Goal: Transaction & Acquisition: Book appointment/travel/reservation

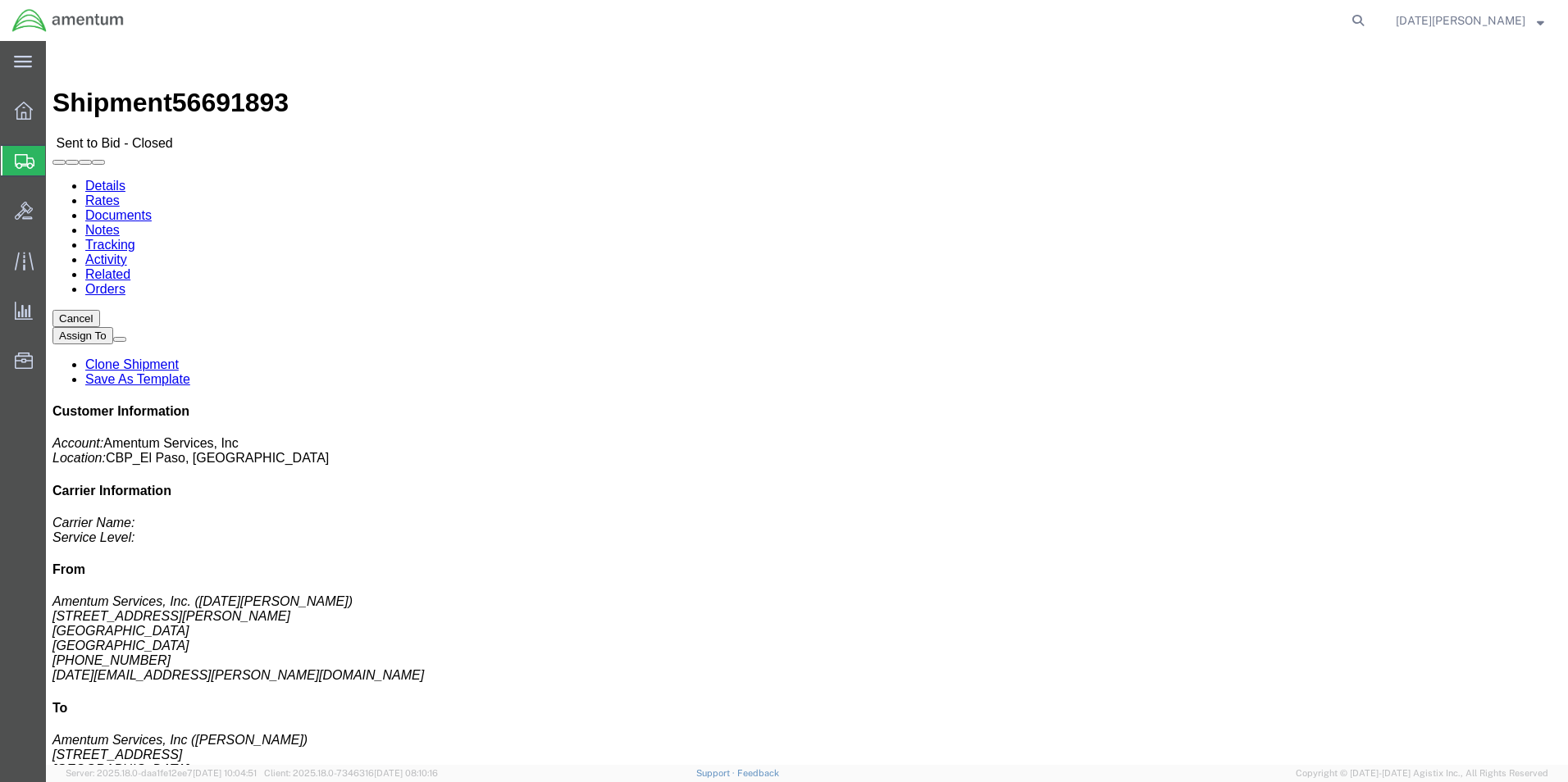
click at [0, 0] on span "Create from Template" at bounding box center [0, 0] width 0 height 0
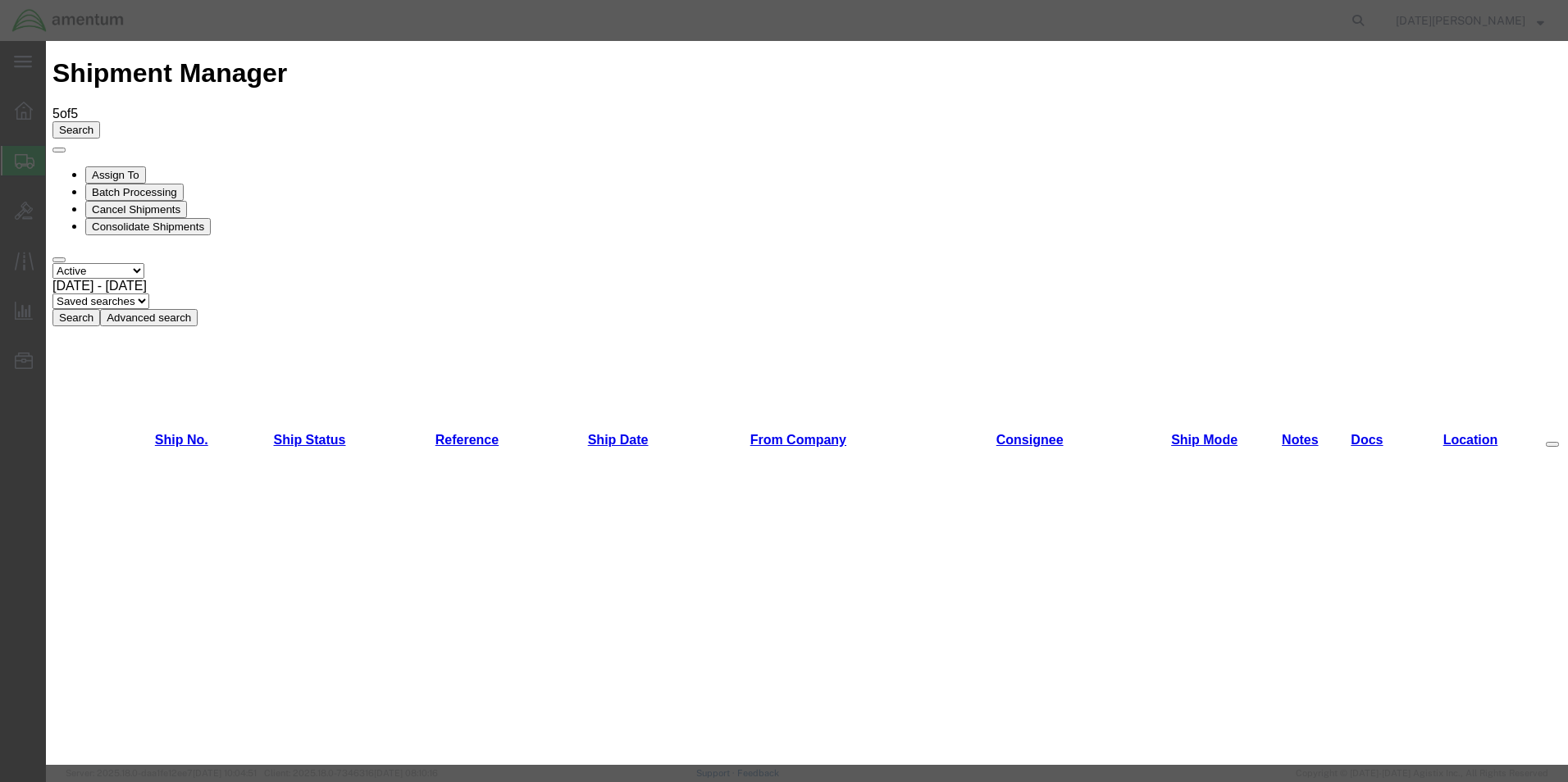
scroll to position [902, 0]
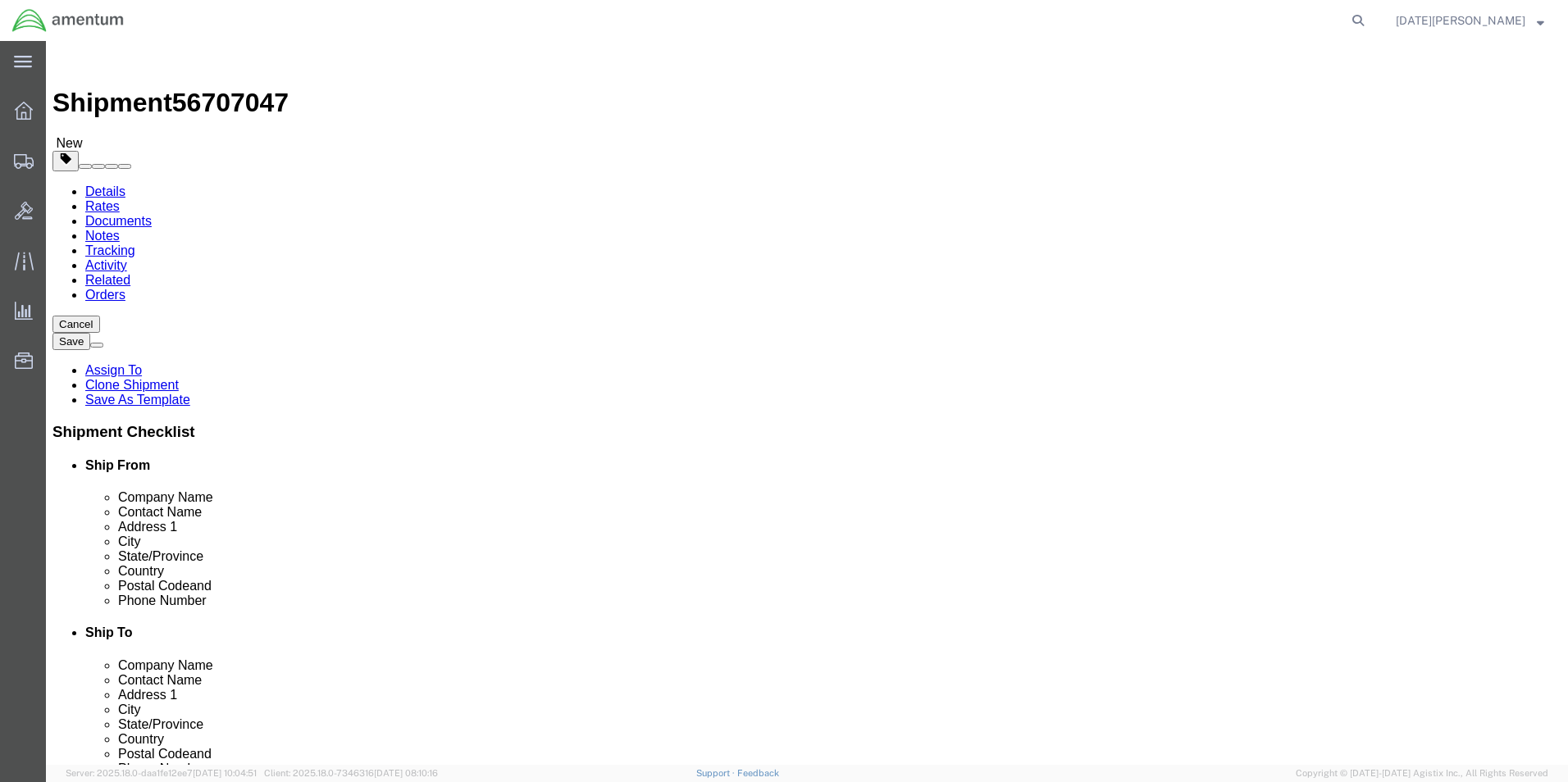
select select "49939"
select select "49941"
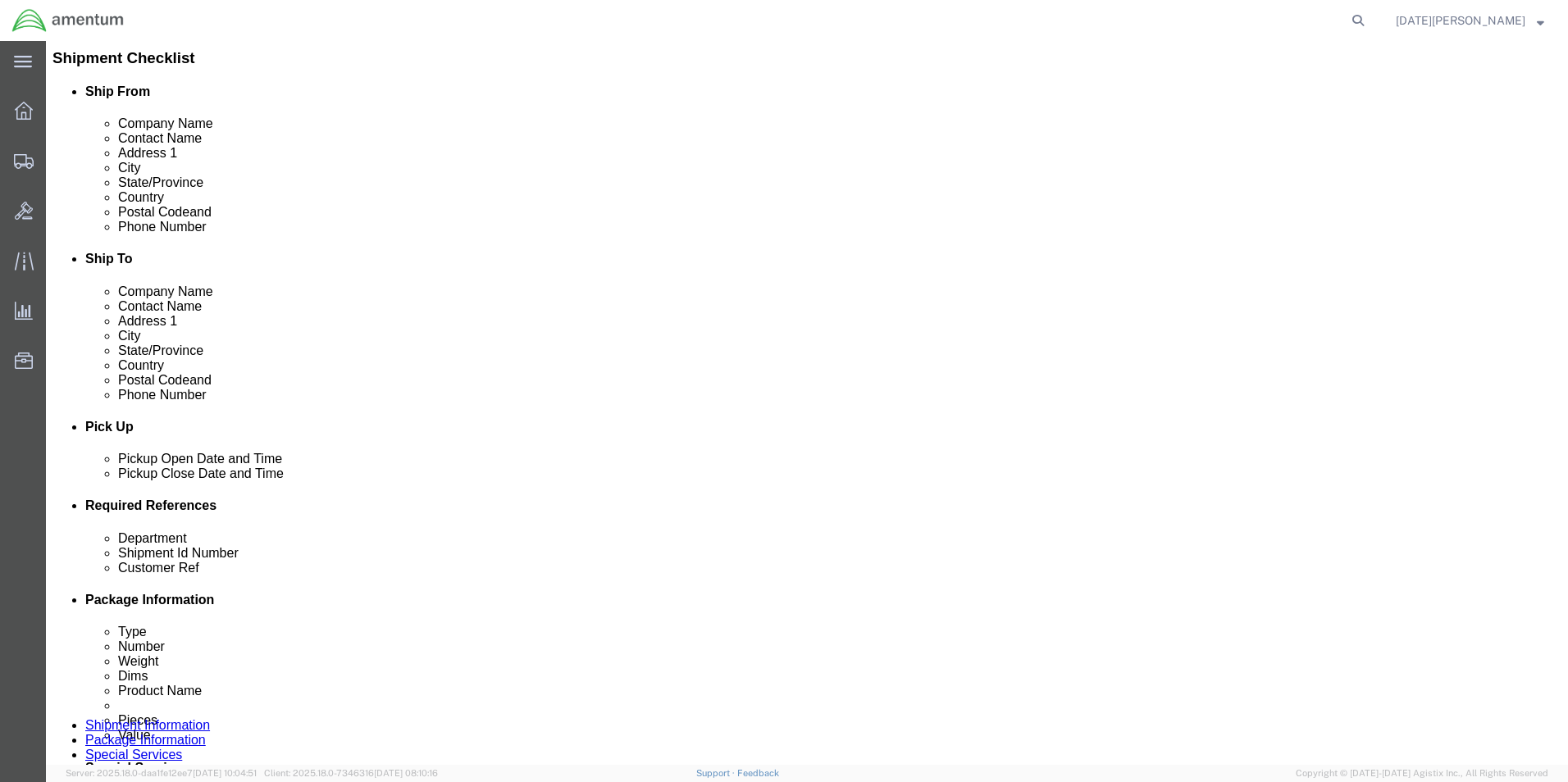
scroll to position [574, 0]
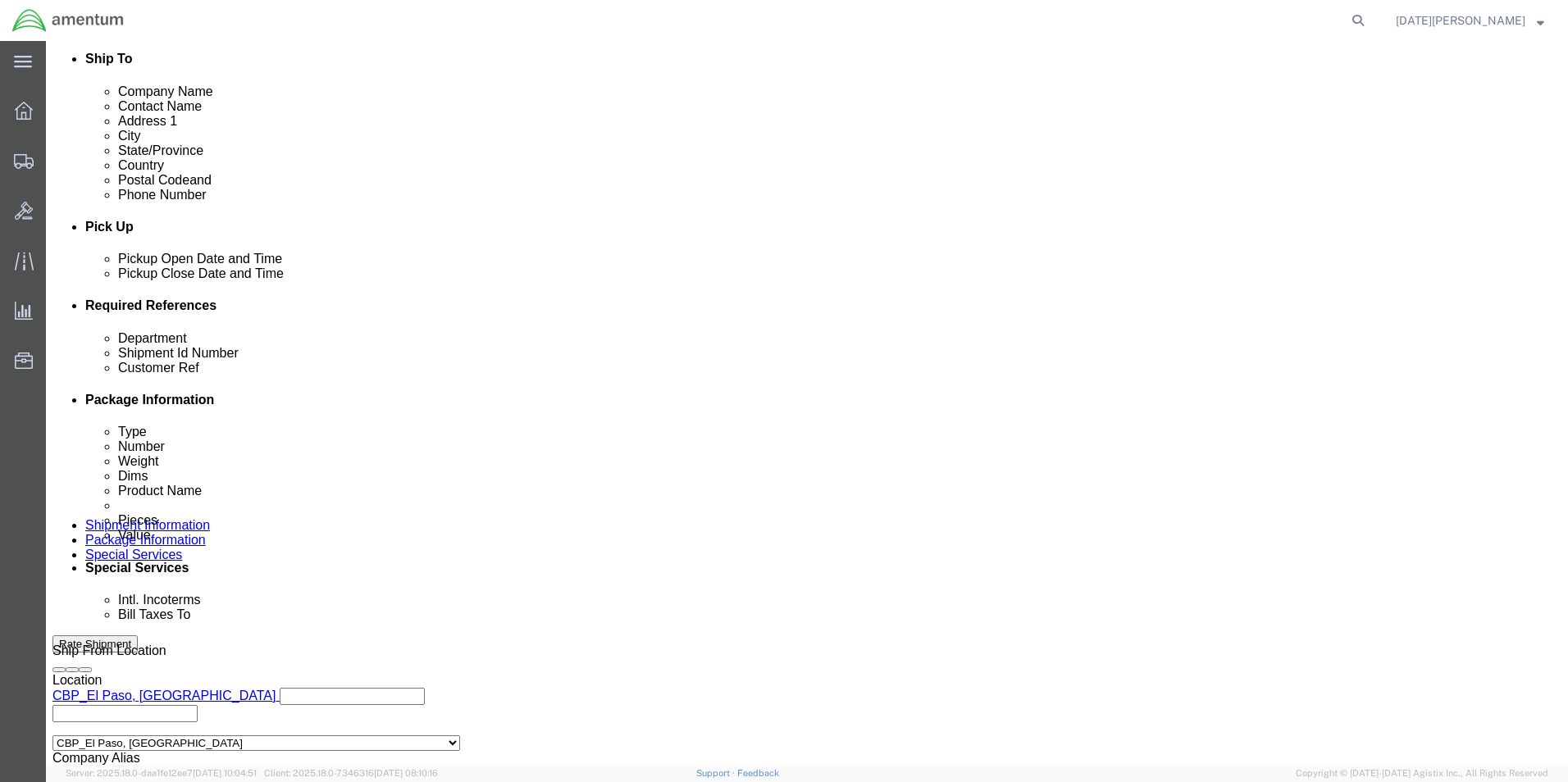
click input "text"
type input "c"
type input "cbp"
click input "text"
type input "CBP"
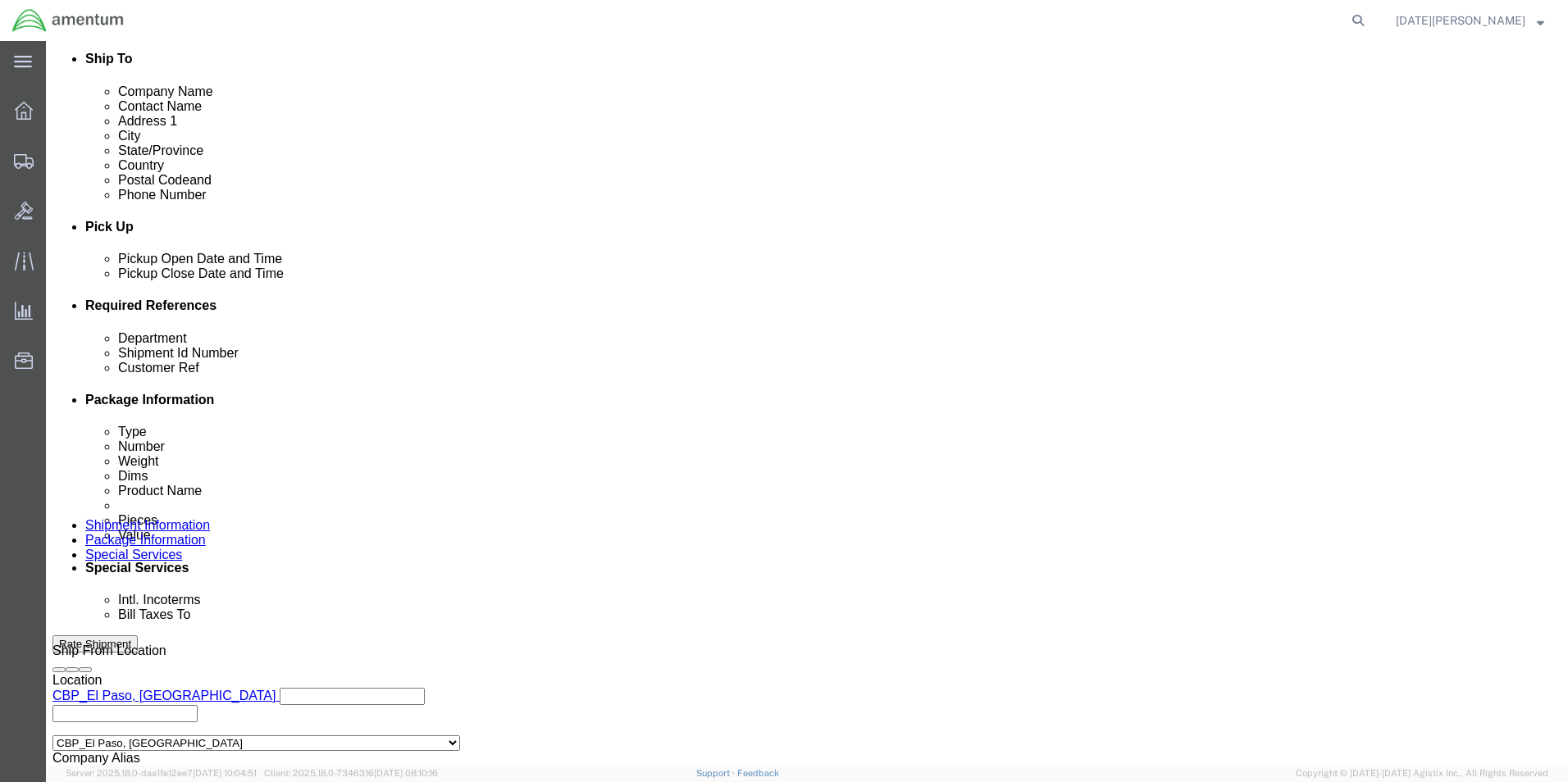
type input "96044 / 96045"
click input "96044 / 96045"
paste input "6044 / 96045"
type input "96044 / 96045"
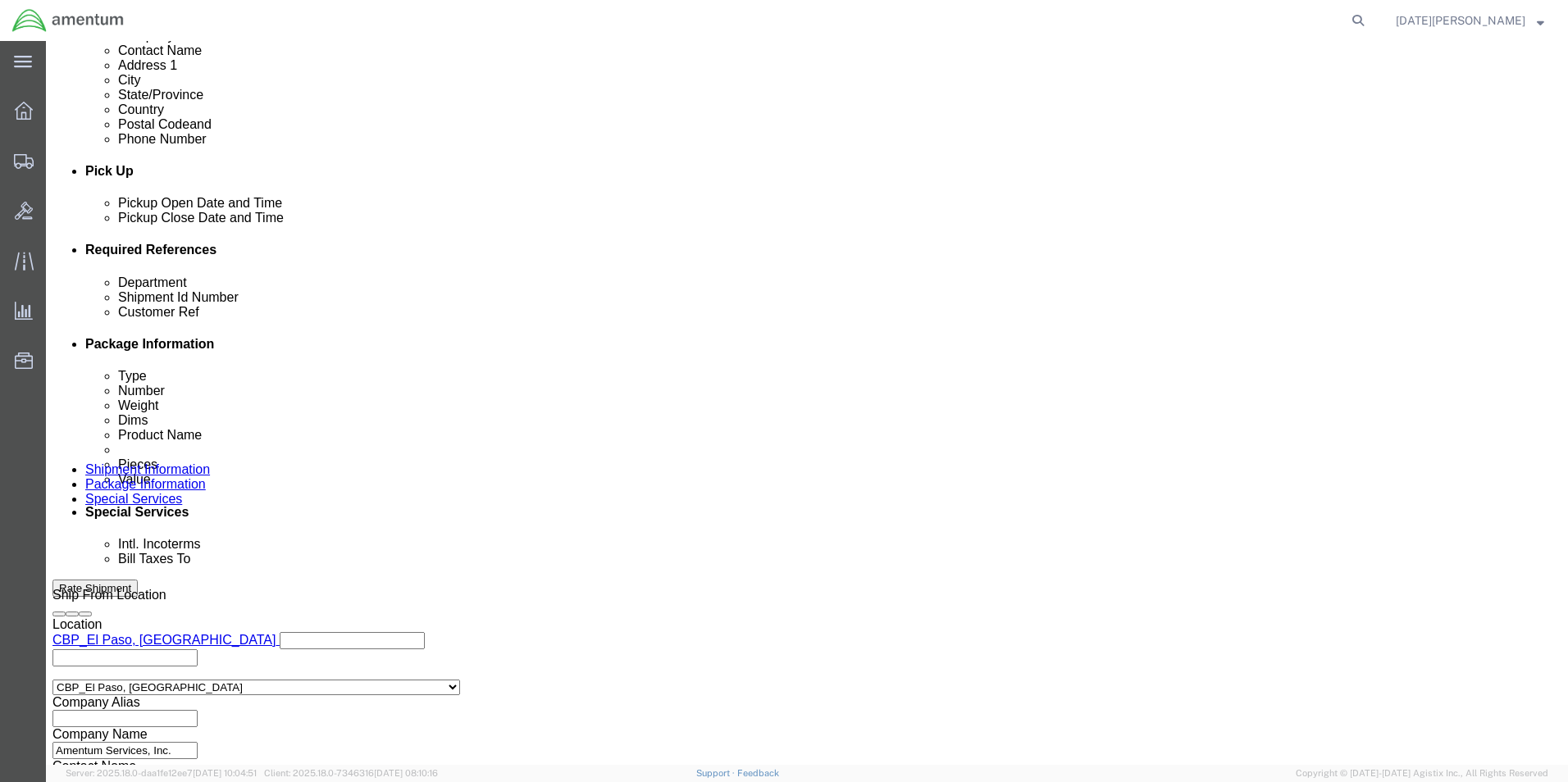
scroll to position [684, 0]
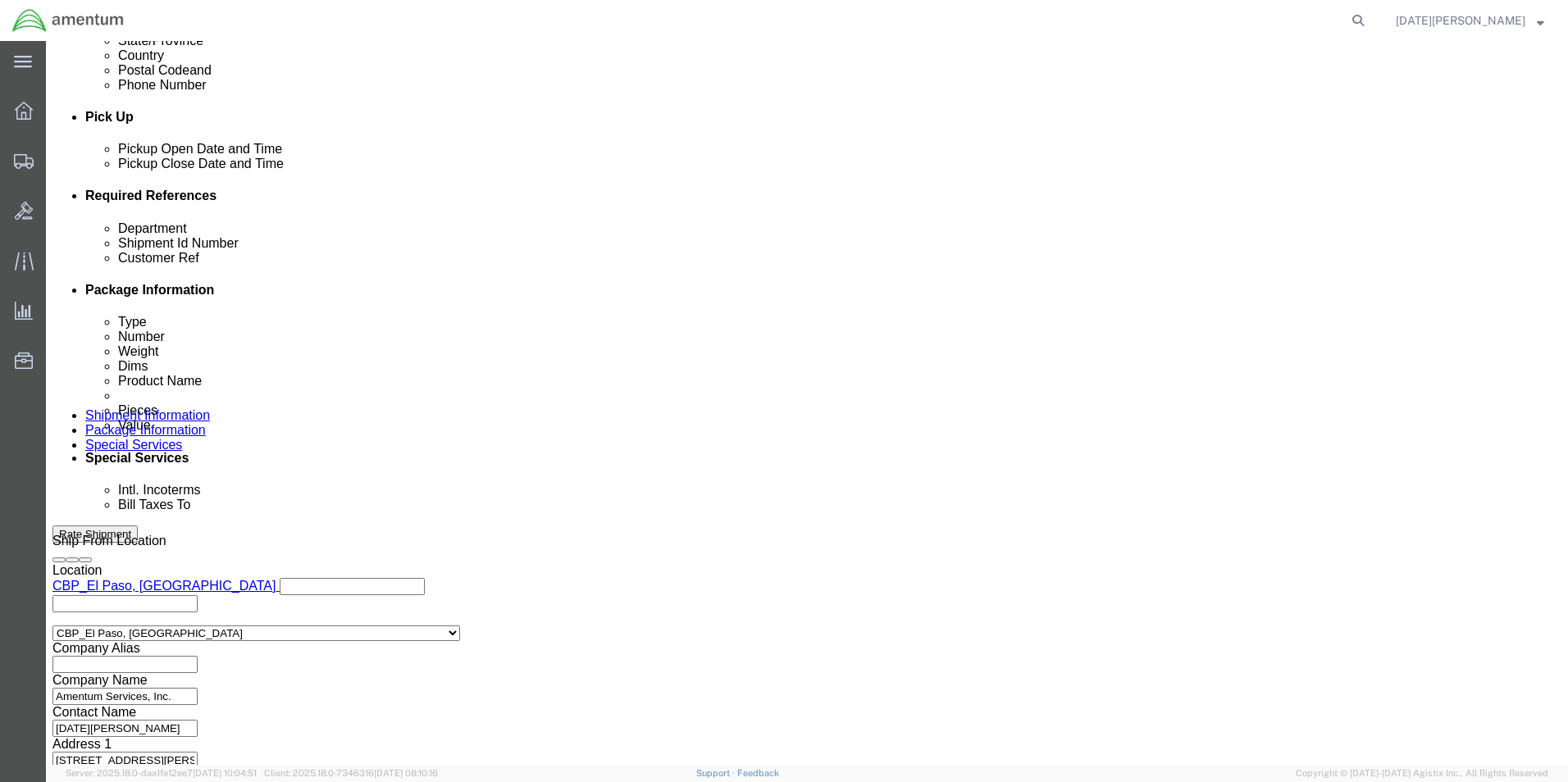
click button "Continue"
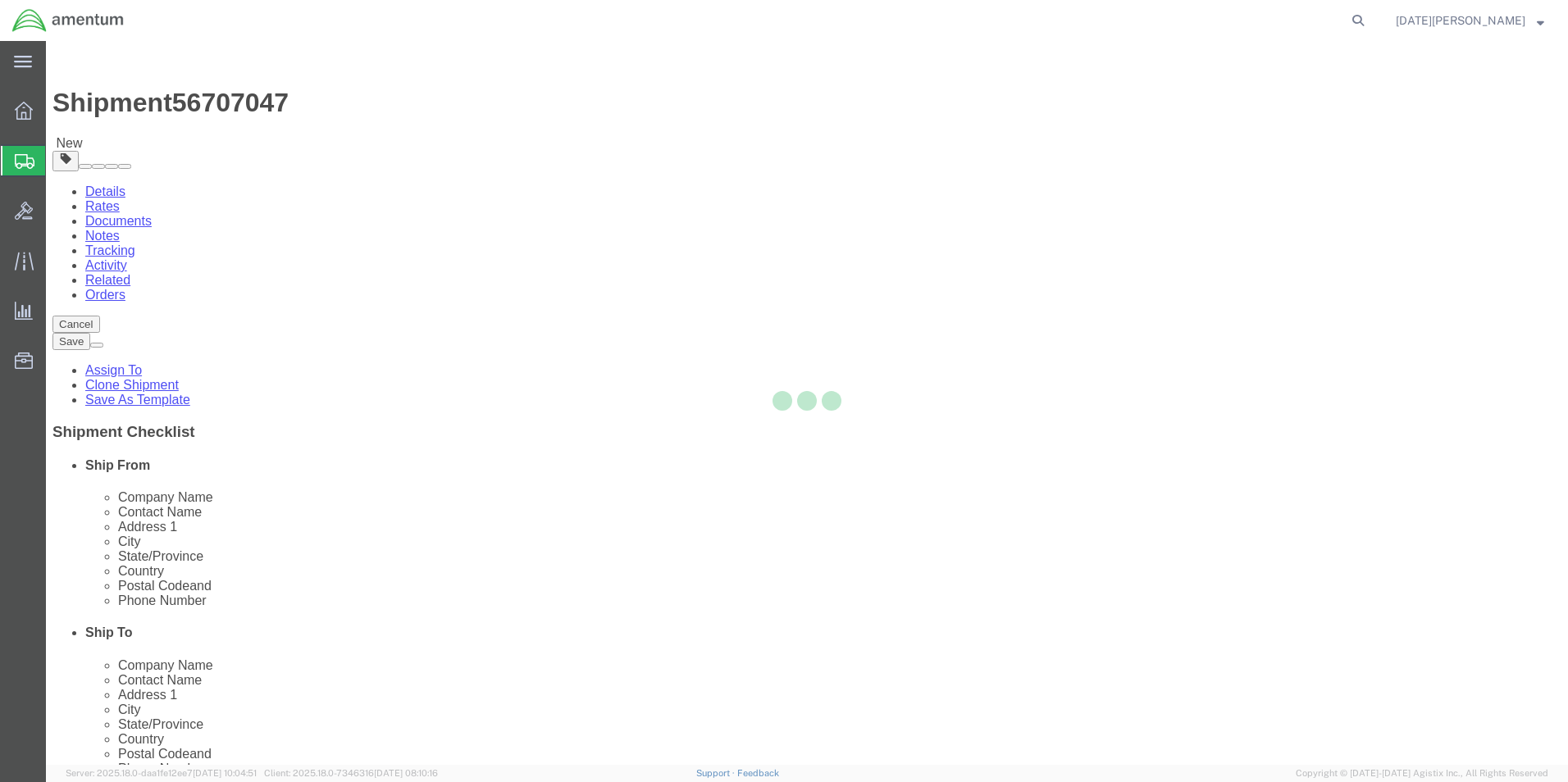
select select "YRPK"
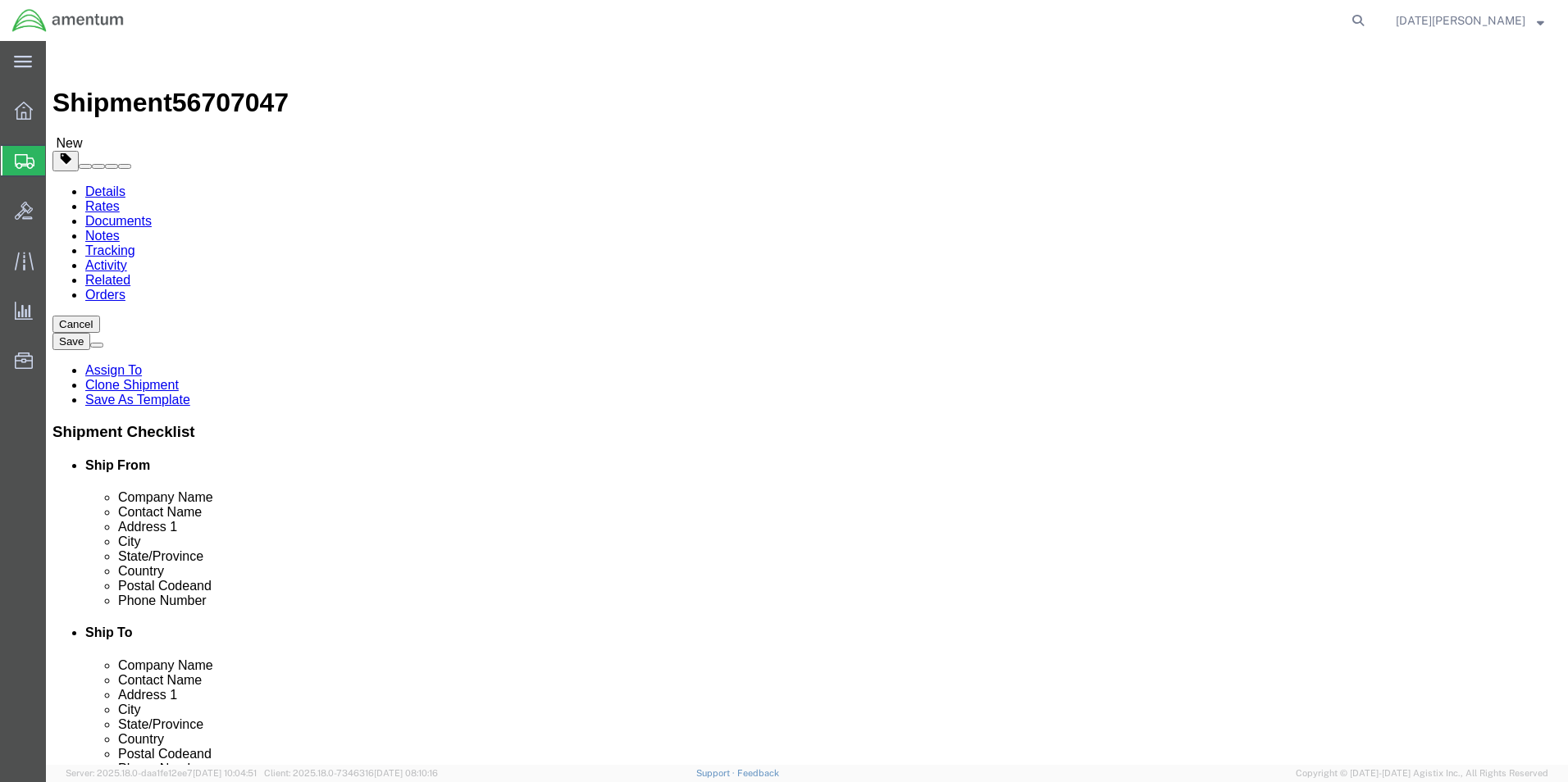
click input "text"
type input "18"
type input "12"
type input "30.40"
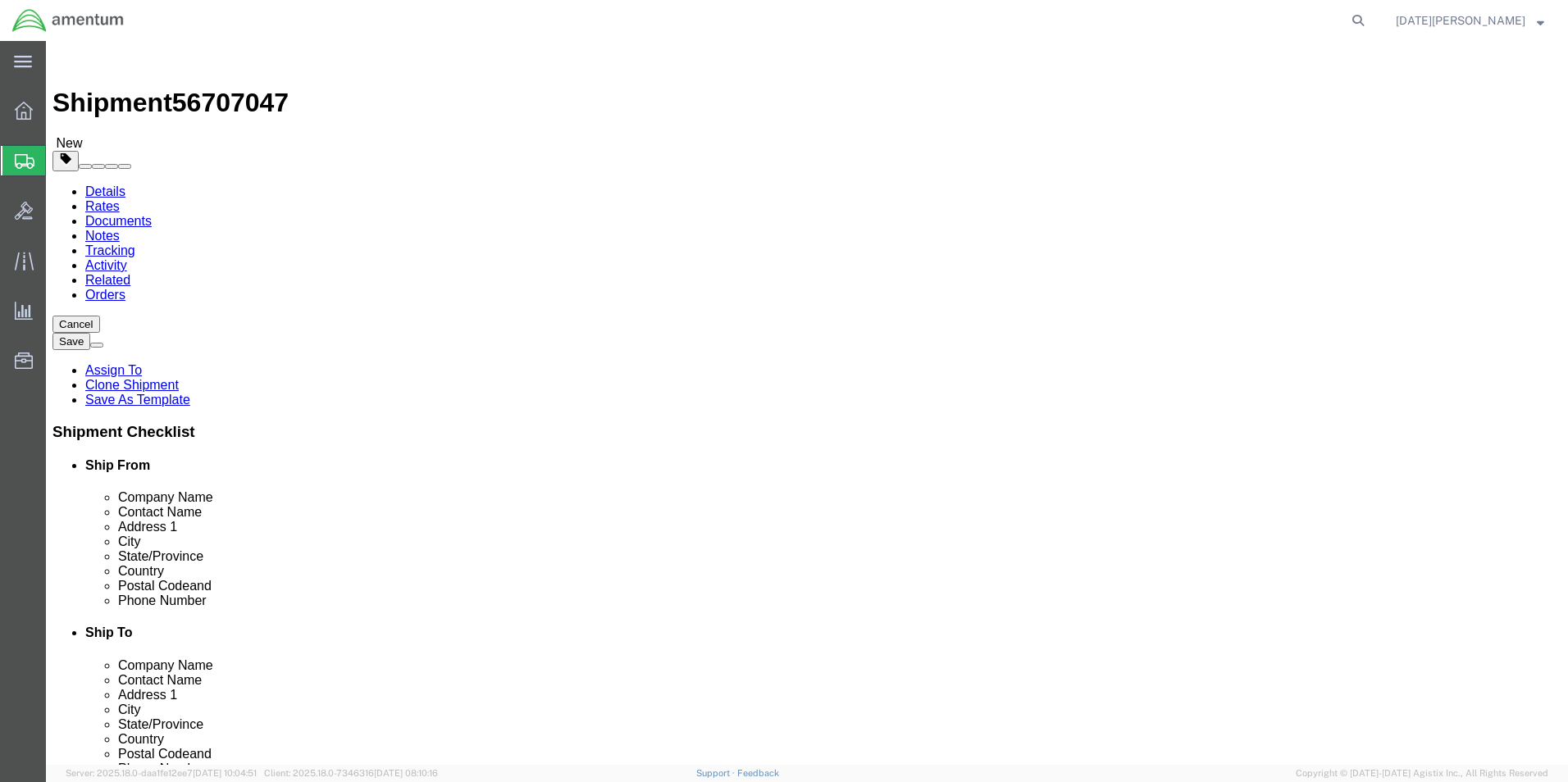
click link "Add Content"
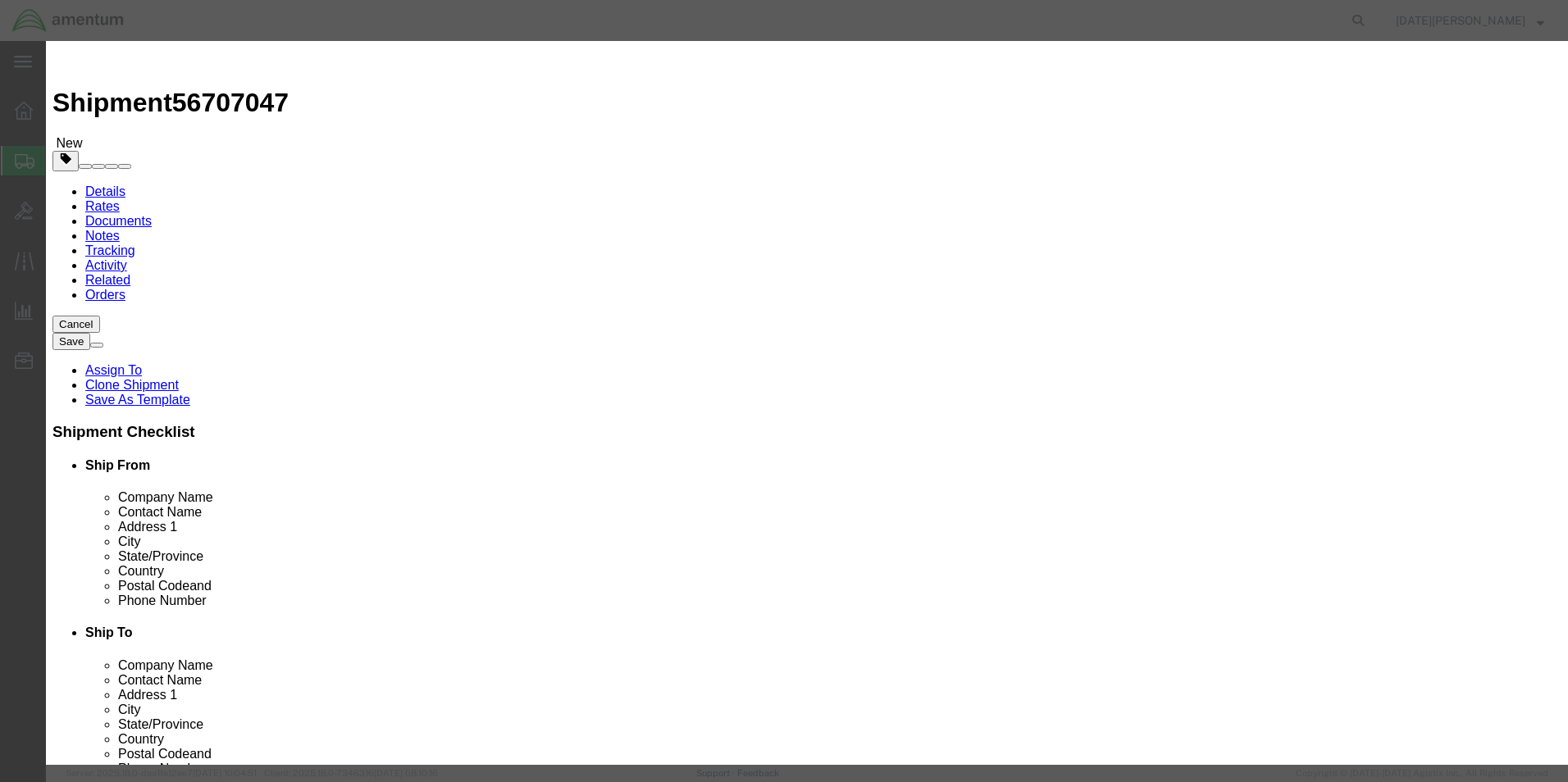
click input "text"
type input "A/C COMPRESSOR"
type input "2"
type input "1000"
select select "USD"
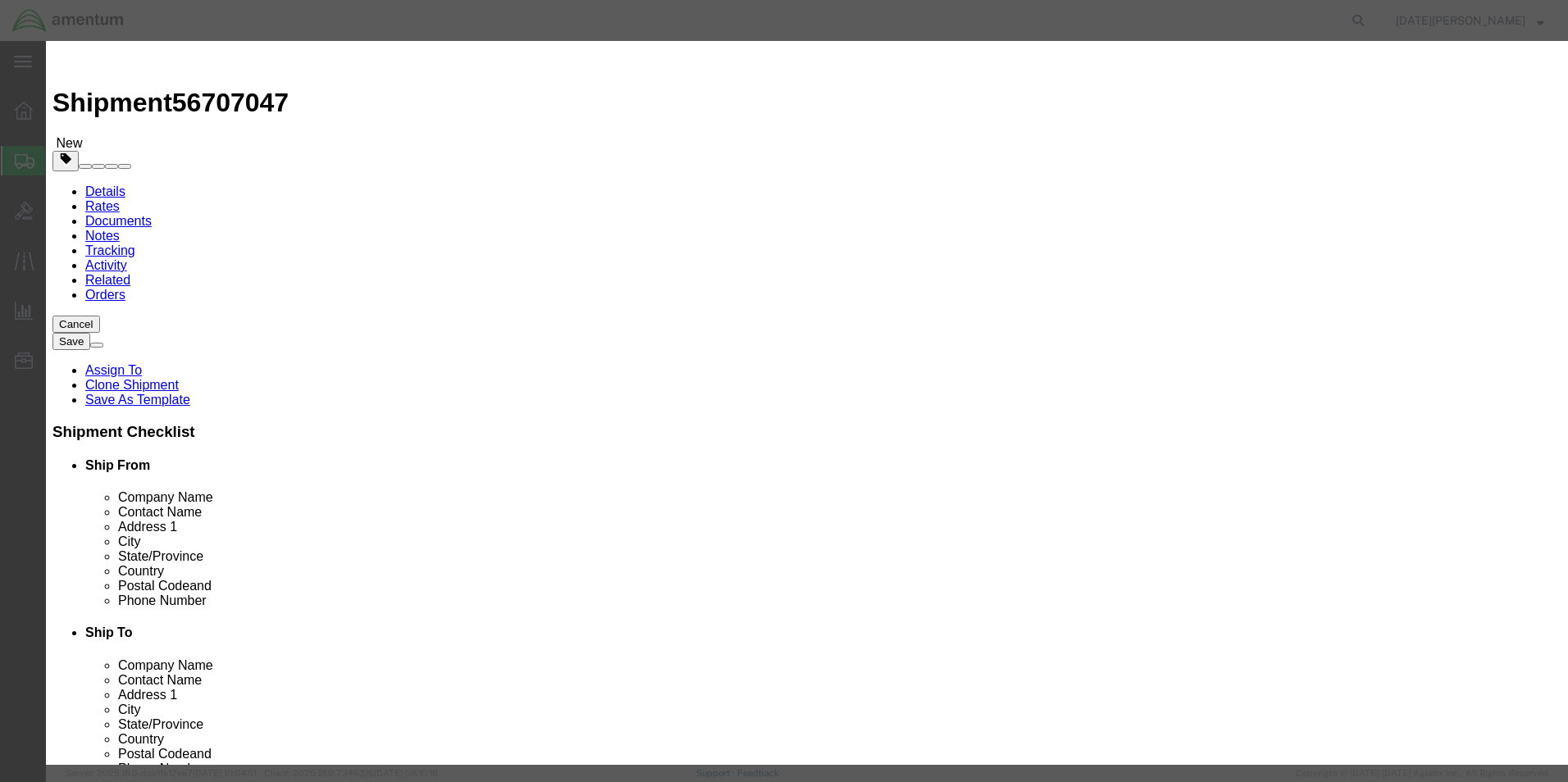
click div "Save & Add Another Save & Close Close"
click button "Save & Close"
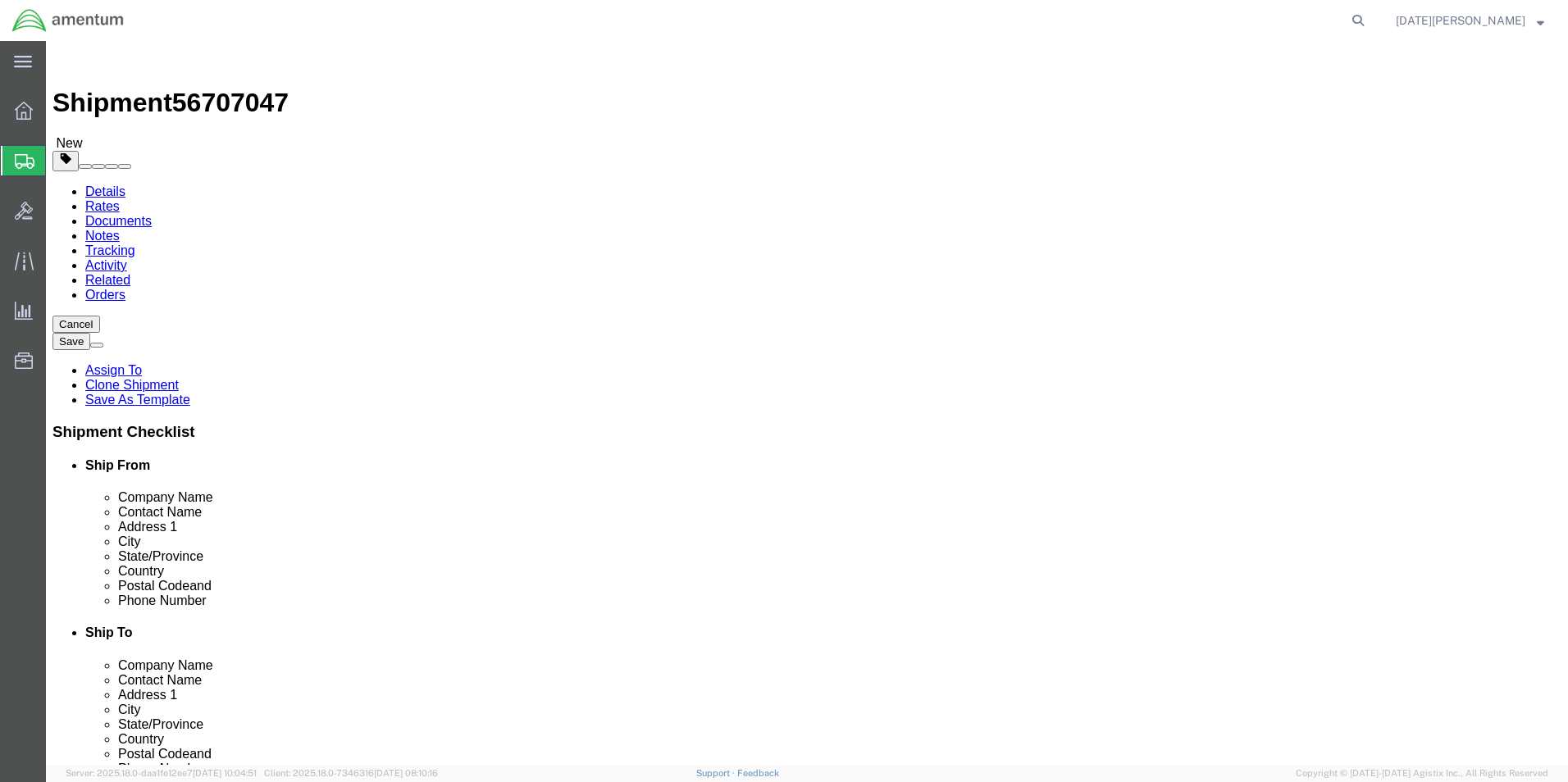
click button "Rate Shipment"
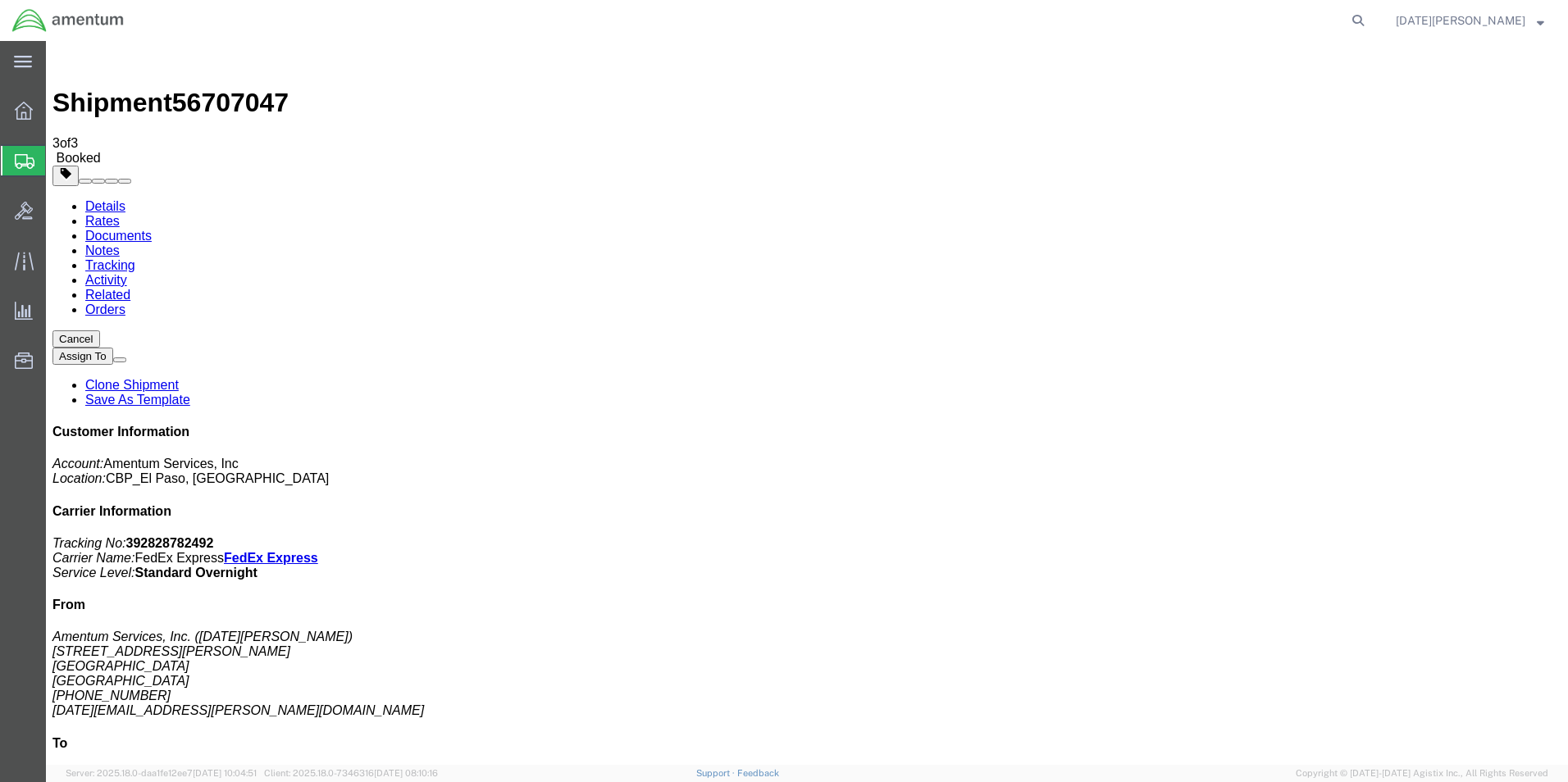
click at [0, 0] on span "Create from Template" at bounding box center [0, 0] width 0 height 0
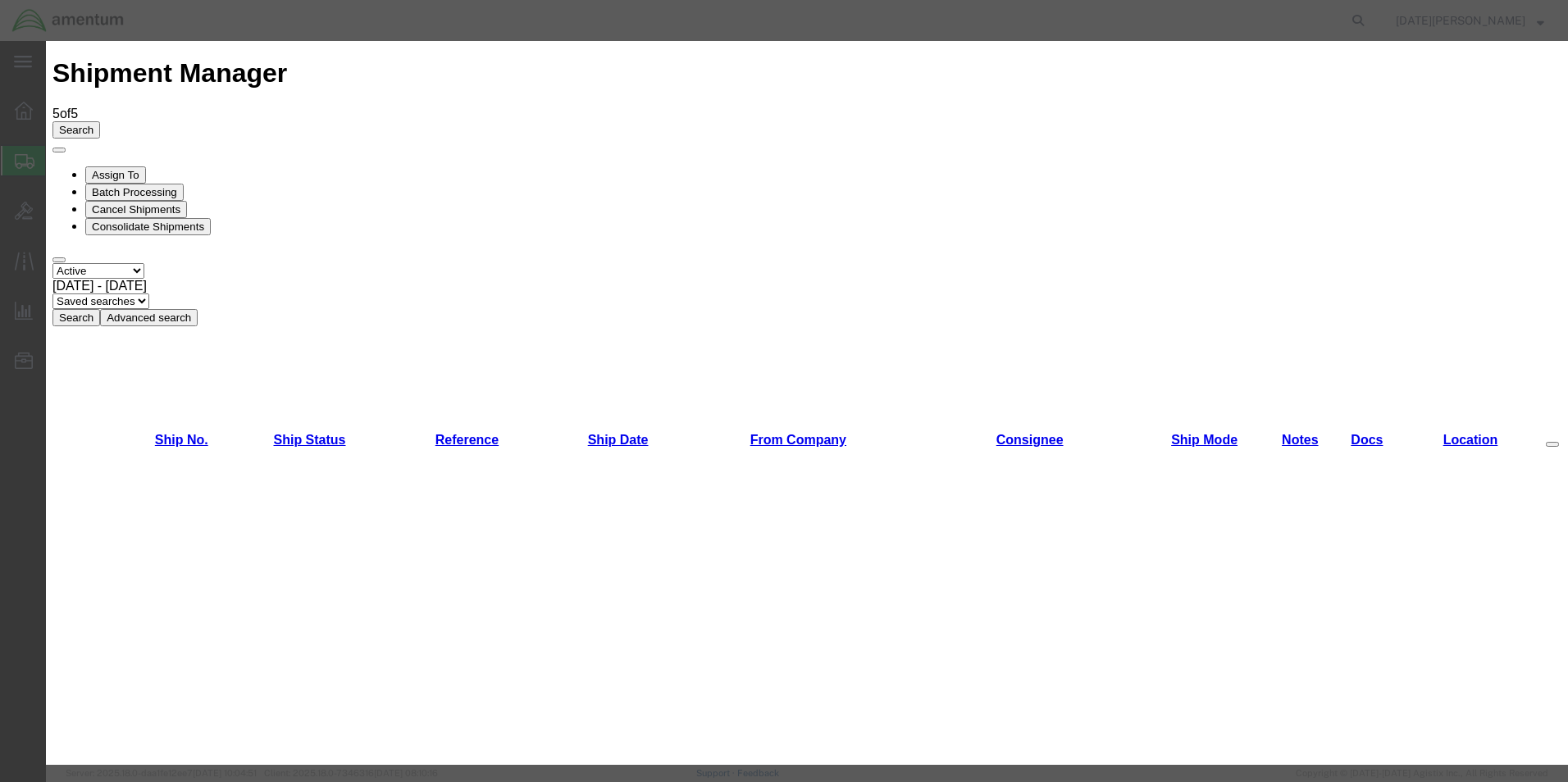
scroll to position [821, 0]
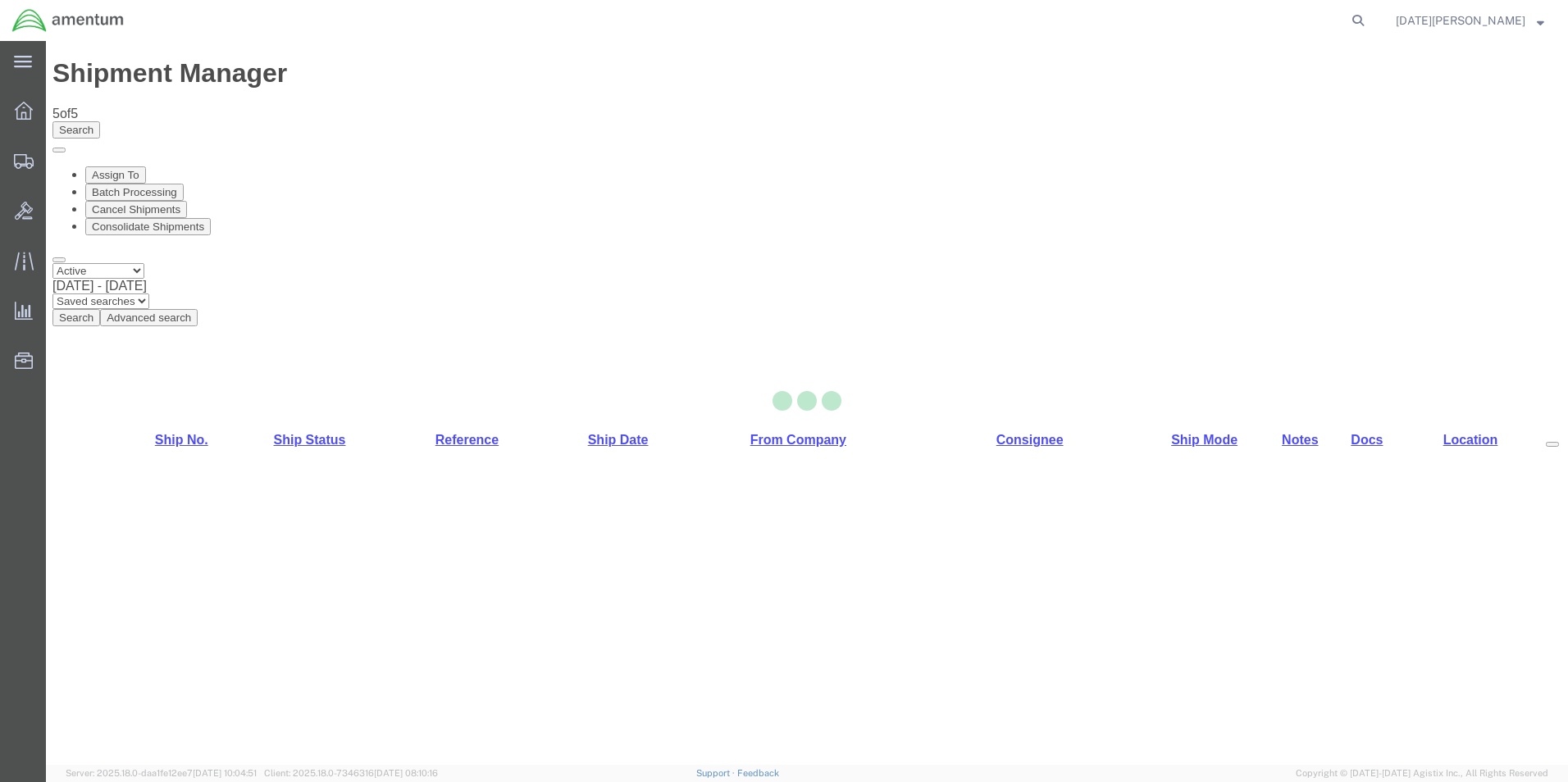
select select "49939"
select select "49921"
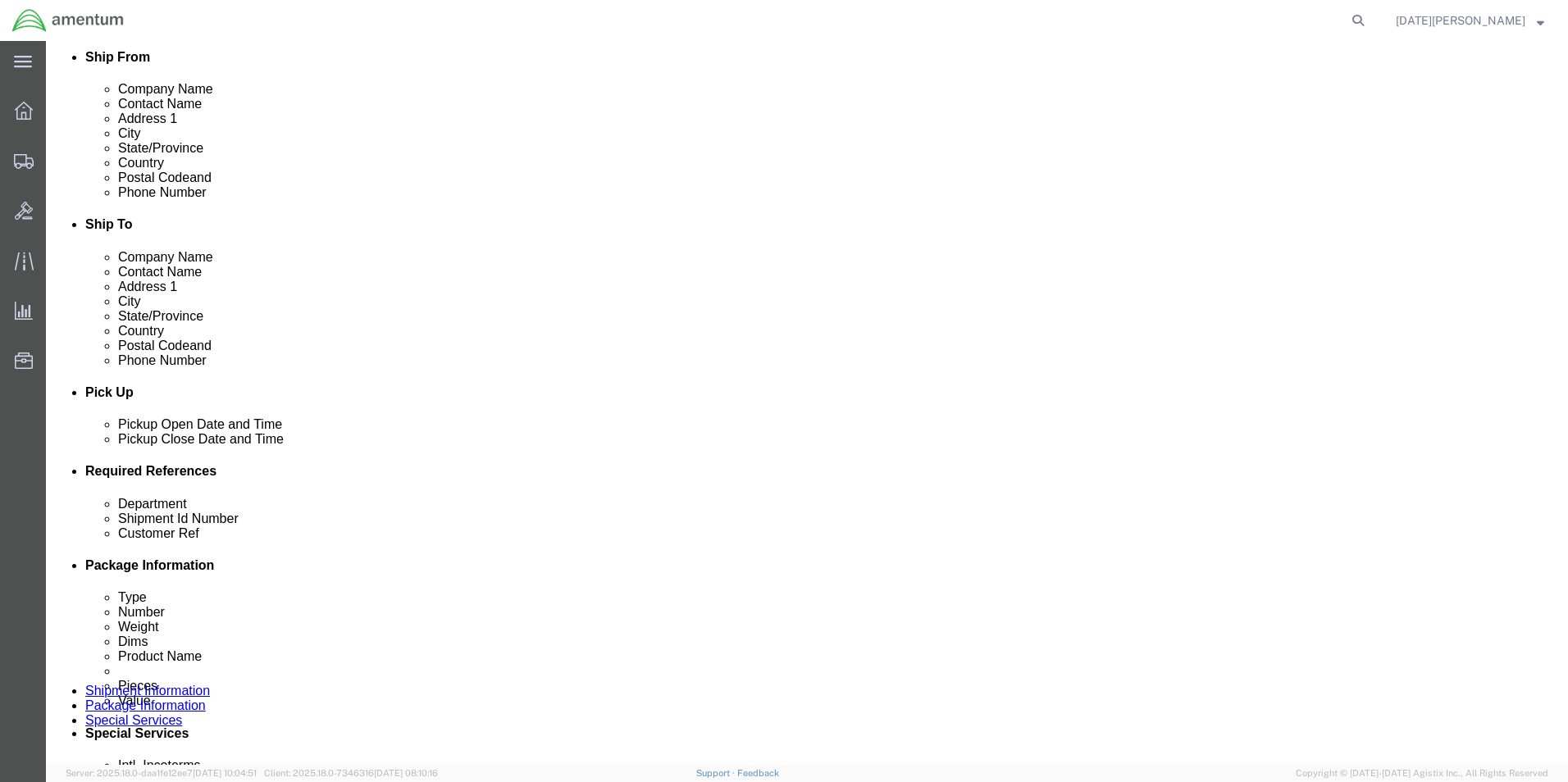
scroll to position [410, 0]
click input "text"
type input "CBP"
type input "96061"
type input "+"
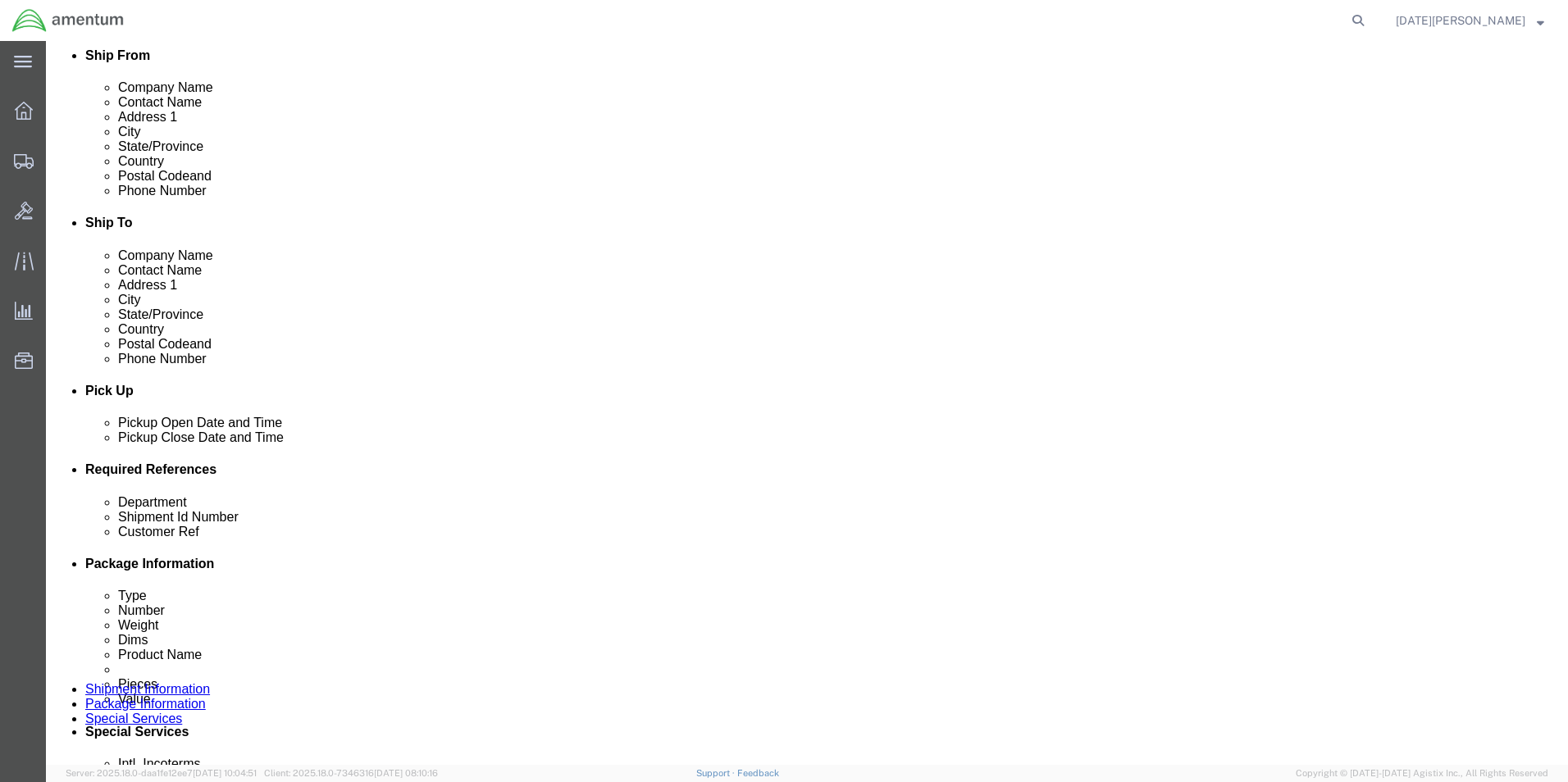
type input "96061"
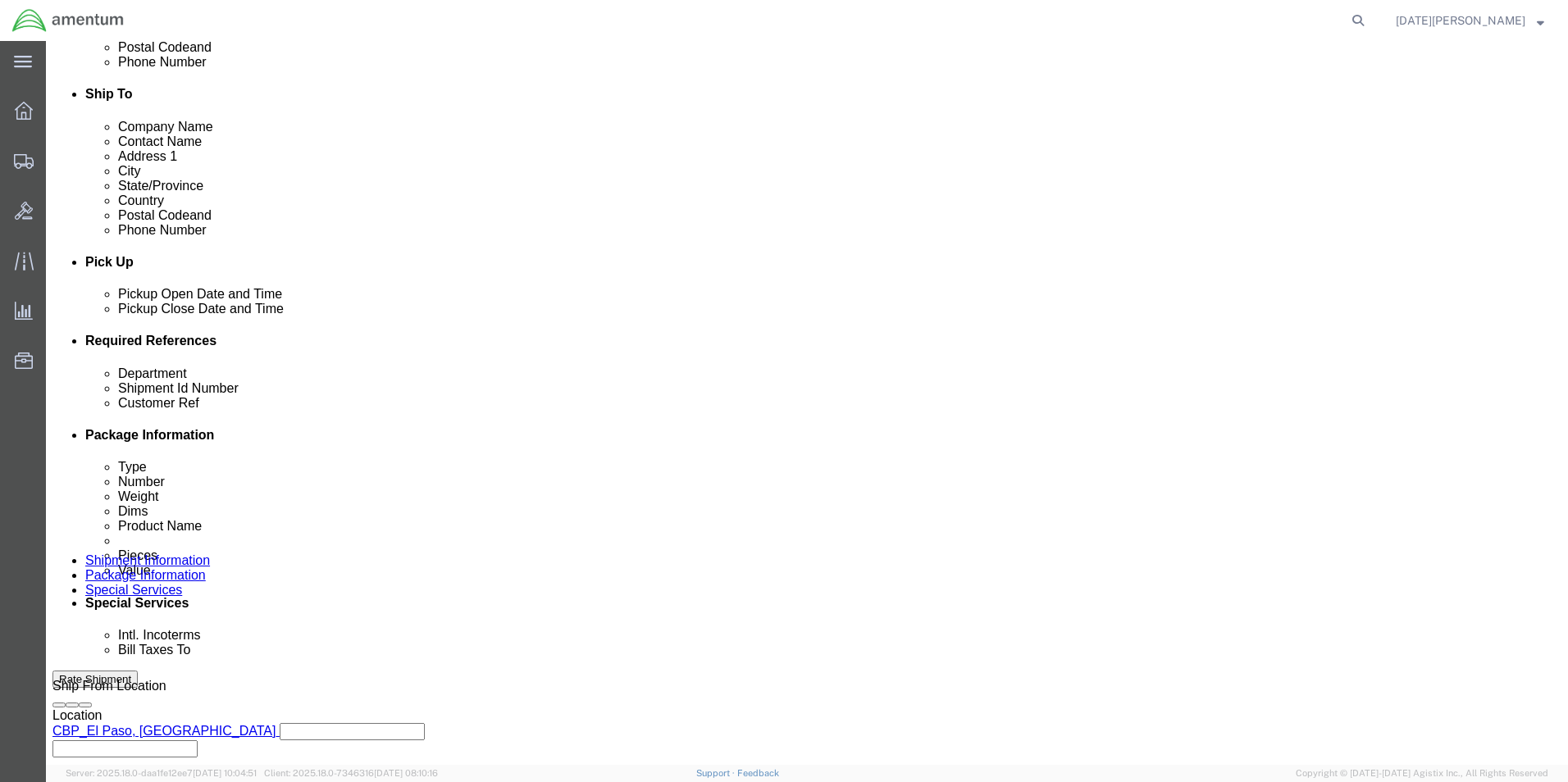
scroll to position [684, 0]
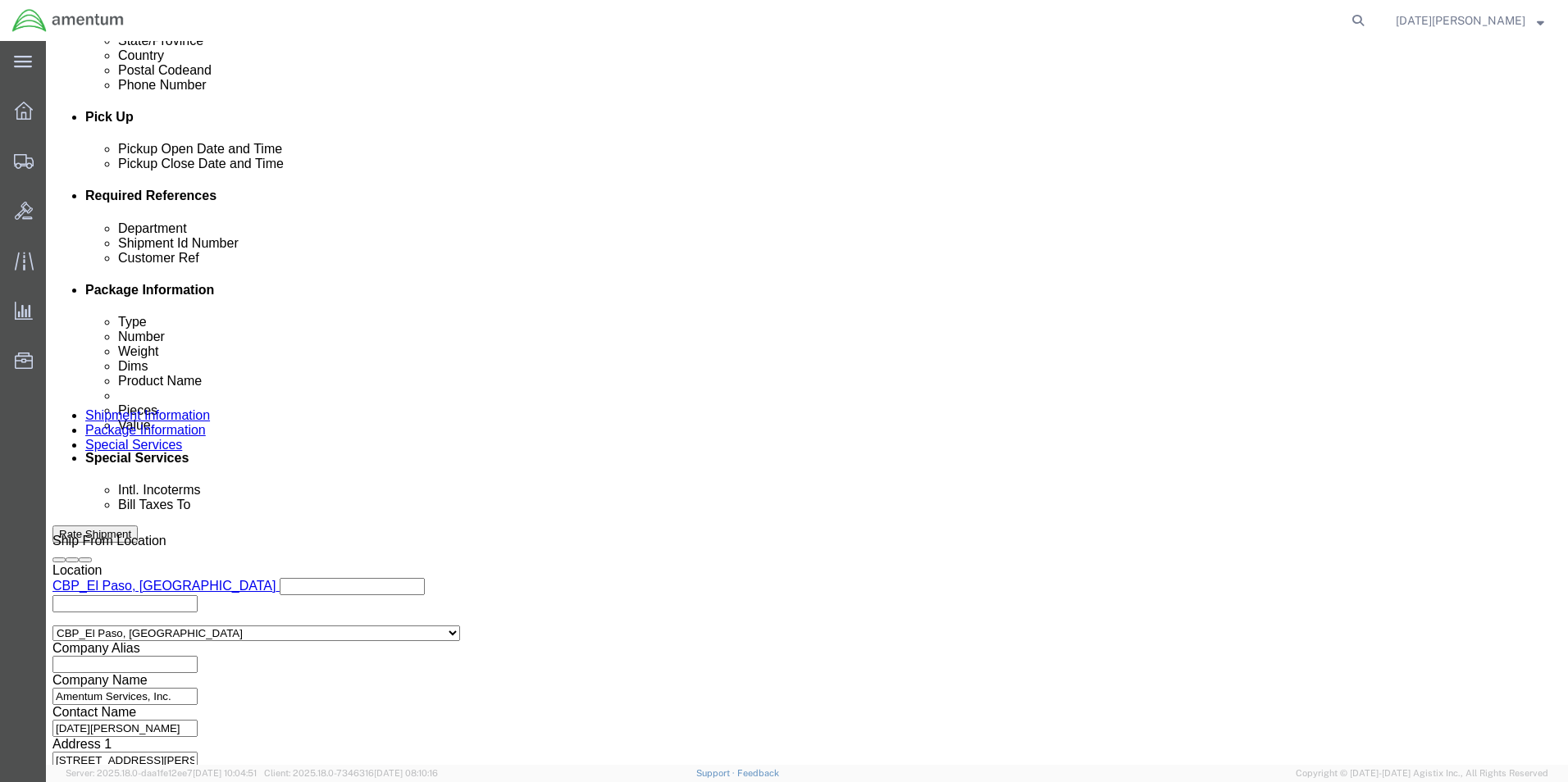
click button "Continue"
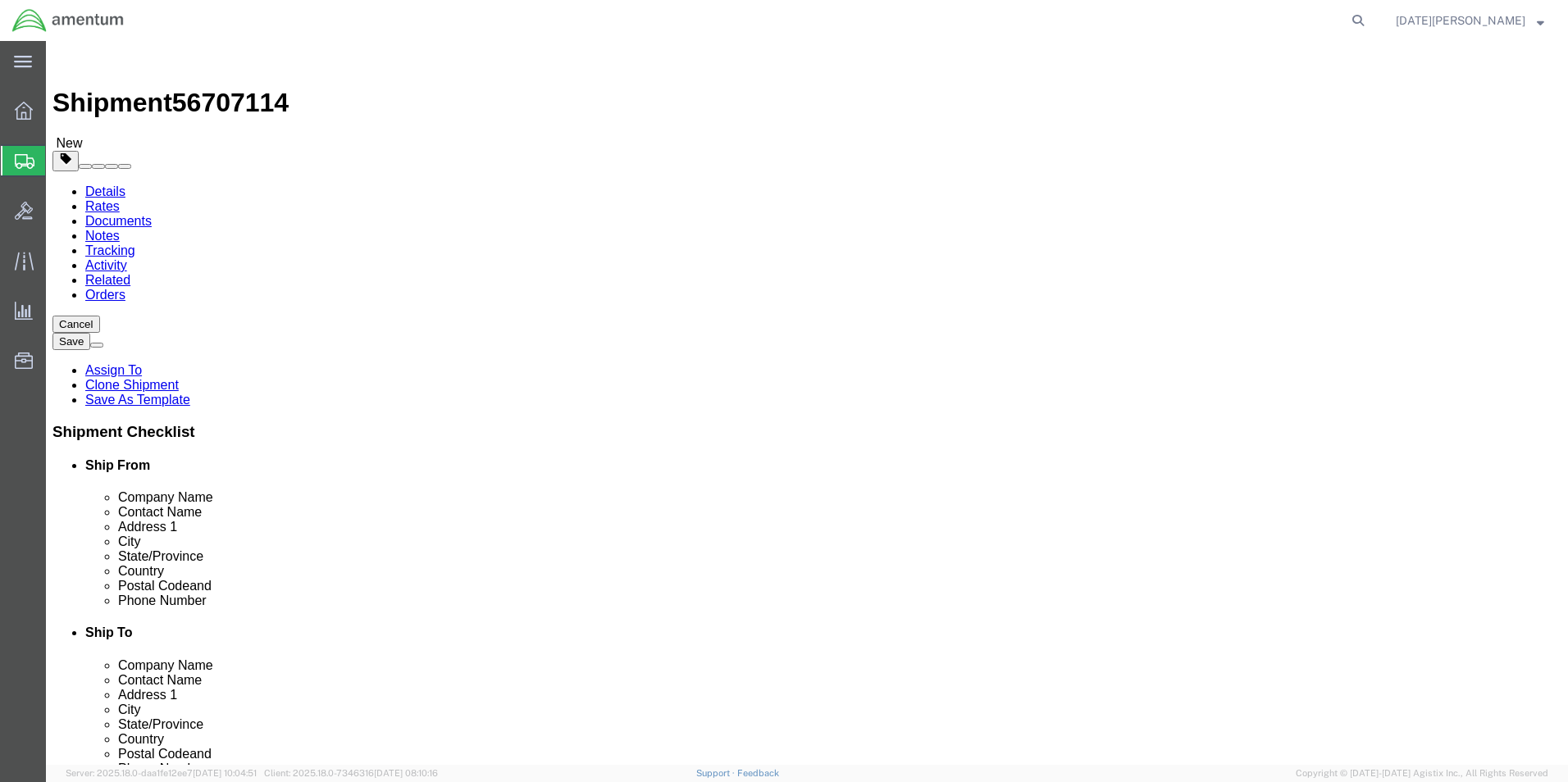
click input "text"
click div "Package Type Select Bale(s) Basket(s) Bolt(s) Bottle(s) Buckets Bulk Bundle(s) …"
click select "Select Bale(s) Basket(s) Bolt(s) Bottle(s) Buckets Bulk Bundle(s) Can(s) Cardbo…"
select select "PAK"
click select "Select Bale(s) Basket(s) Bolt(s) Bottle(s) Buckets Bulk Bundle(s) Can(s) Cardbo…"
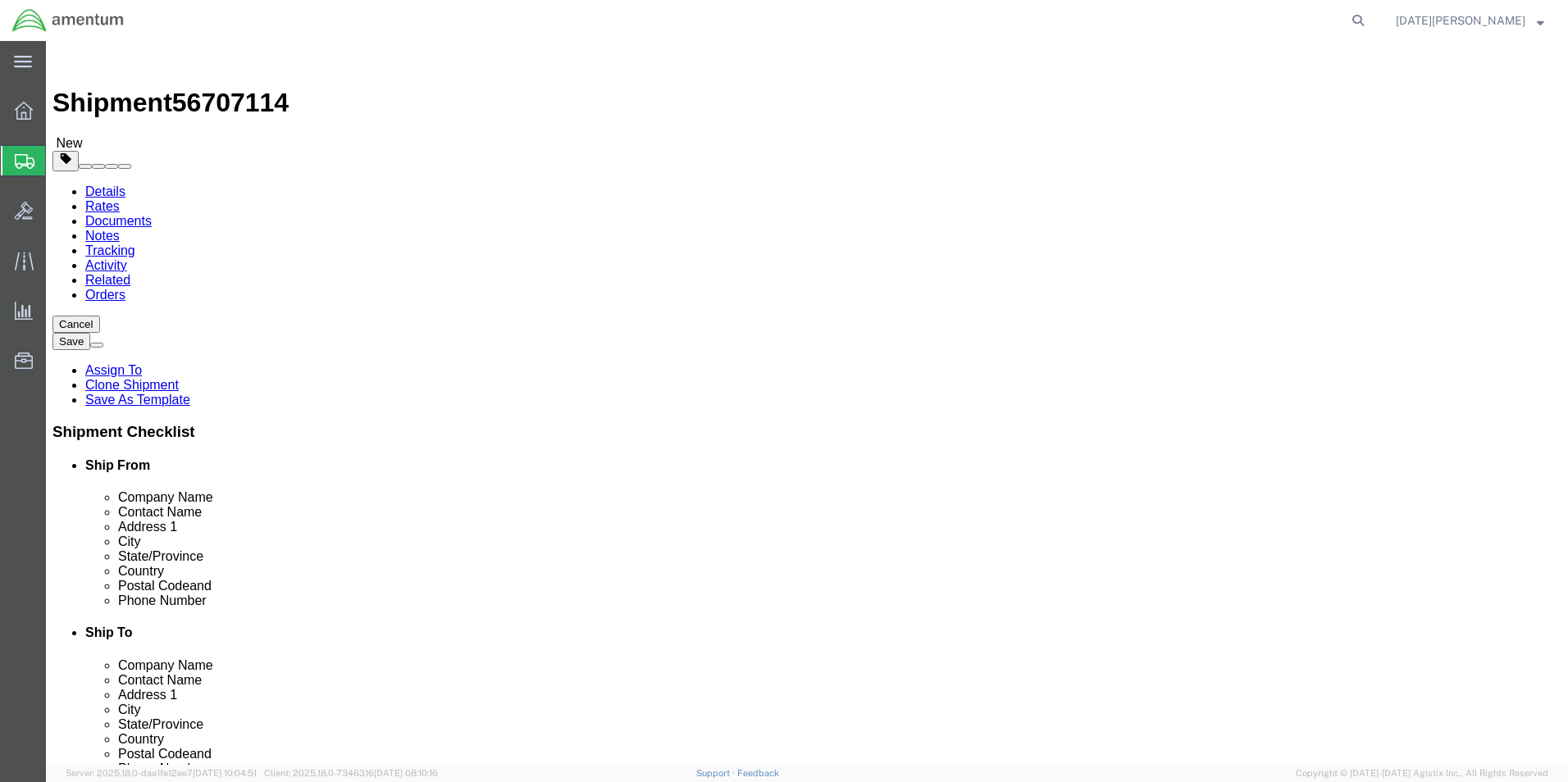
type input "10.25"
type input "12.75"
type input "1.00"
drag, startPoint x: 274, startPoint y: 379, endPoint x: 46, endPoint y: 389, distance: 228.2
click div "Weight 0.00 Select kgs lbs Ship. t°"
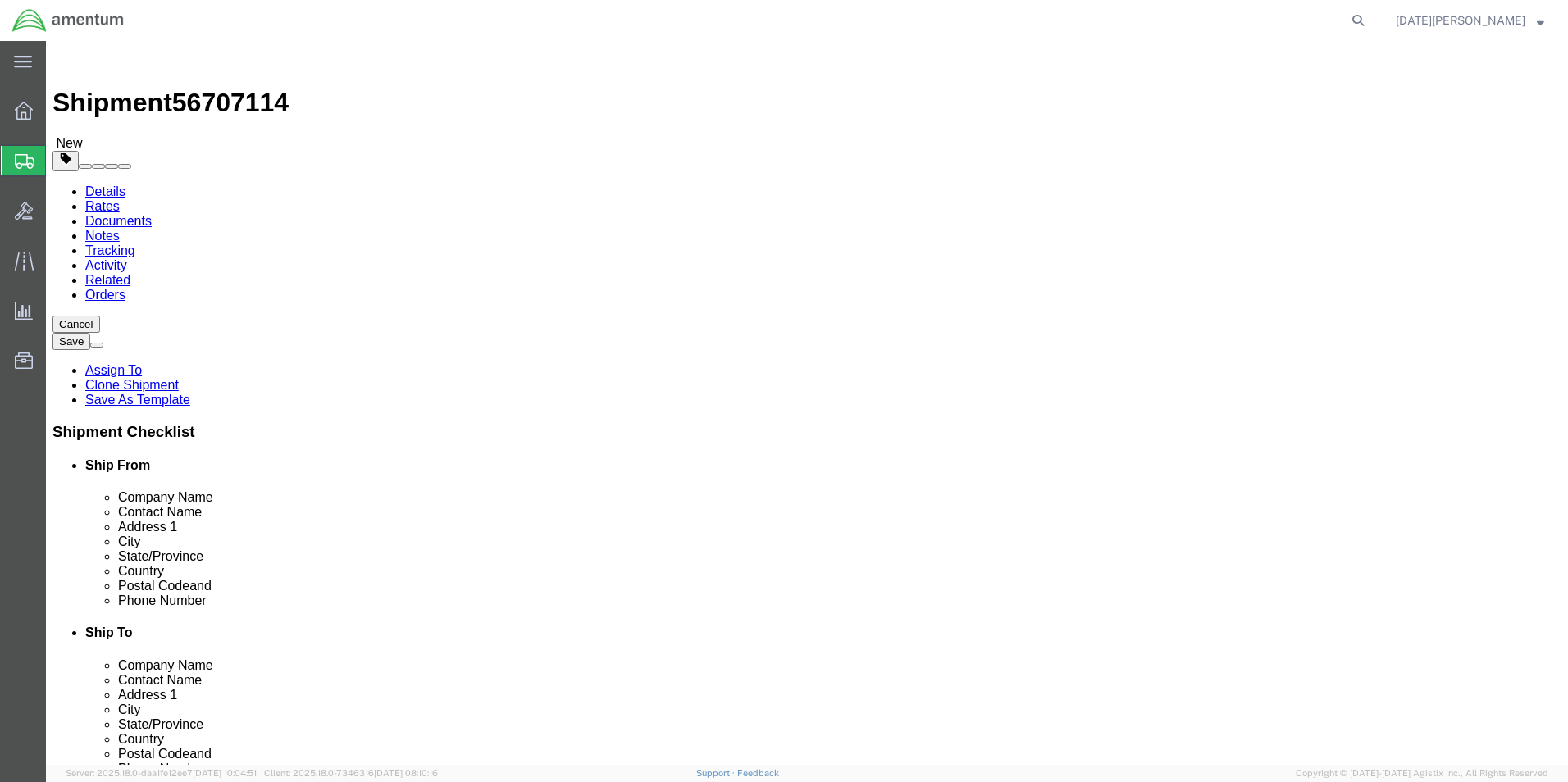
type input "0.30"
click link "Add Content"
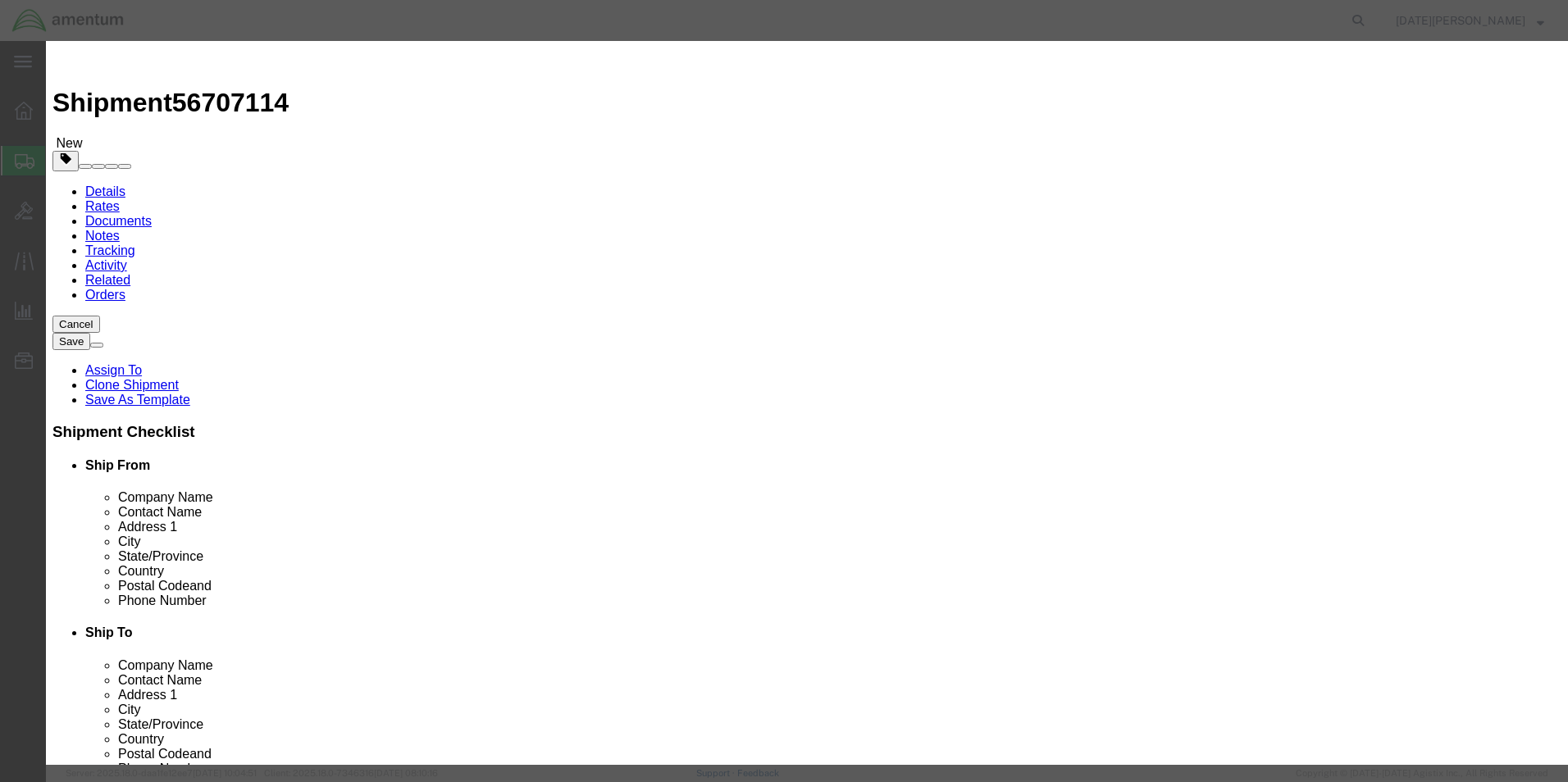
click input "text"
type input "AIRCRAFTBUSHING"
click input "0"
type input "1"
type input "150"
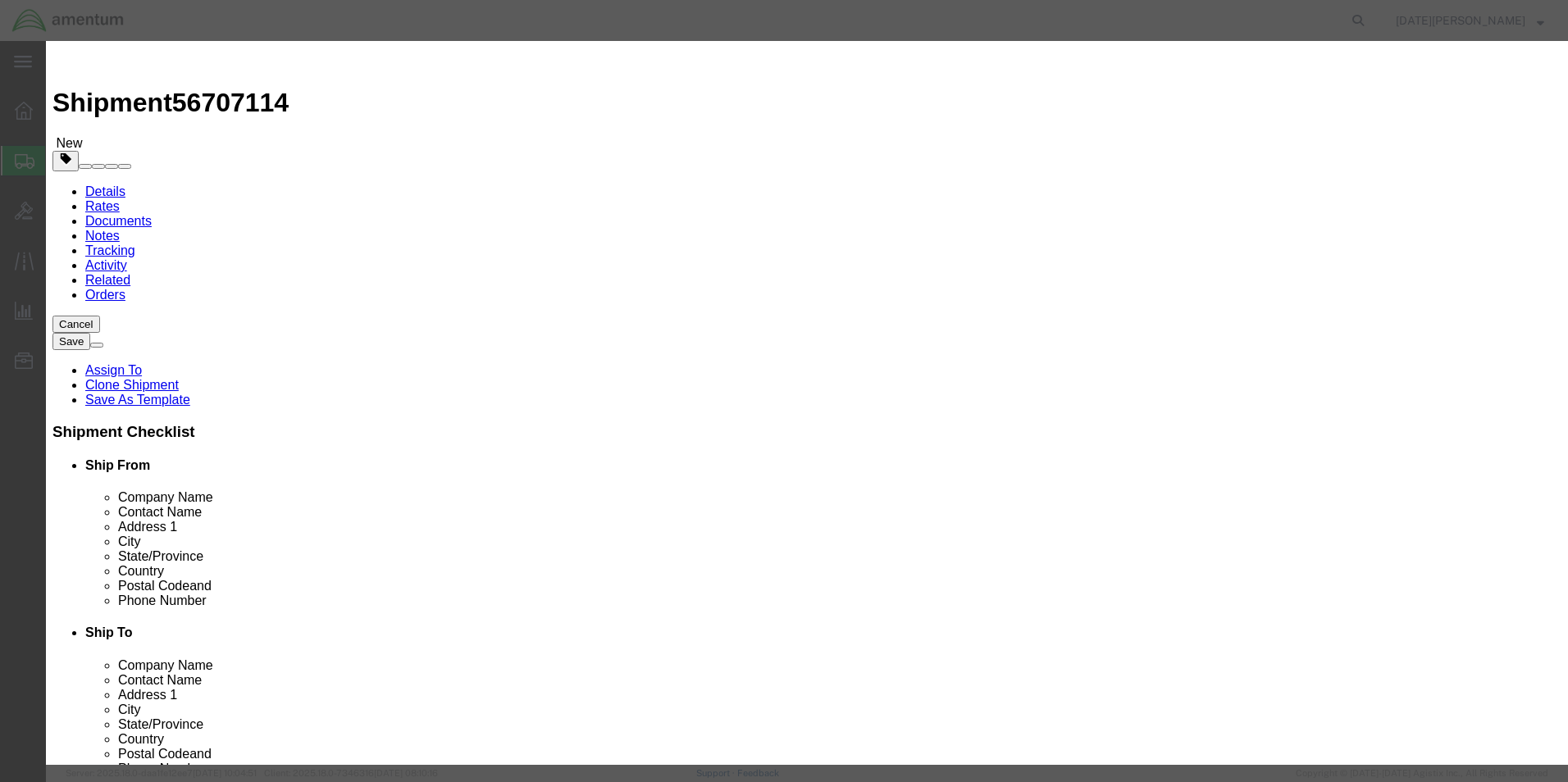
select select "USD"
click button "Save & Close"
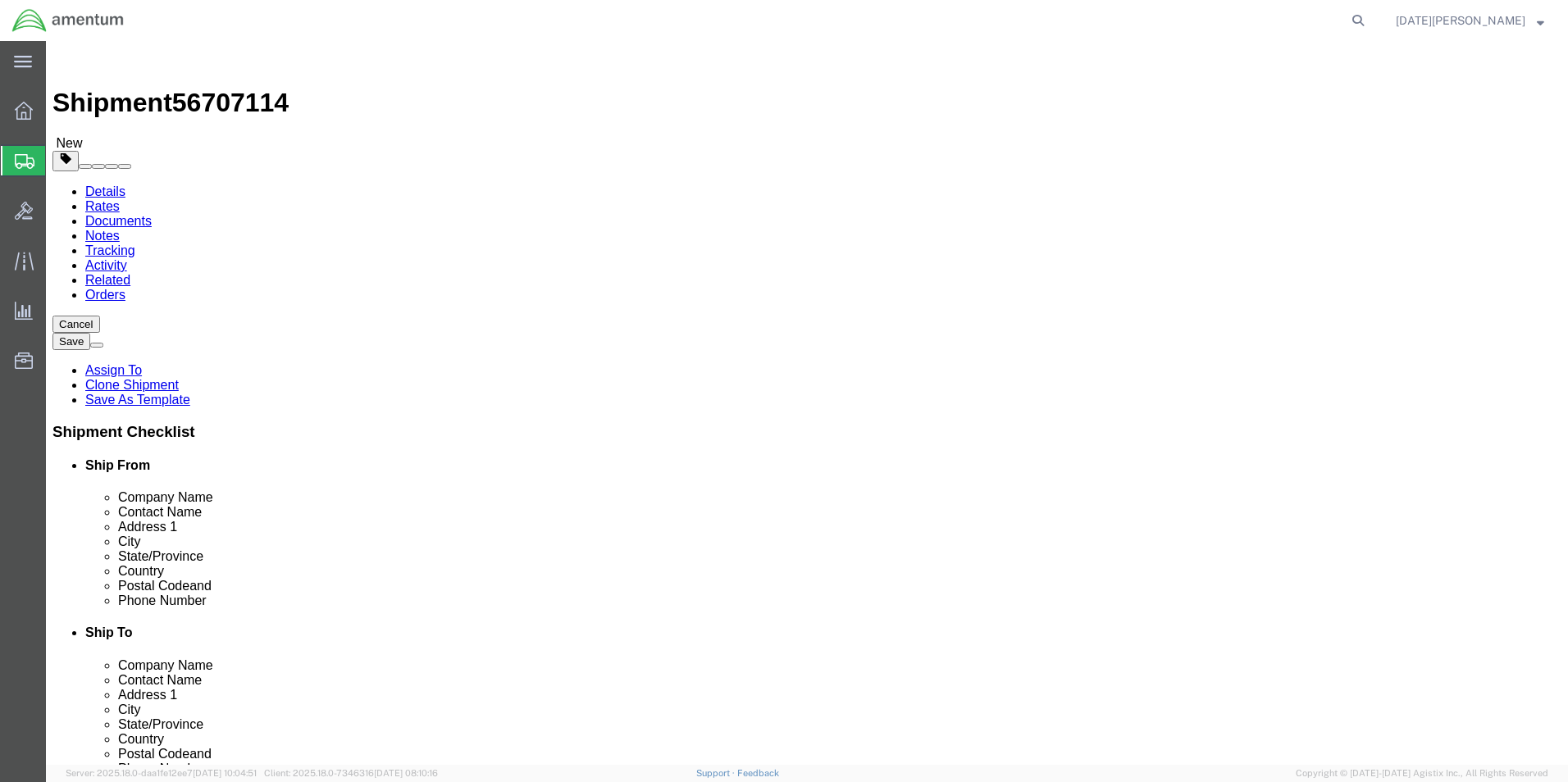
click button "Rate Shipment"
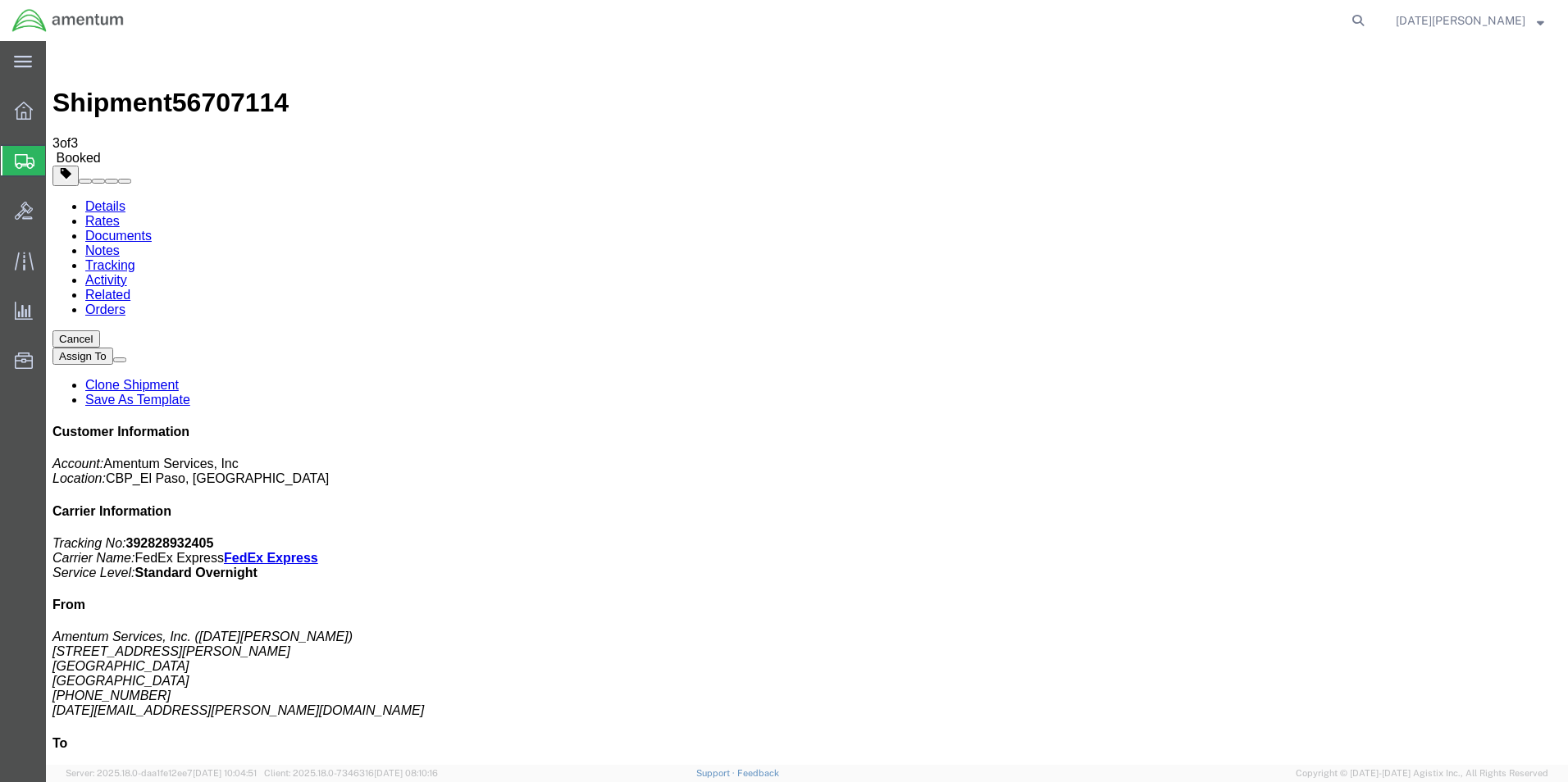
click at [0, 0] on span "Create from Template" at bounding box center [0, 0] width 0 height 0
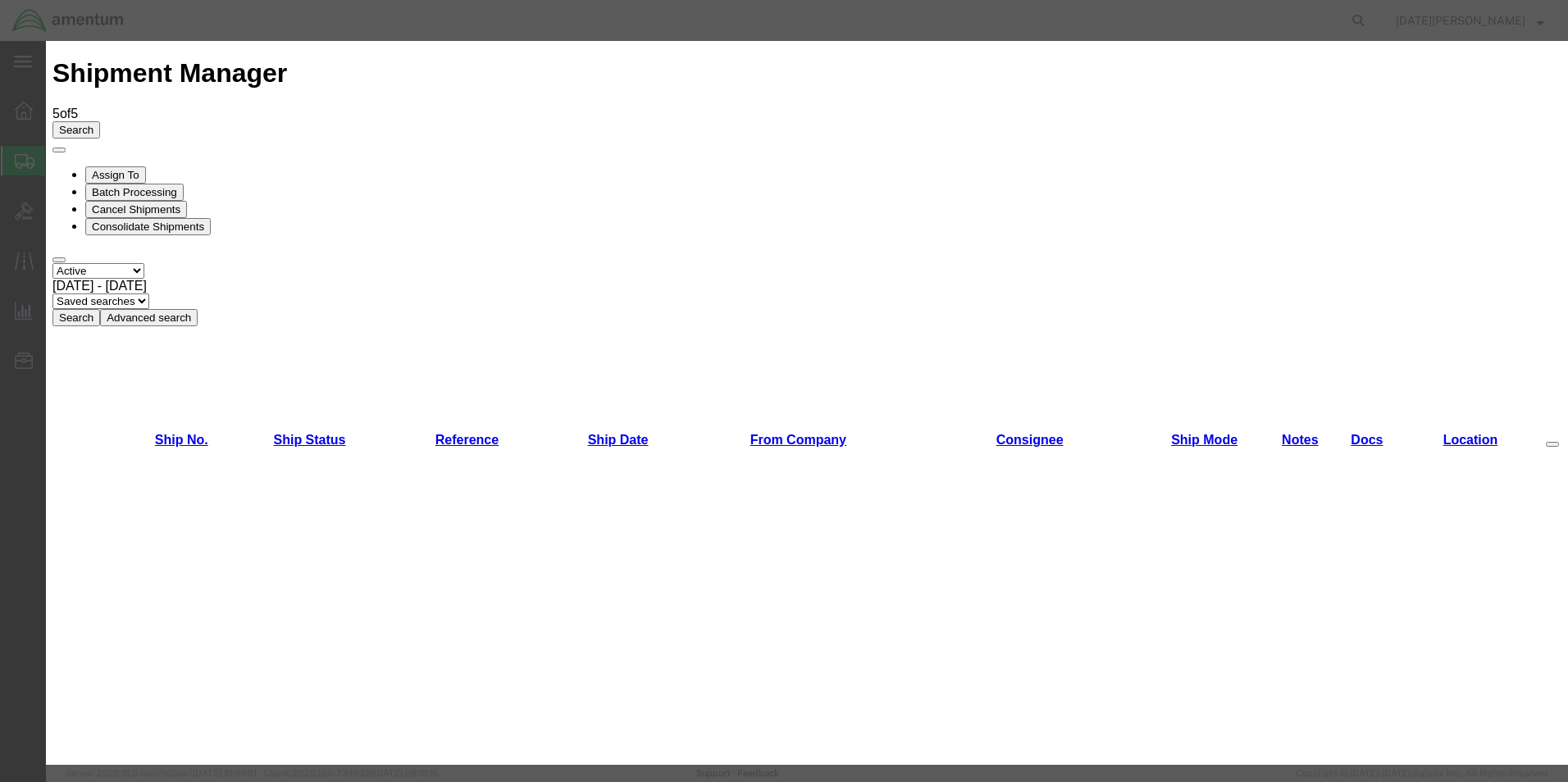
scroll to position [738, 0]
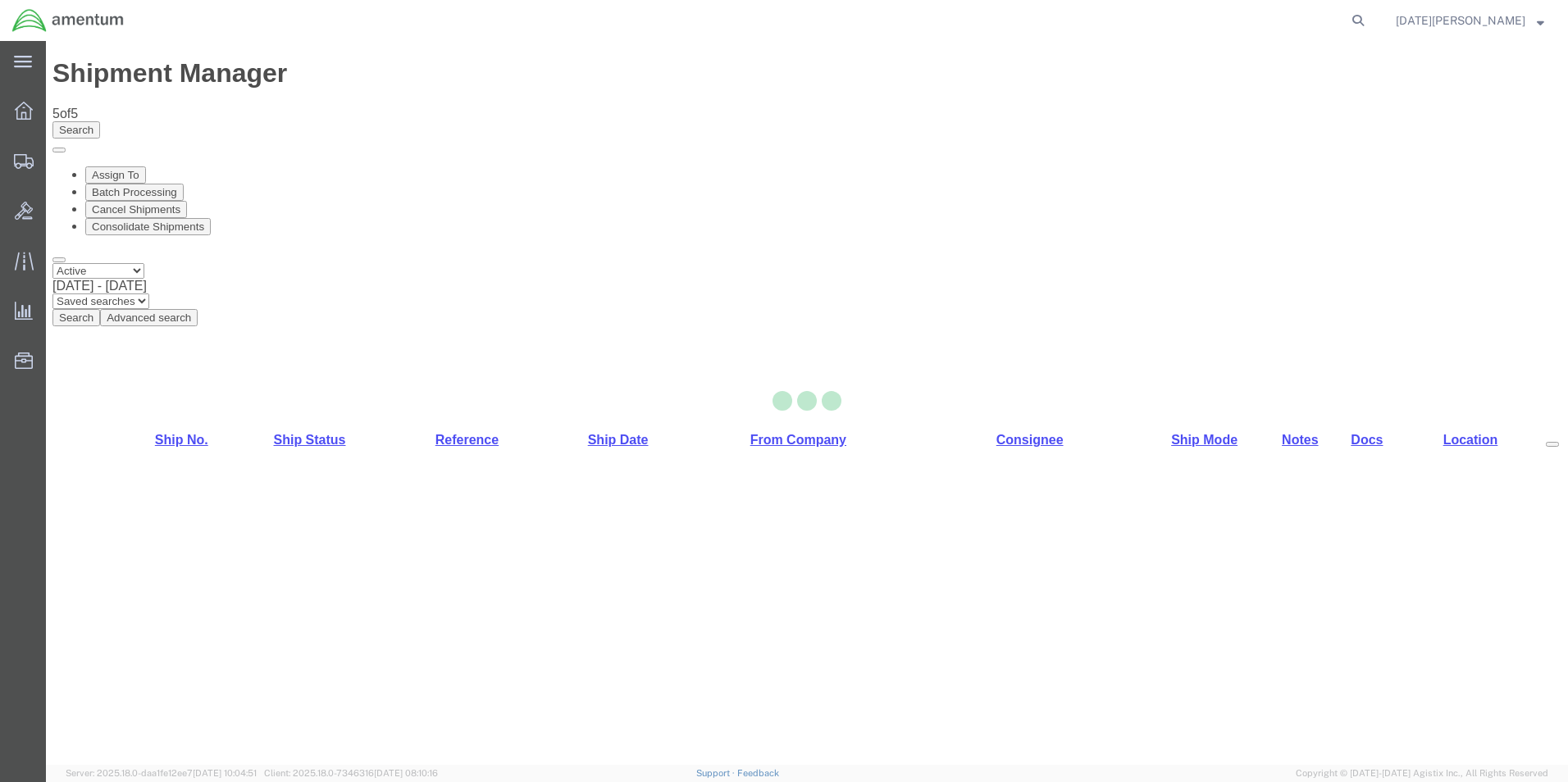
select select "49939"
select select "49929"
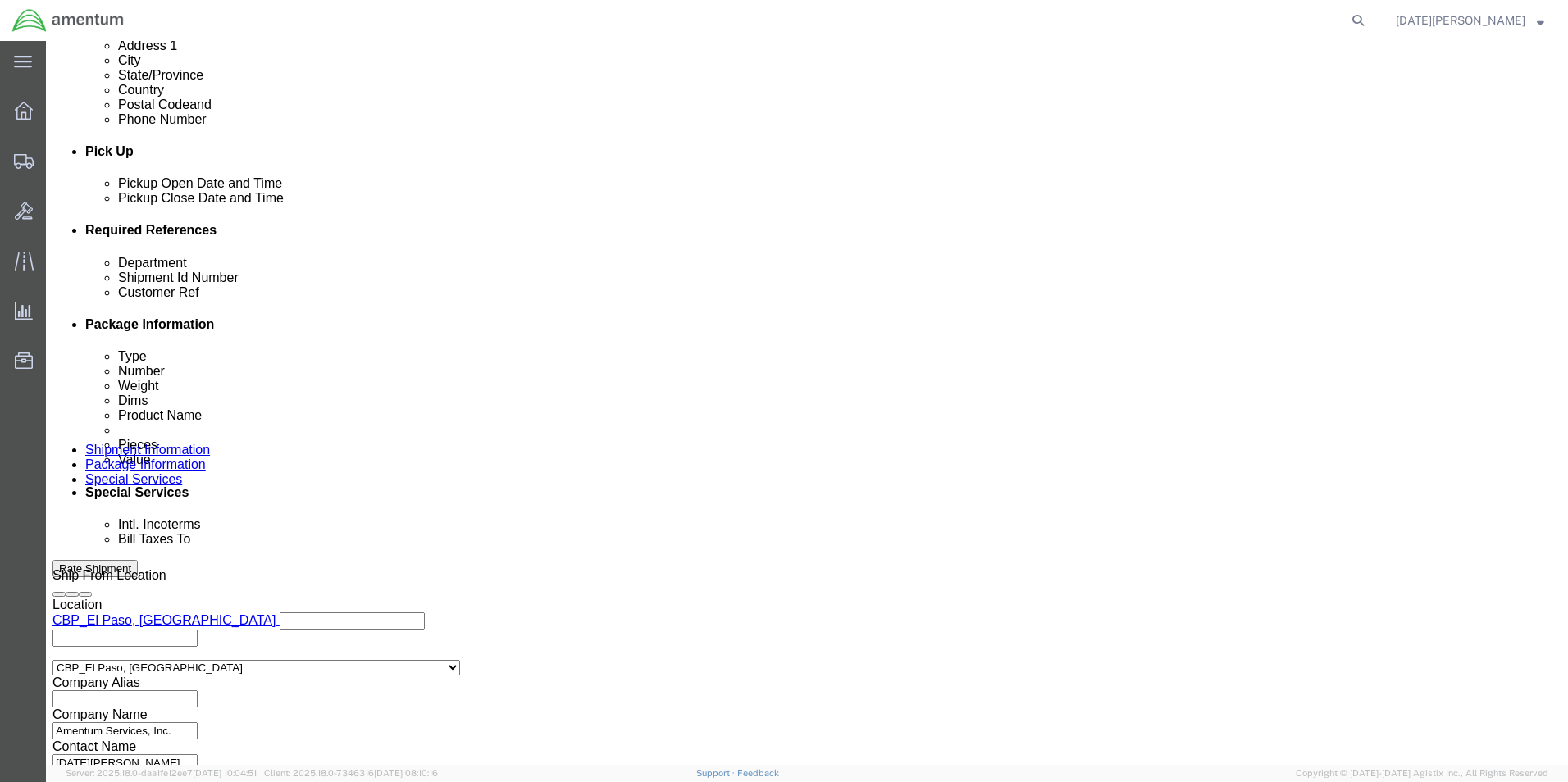
scroll to position [656, 0]
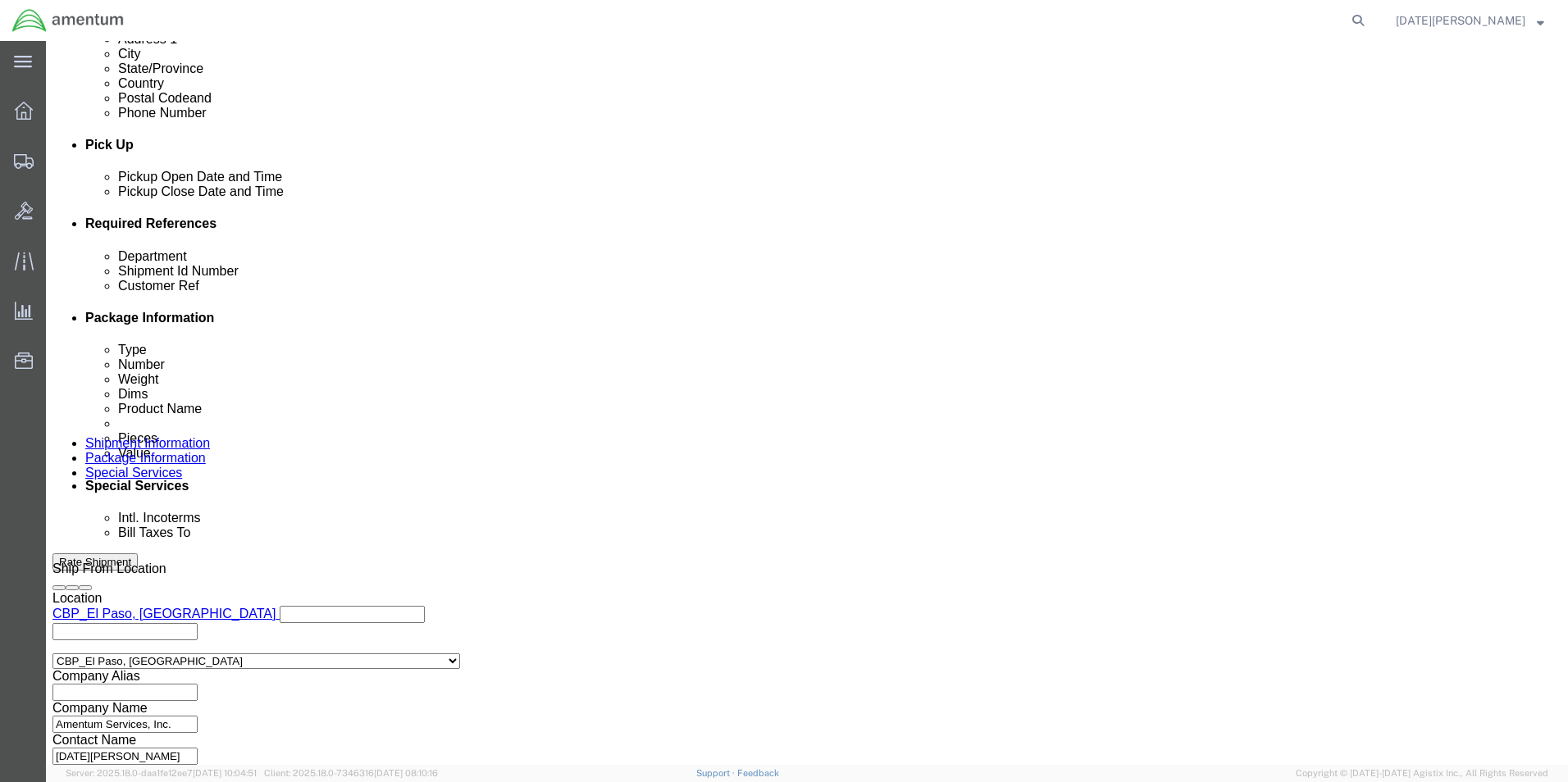
click input "text"
type input "CBP"
type input "96025"
click input "9605"
type input "96025"
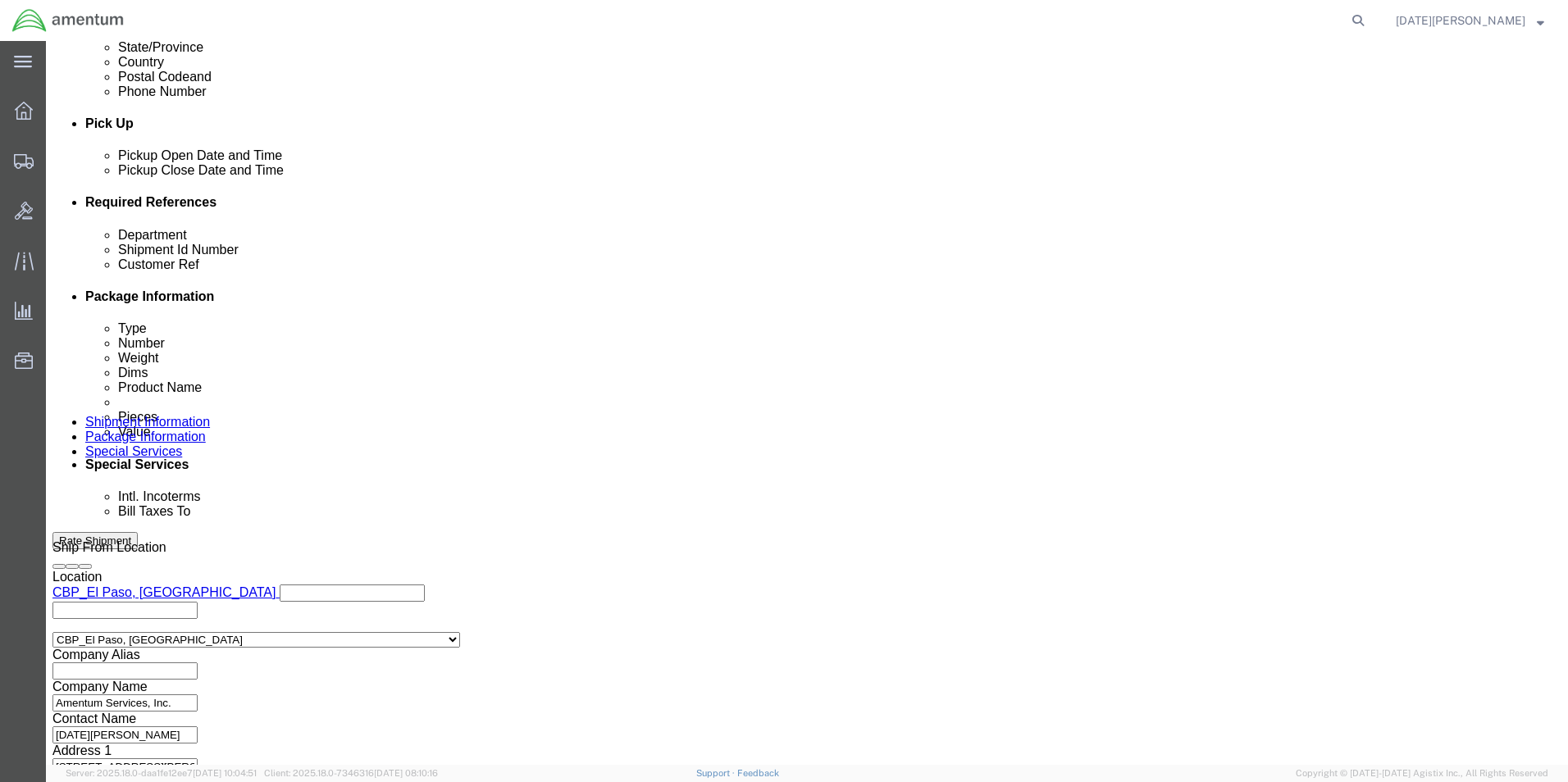
scroll to position [684, 0]
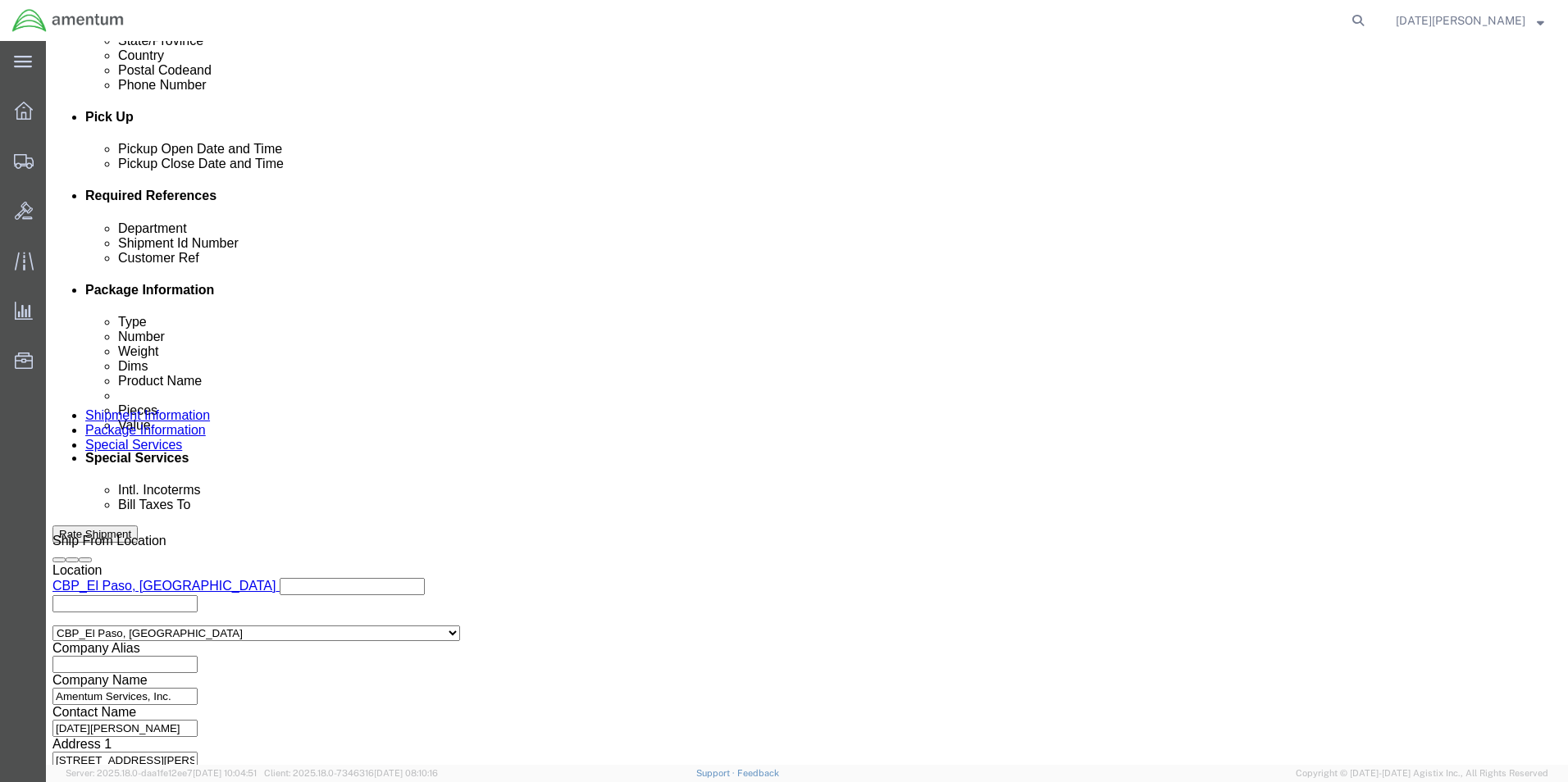
click button "Continue"
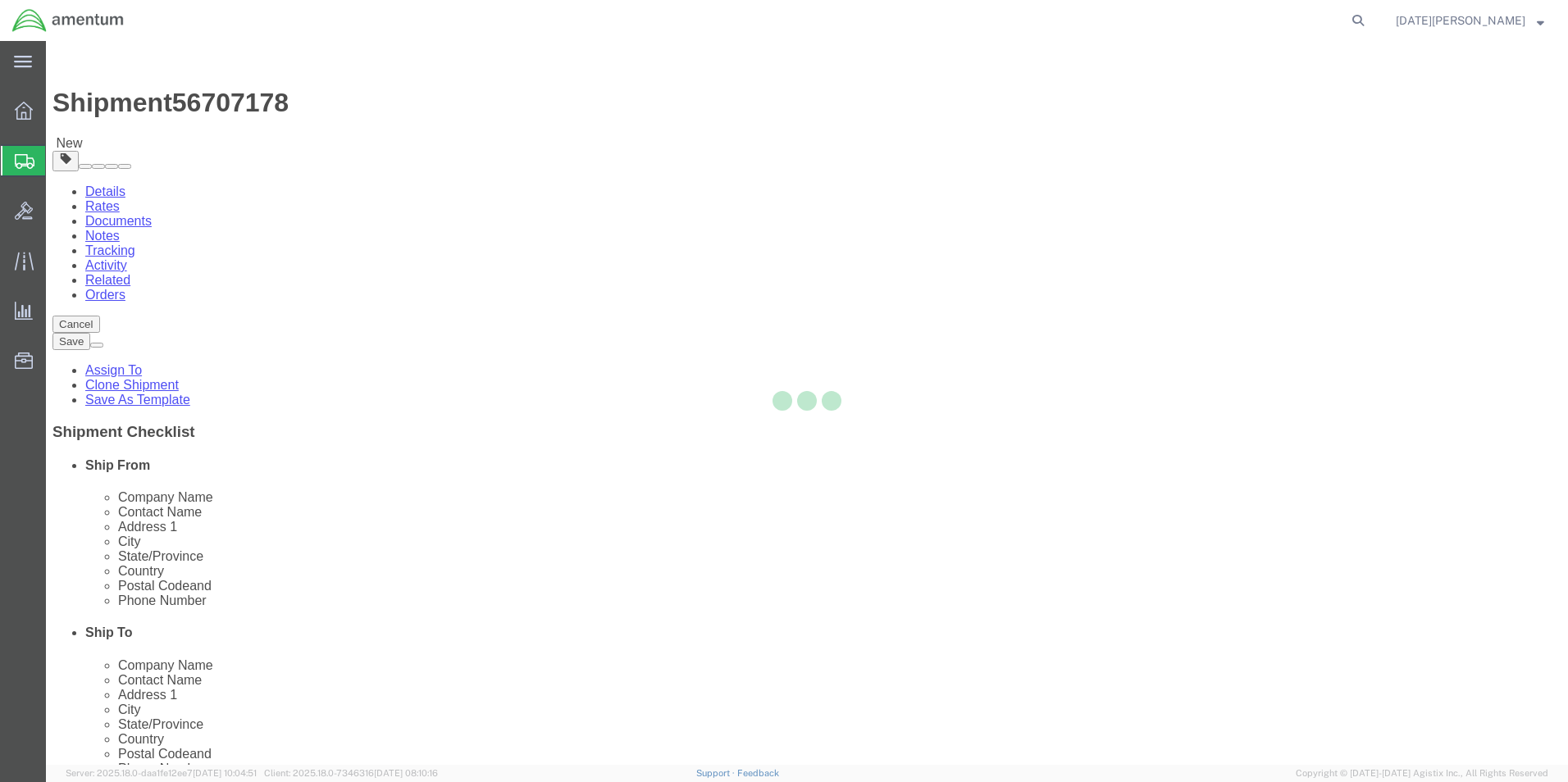
select select "YRPK"
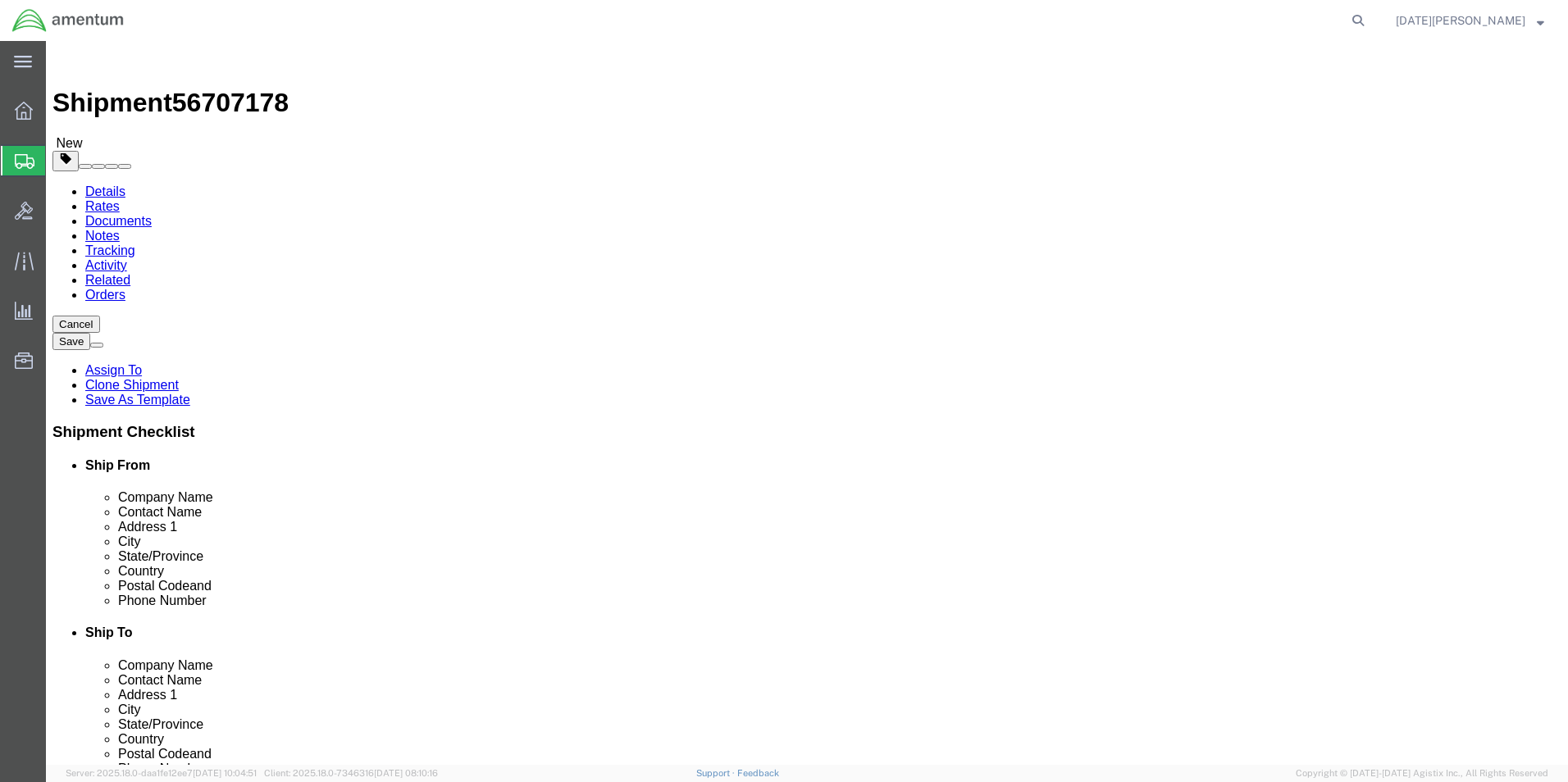
click input "text"
type input "8"
type input "6"
type input "1.70"
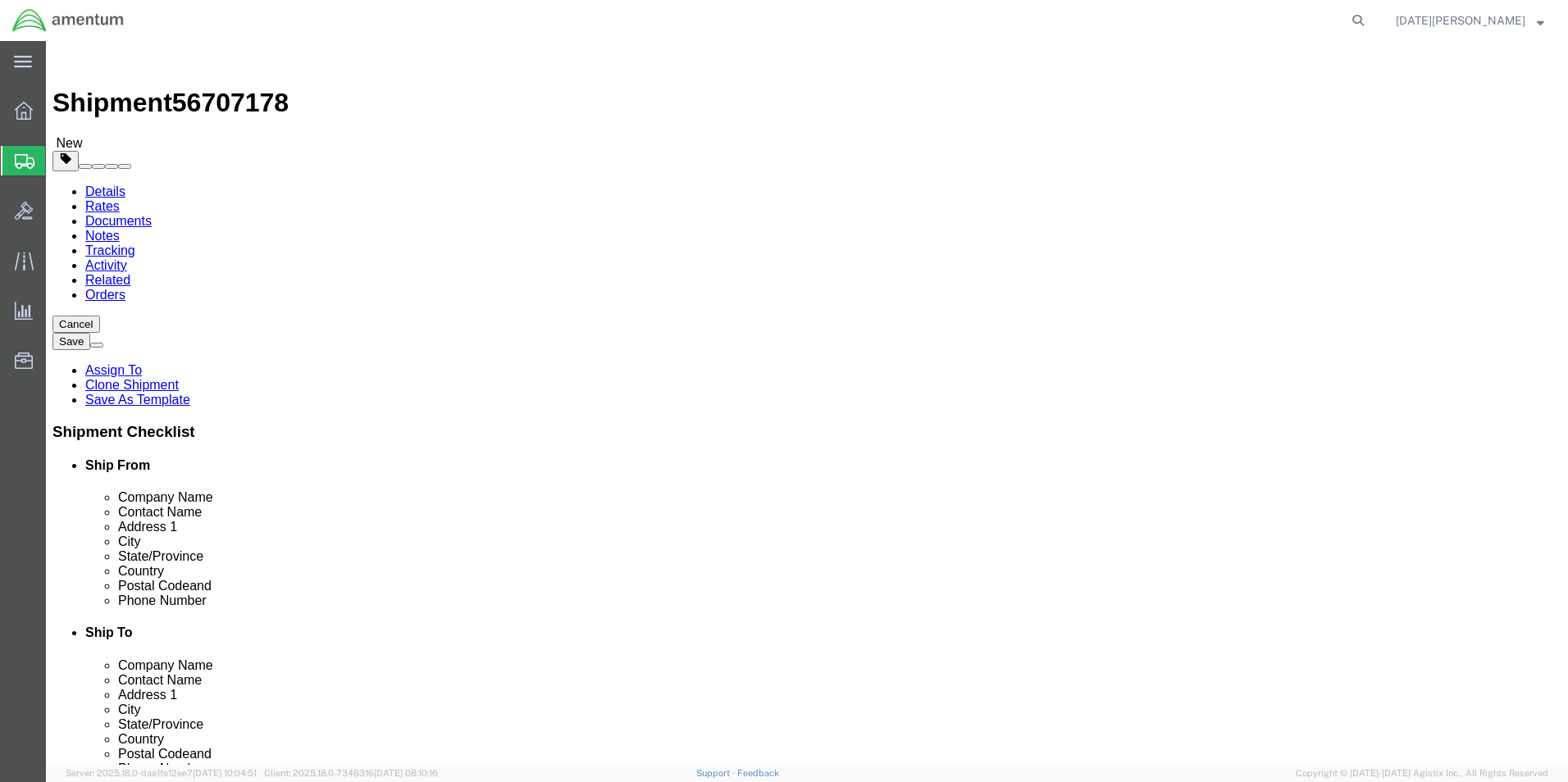
click span
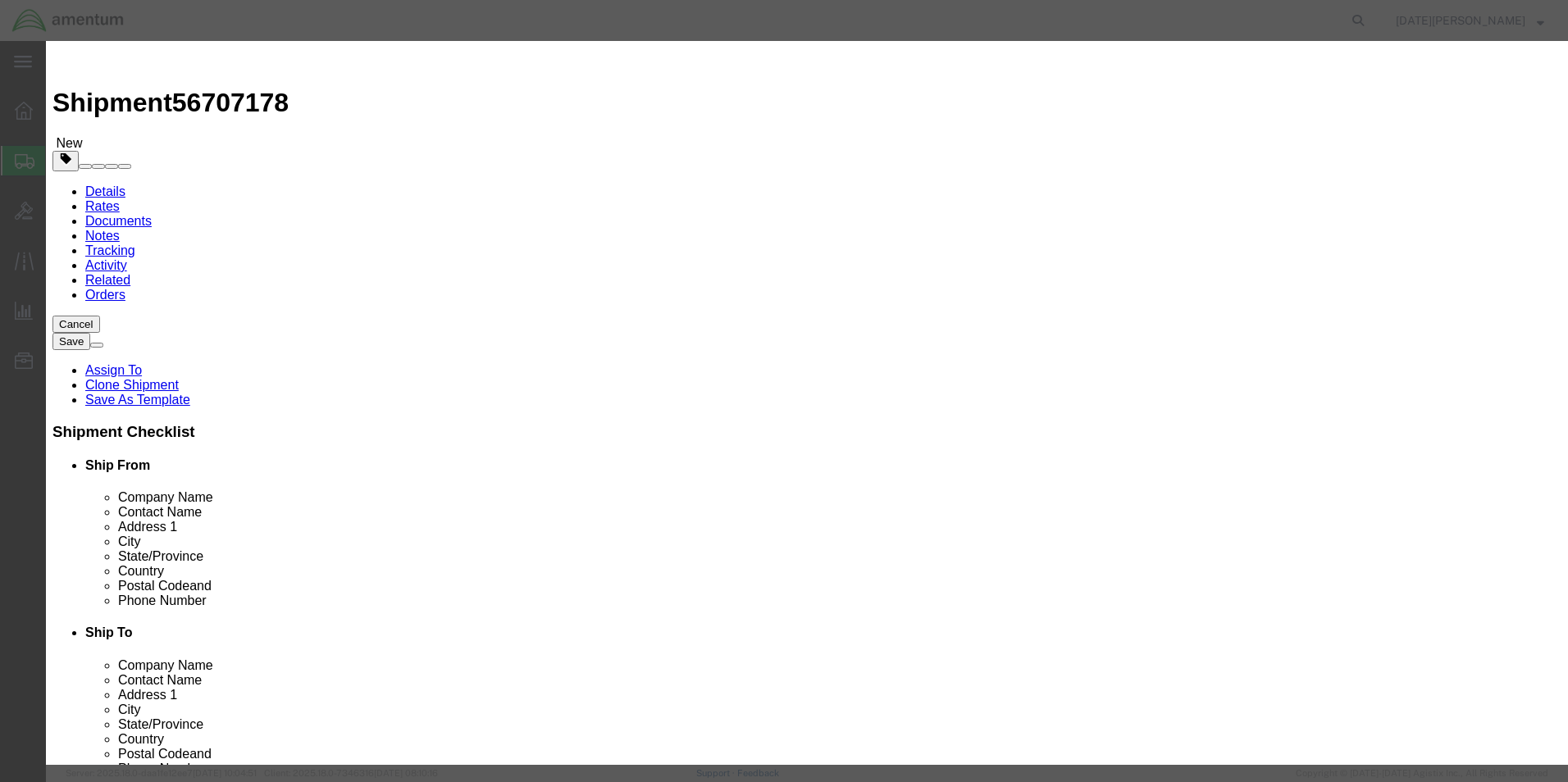
click input "text"
type input "AIRCRAFT HARDWARE"
type input "9"
type input "150"
select select "USD"
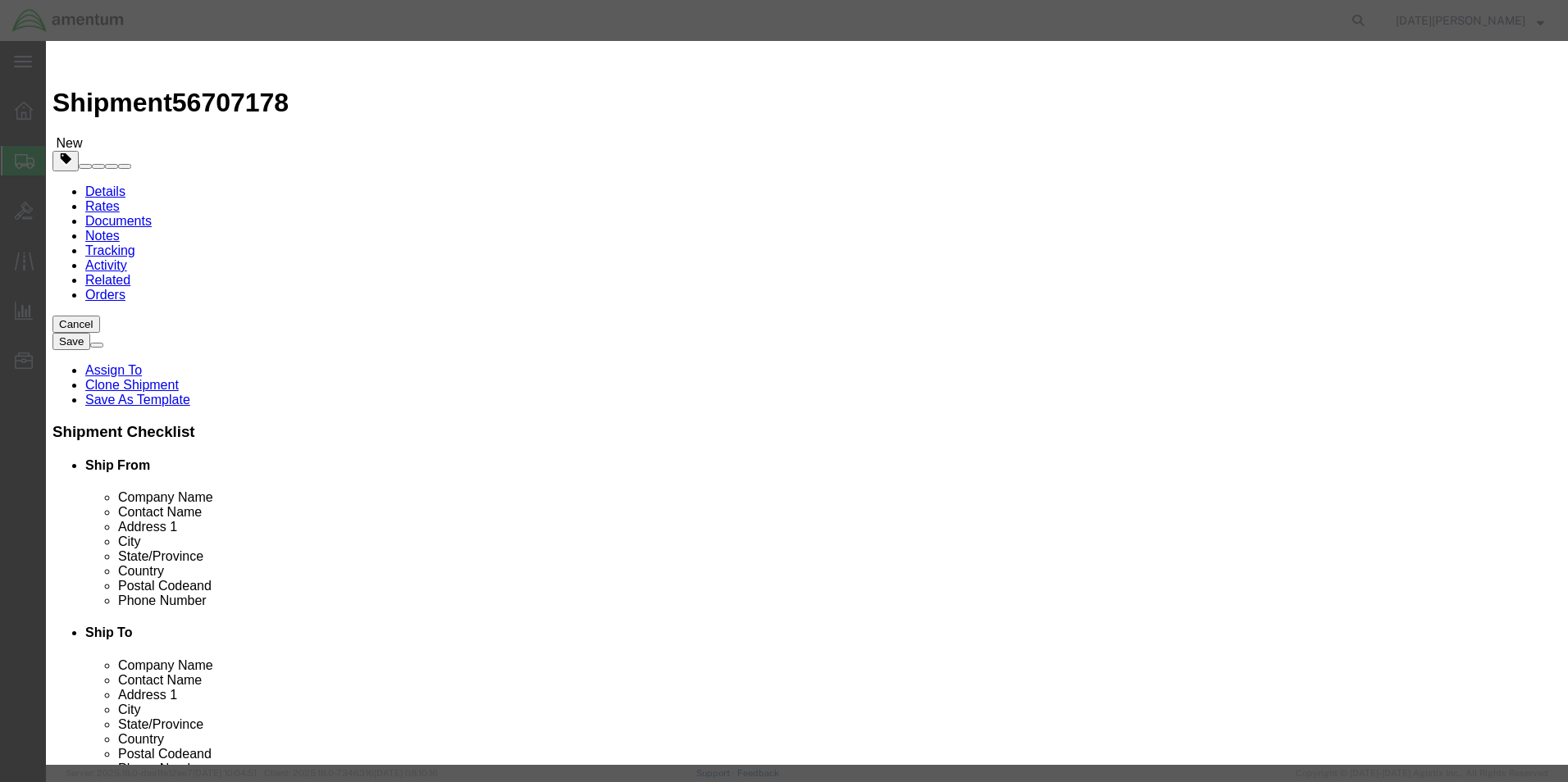
click button "Save & Close"
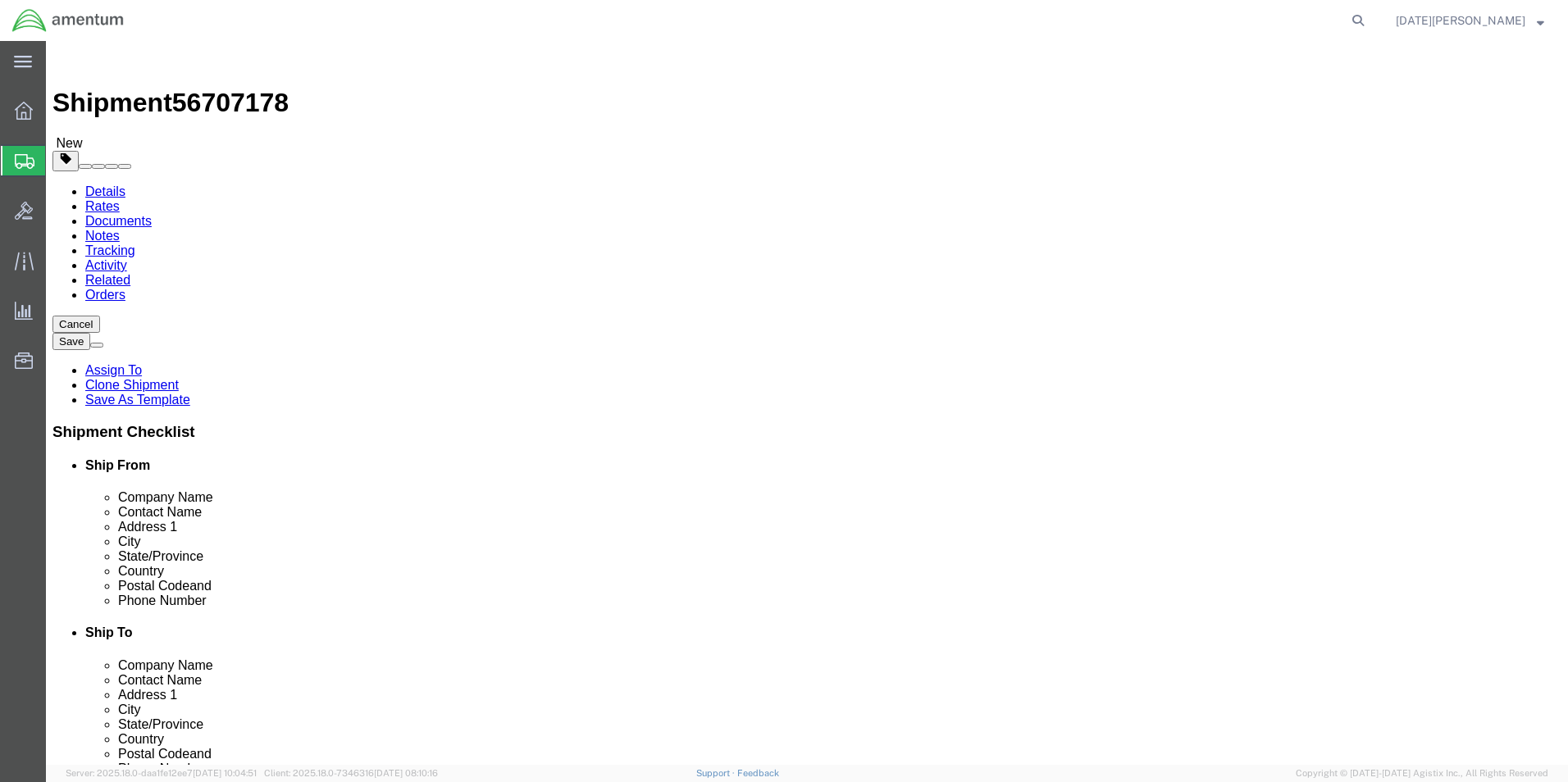
click button "Rate Shipment"
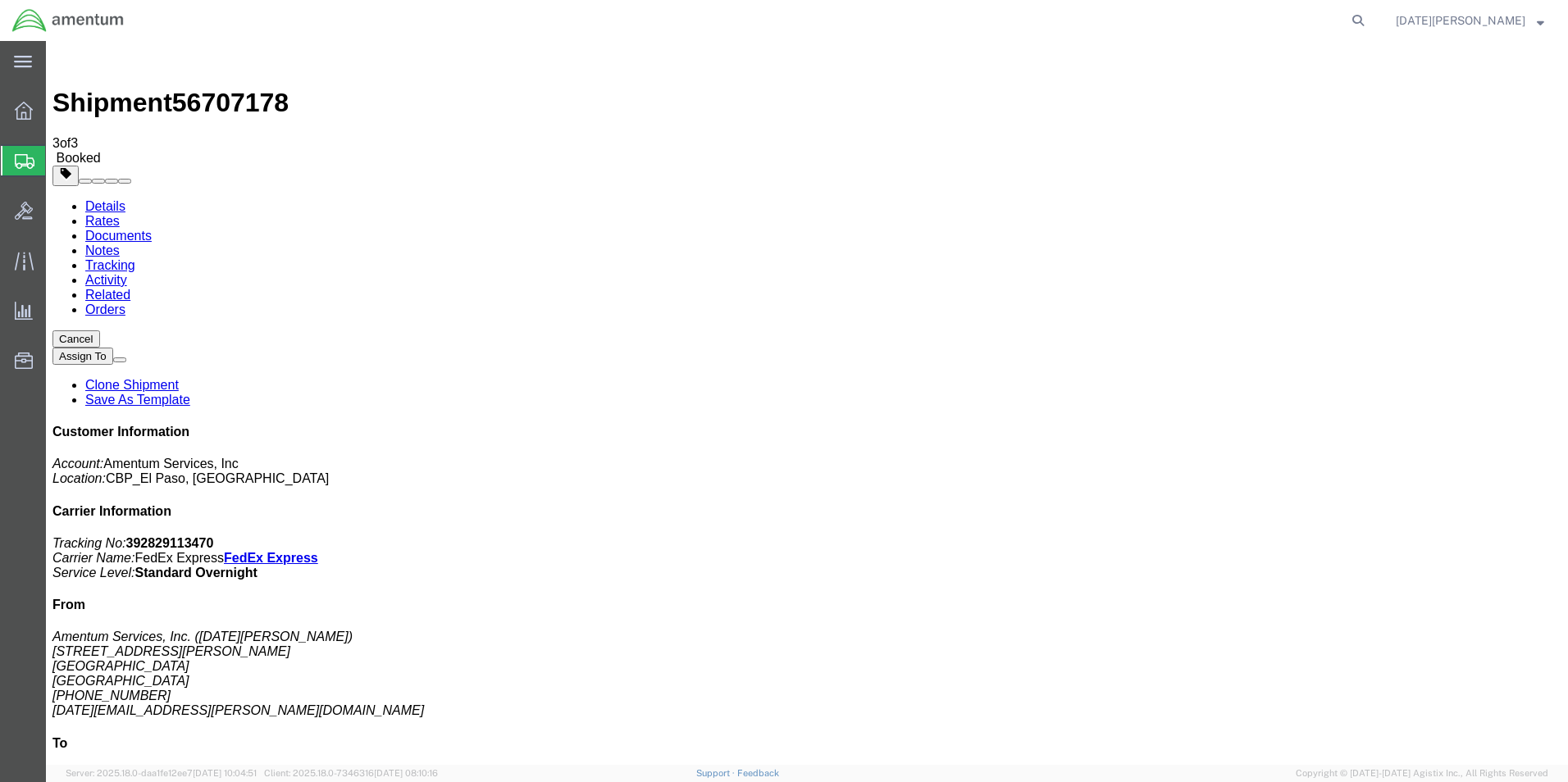
click at [0, 0] on span "Create from Template" at bounding box center [0, 0] width 0 height 0
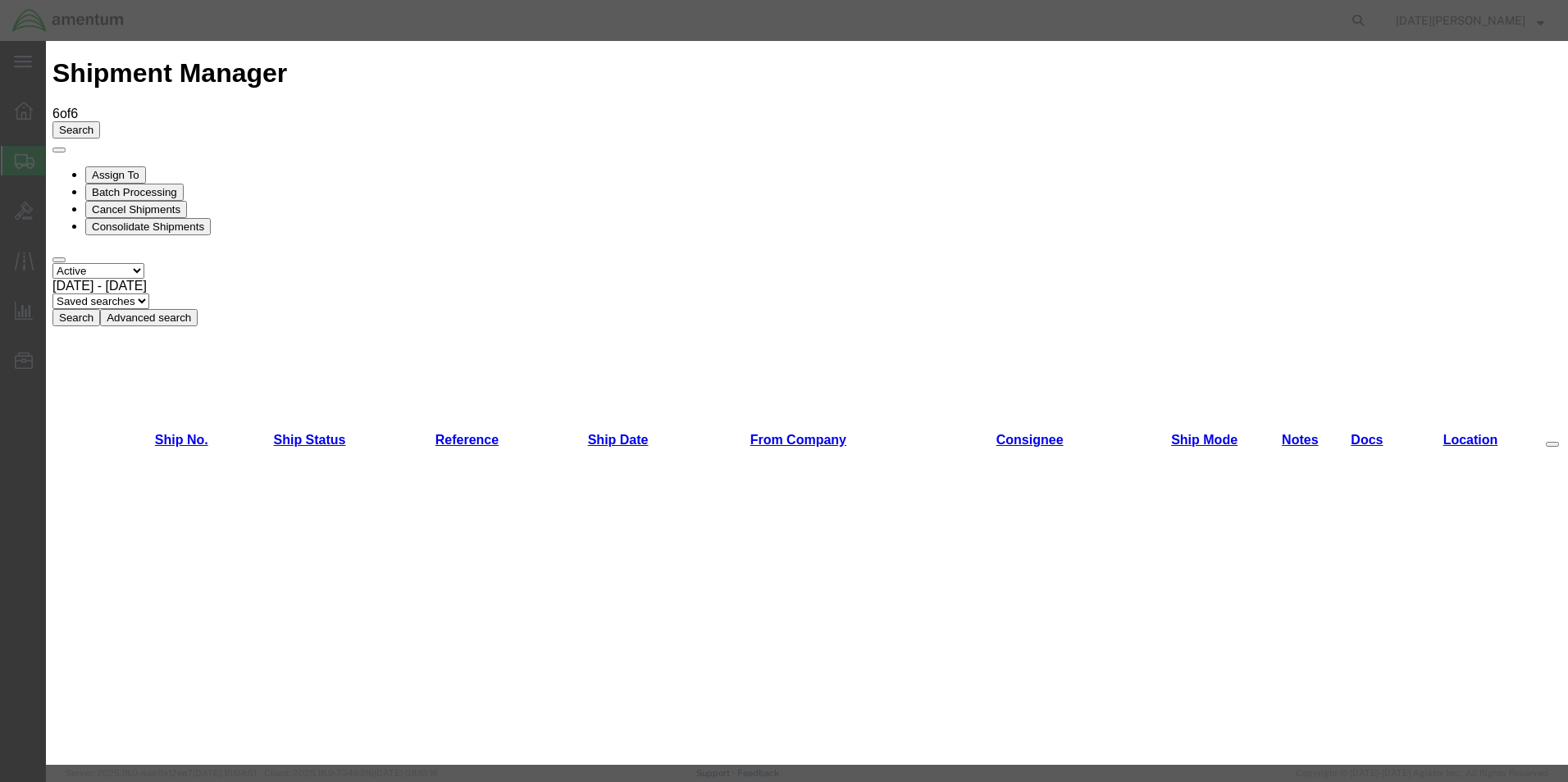
scroll to position [902, 0]
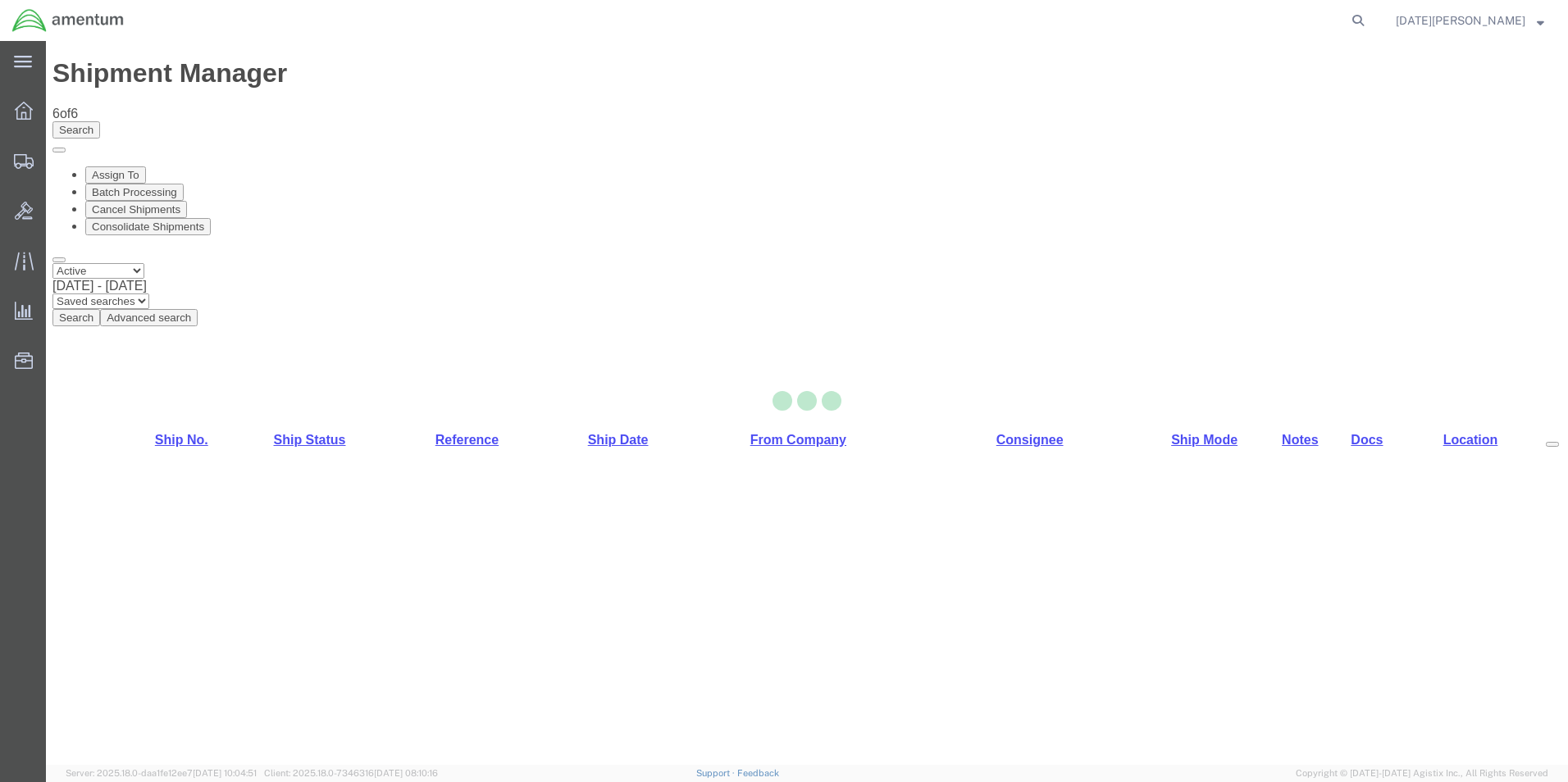
select select "49939"
select select "49950"
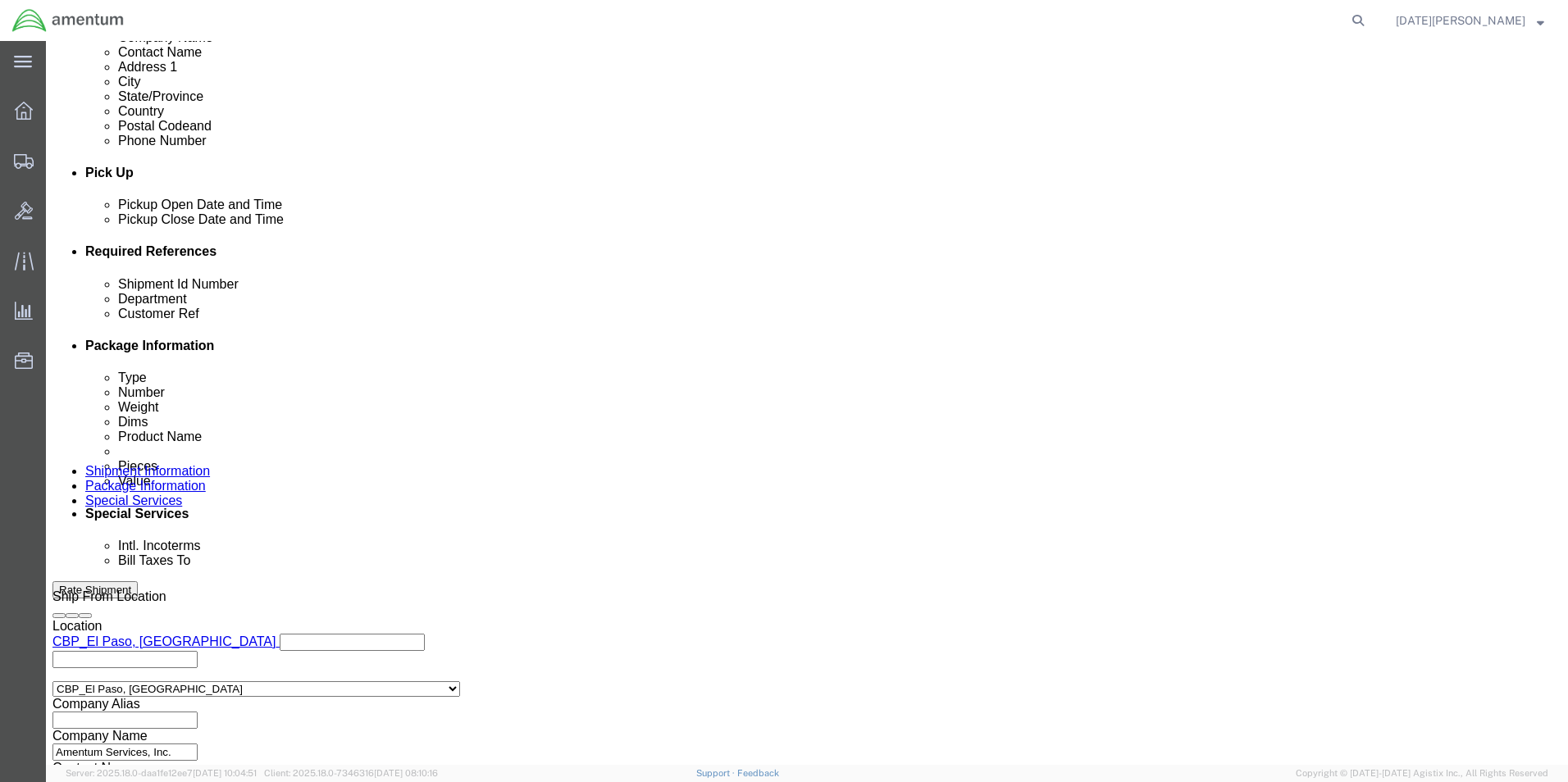
scroll to position [684, 0]
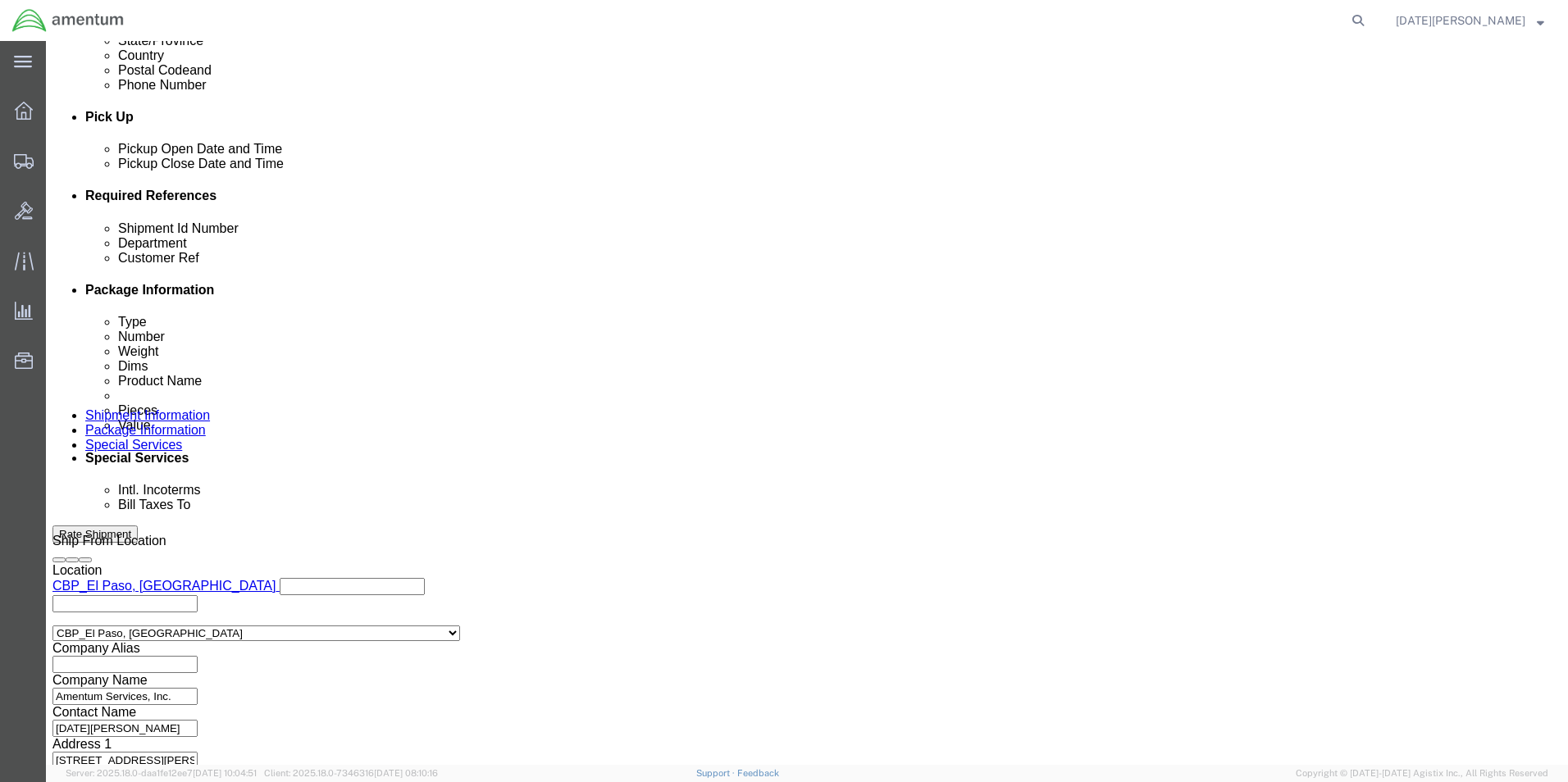
drag, startPoint x: 297, startPoint y: 321, endPoint x: 134, endPoint y: 325, distance: 163.0
click div "Shipment Id Number USAGE#"
type input "96059"
click button "Continue"
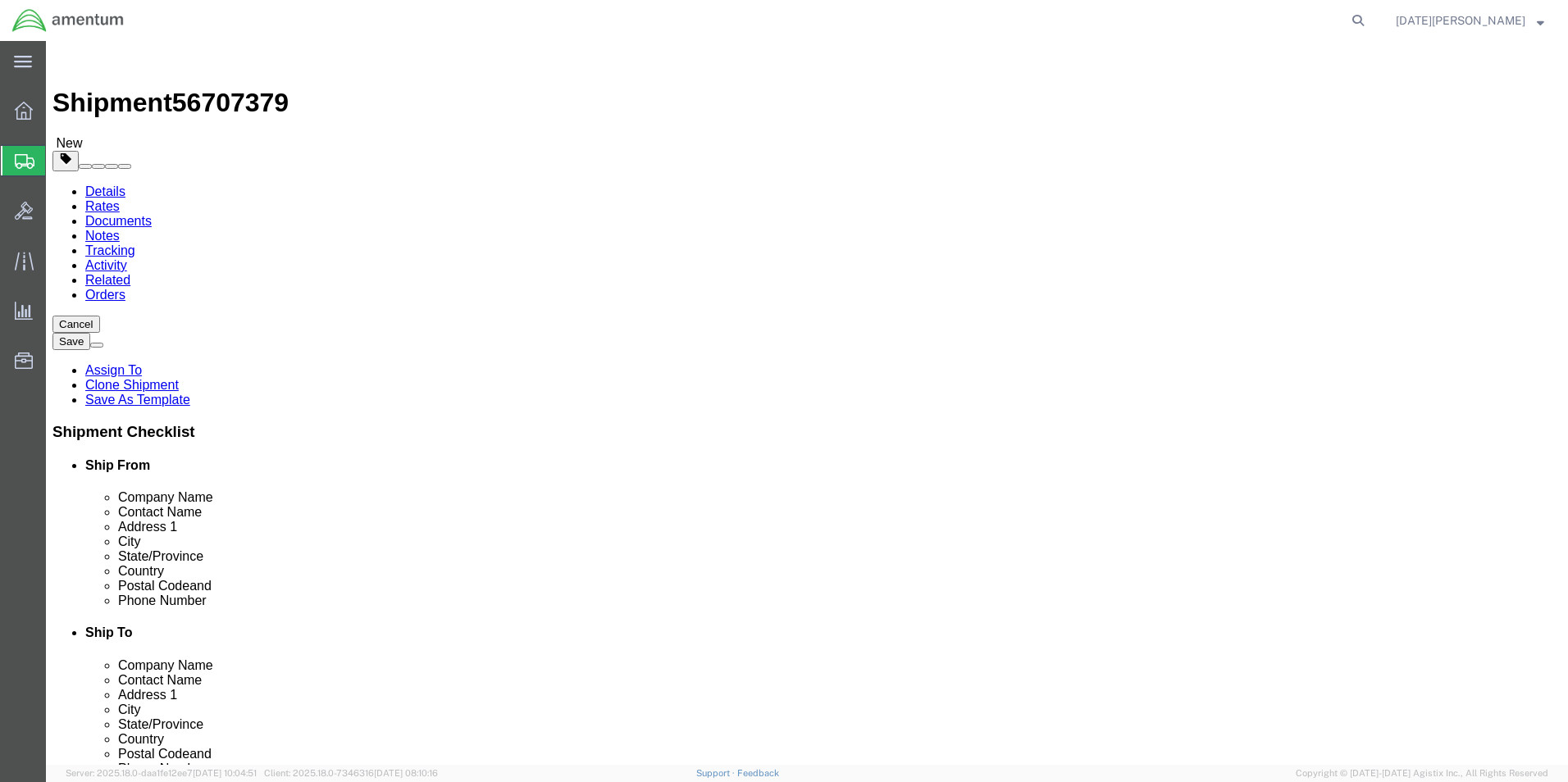
click input "8.00"
click input "6.00"
type input "0.25"
click dd "12.00 Each"
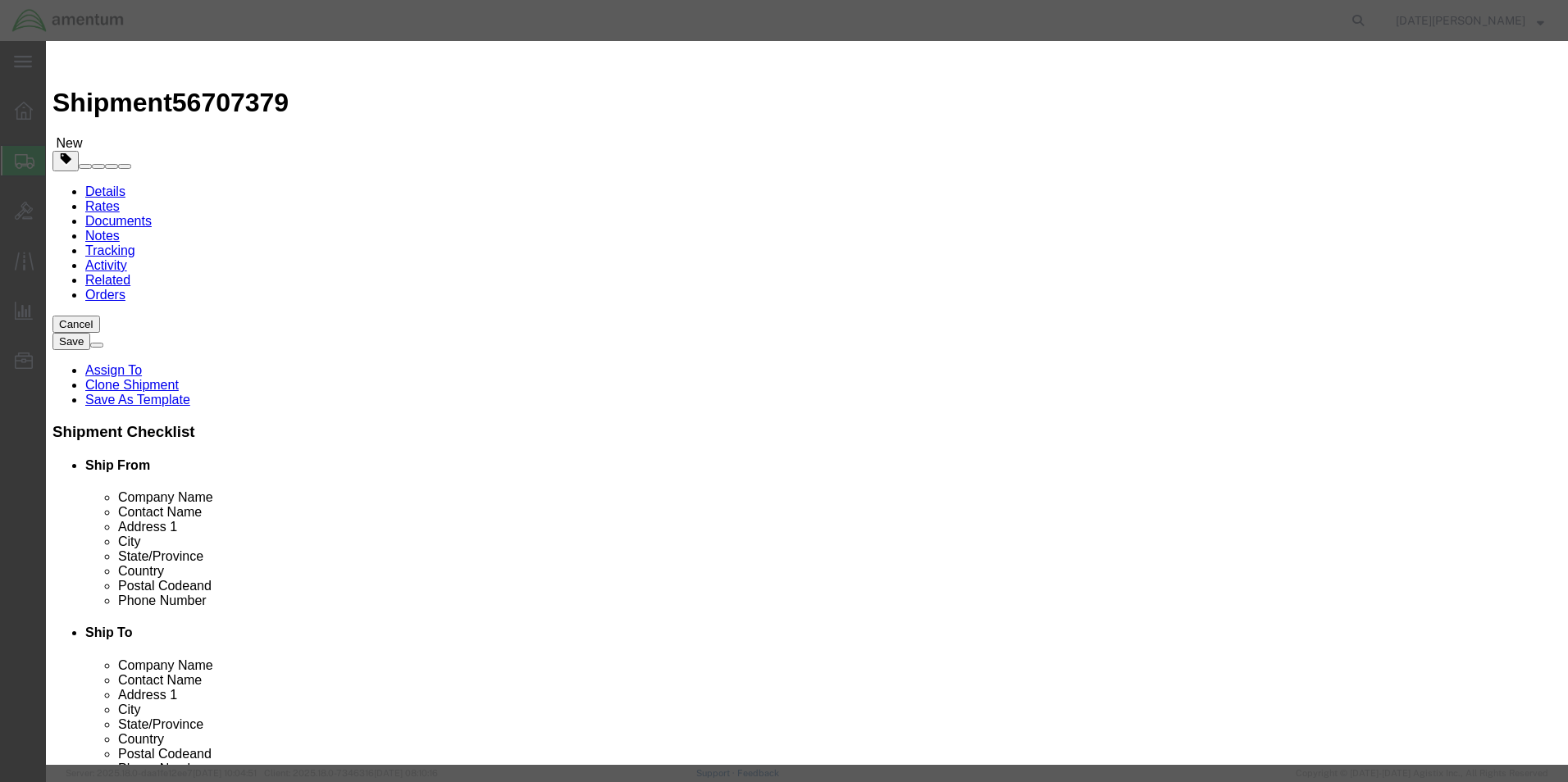
click input "PAINT BRUSHES"
type input "SPACER"
type input "1"
type input "5"
type input "100"
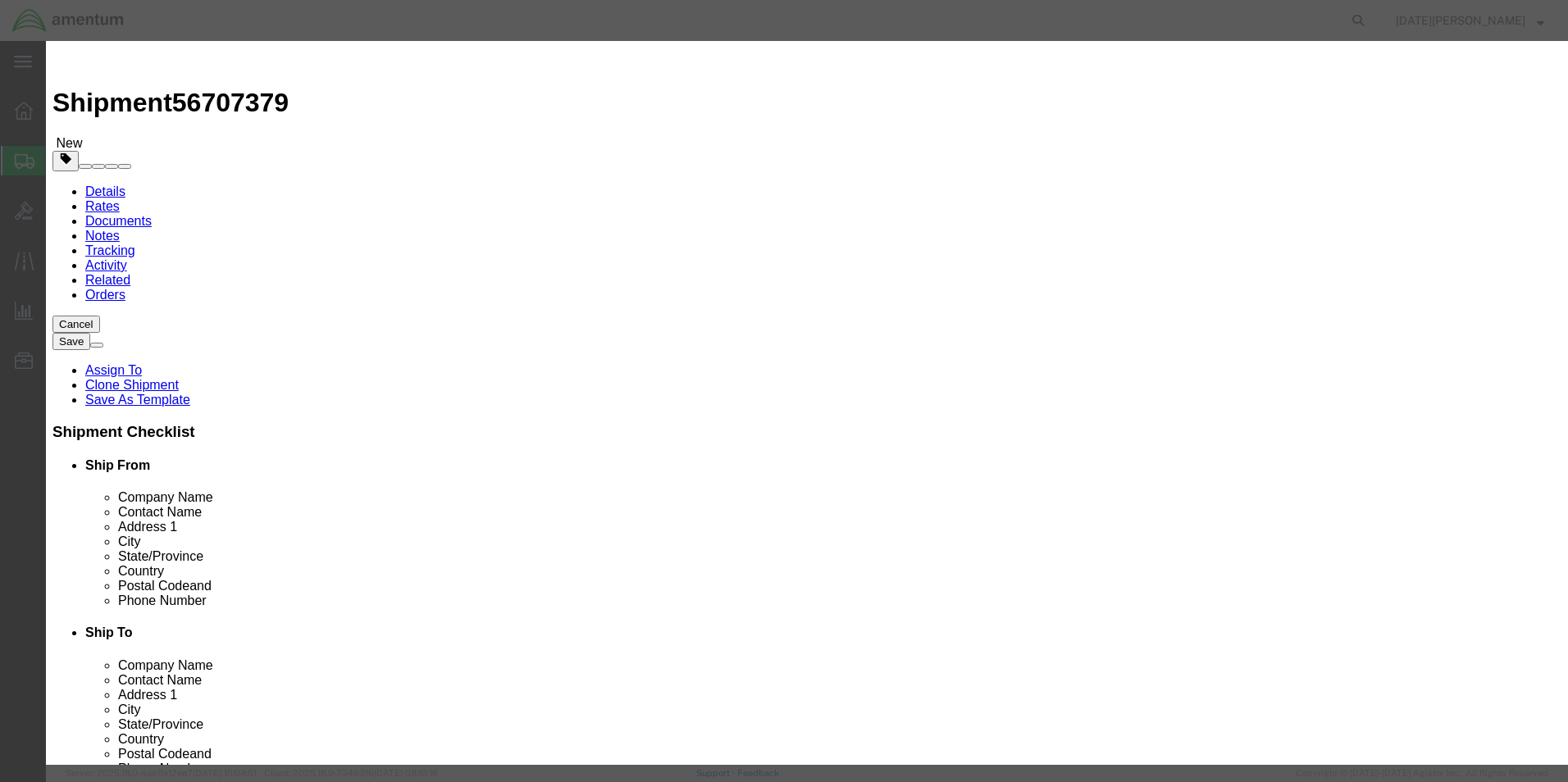
select select "USD"
click button "Save & Close"
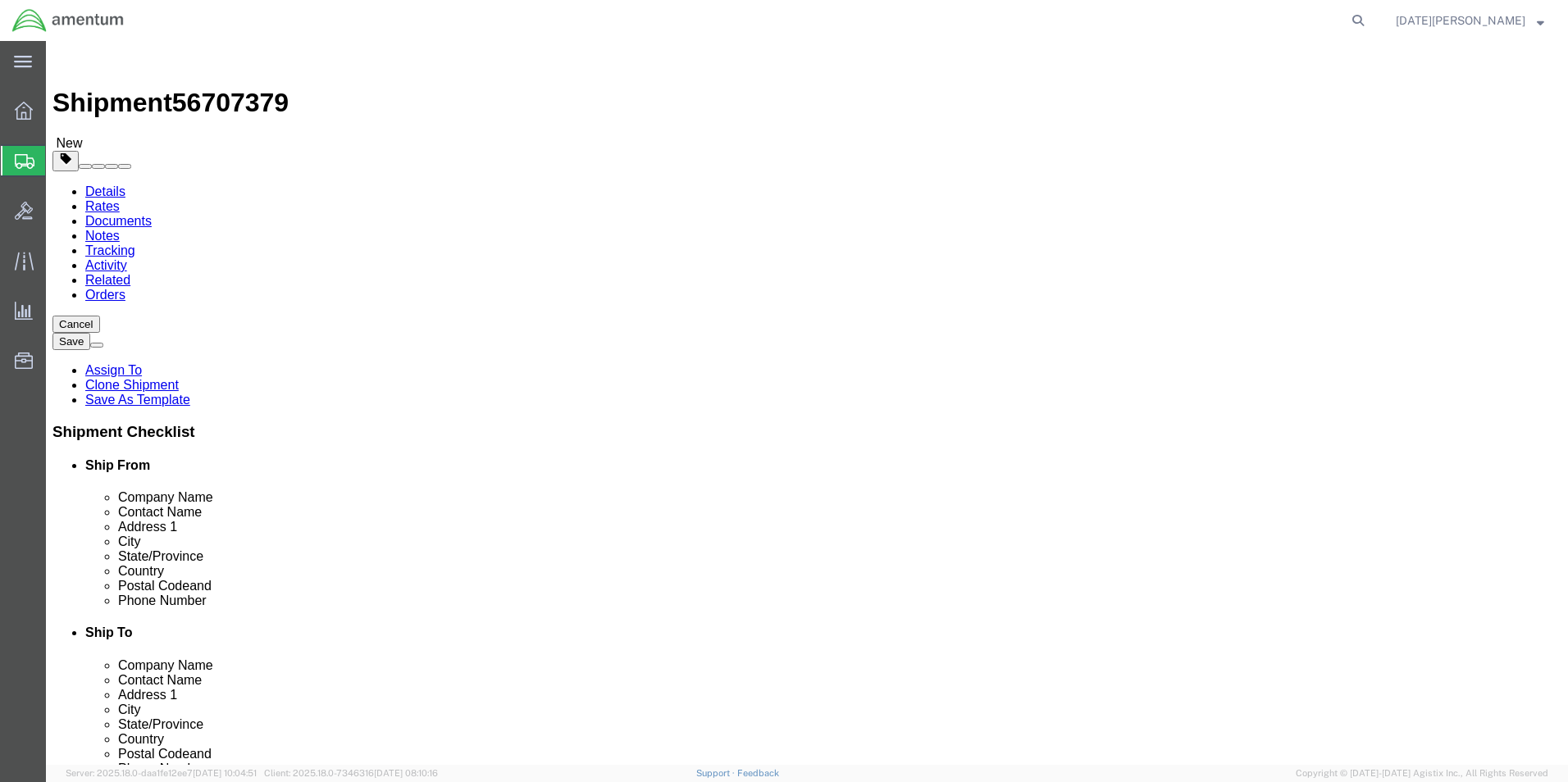
drag, startPoint x: 1375, startPoint y: 737, endPoint x: 1327, endPoint y: 695, distance: 63.8
click button "Rate Shipment"
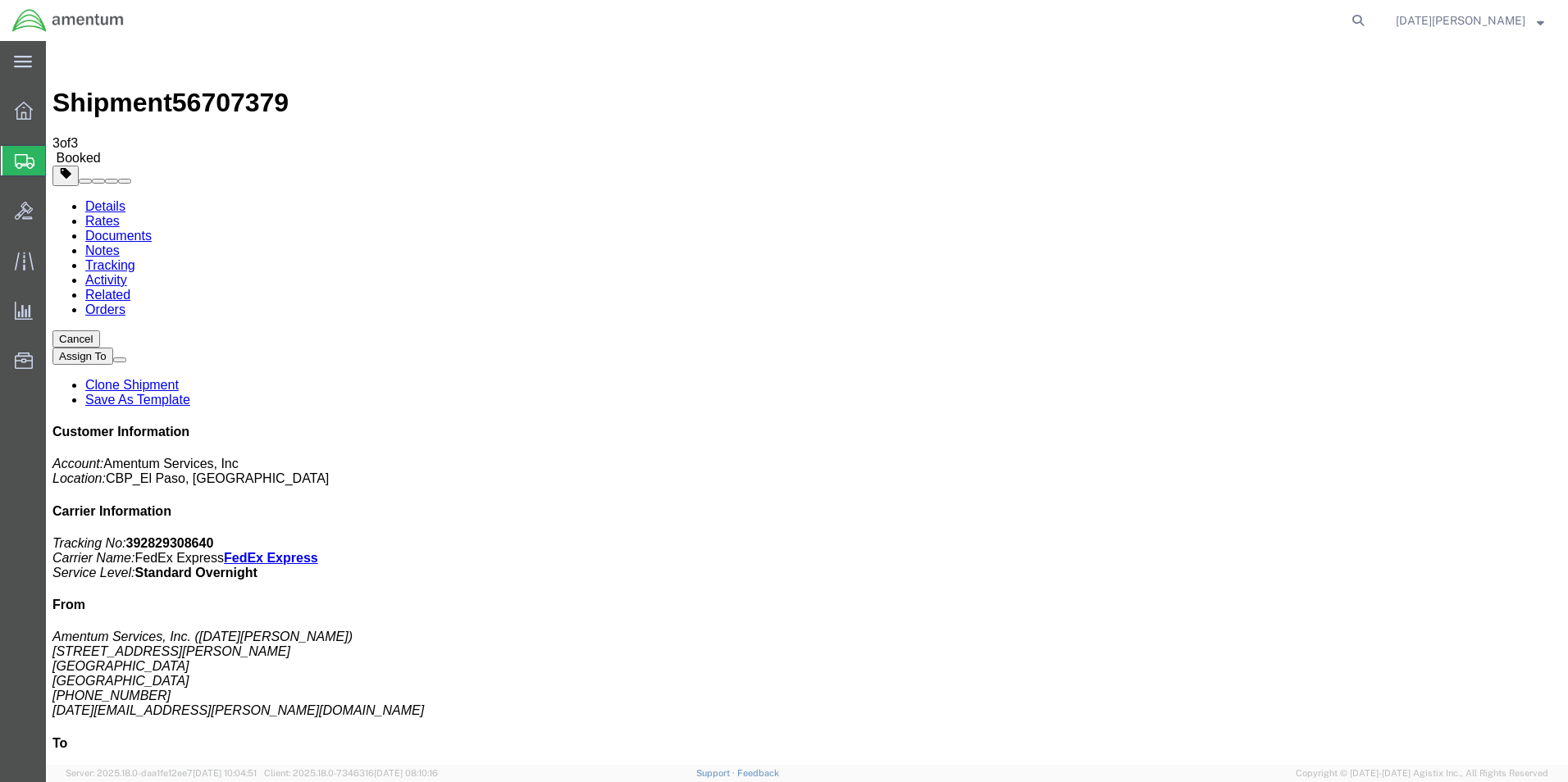
drag, startPoint x: 679, startPoint y: 289, endPoint x: 731, endPoint y: 246, distance: 67.5
click at [0, 0] on span "Create from Template" at bounding box center [0, 0] width 0 height 0
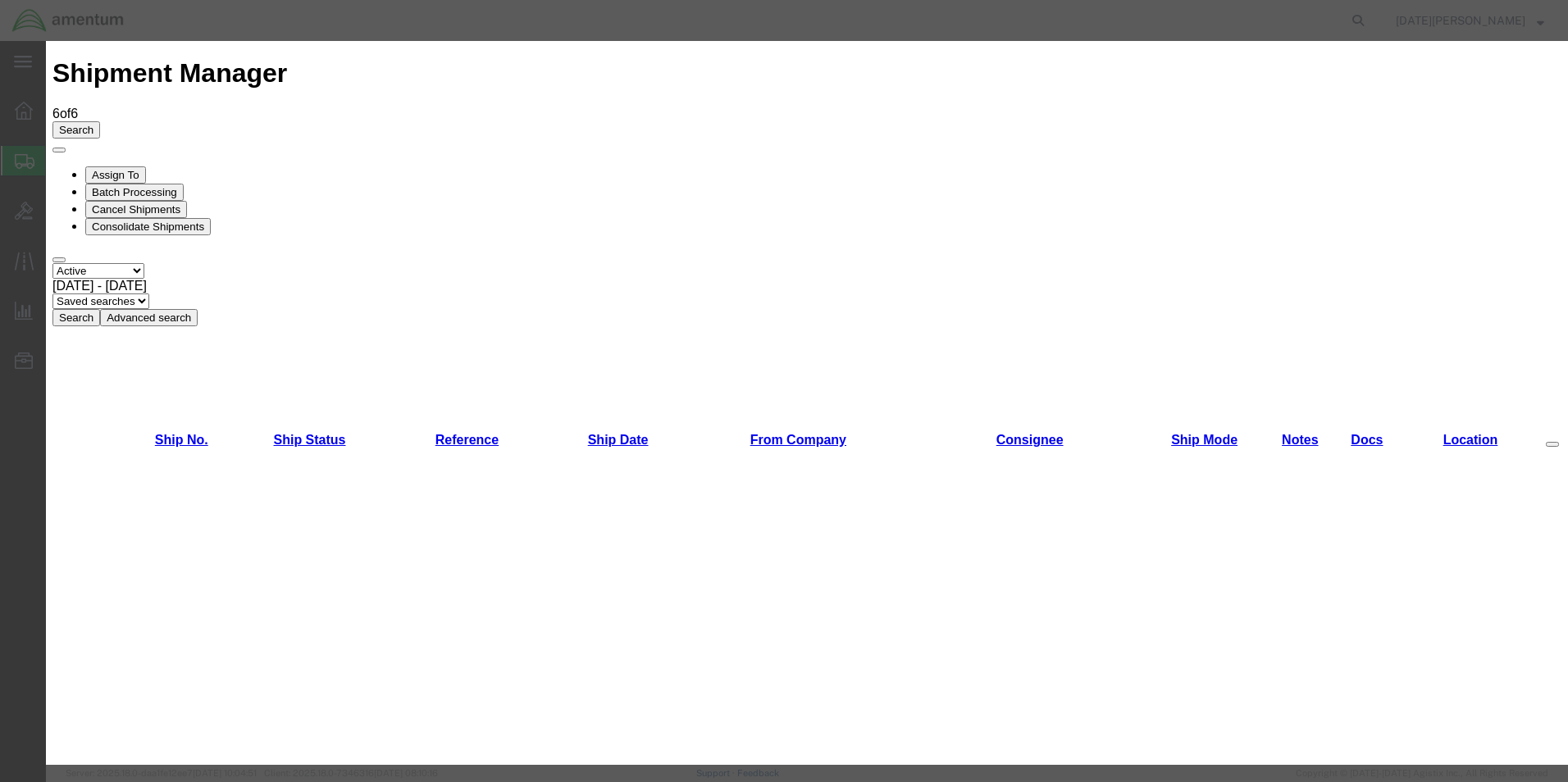
scroll to position [1066, 0]
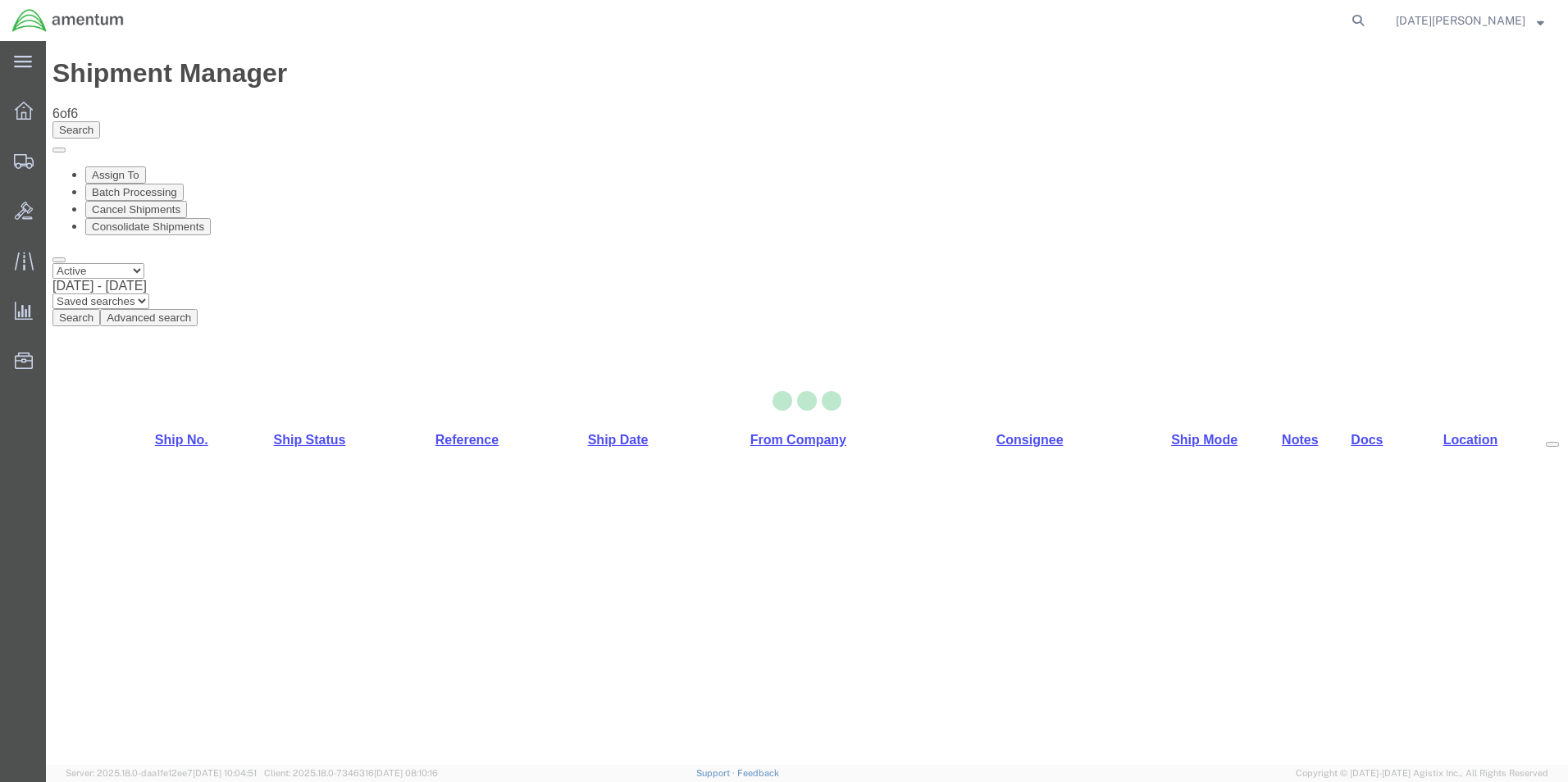
select select "49939"
select select "49951"
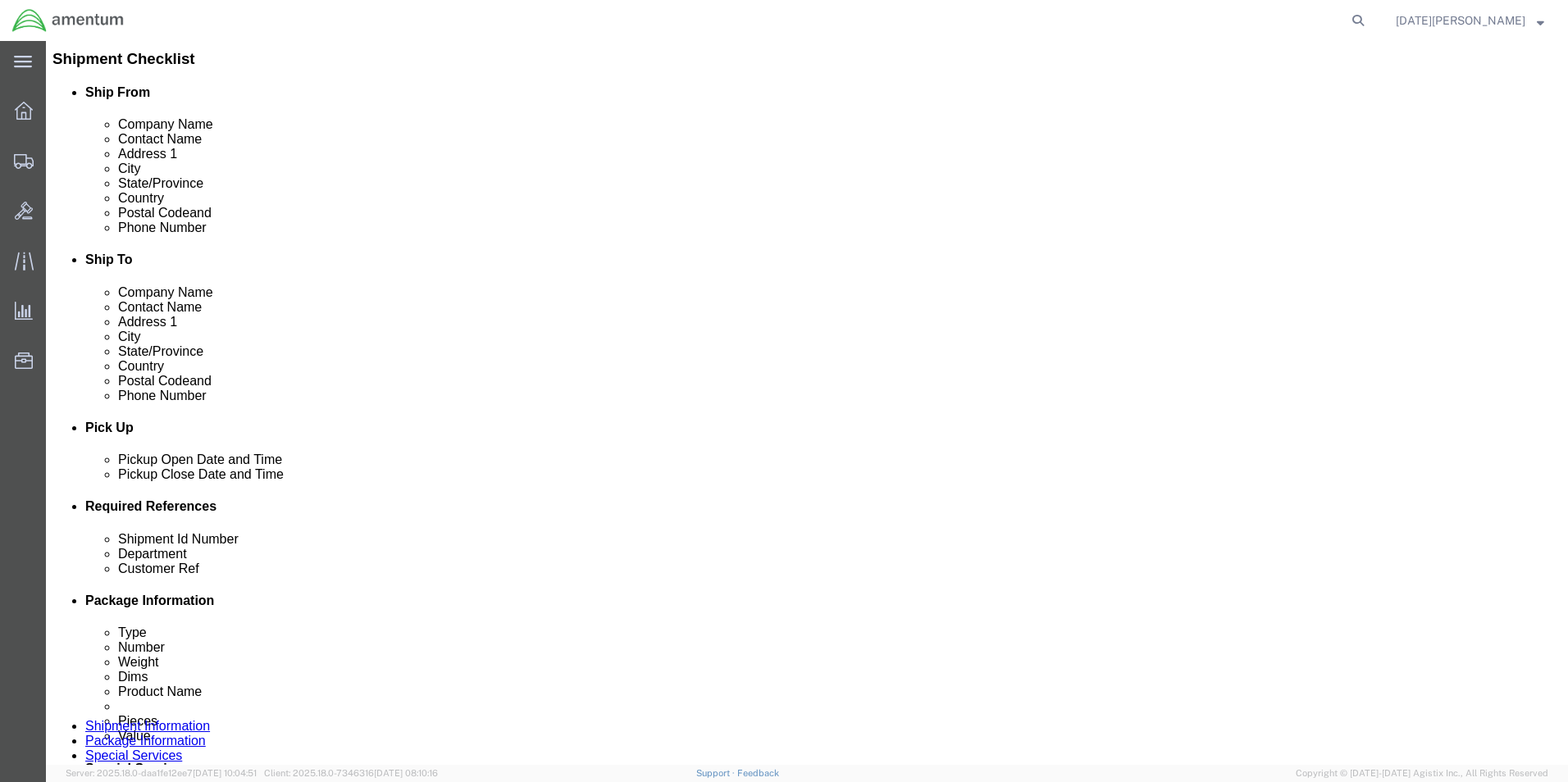
scroll to position [410, 0]
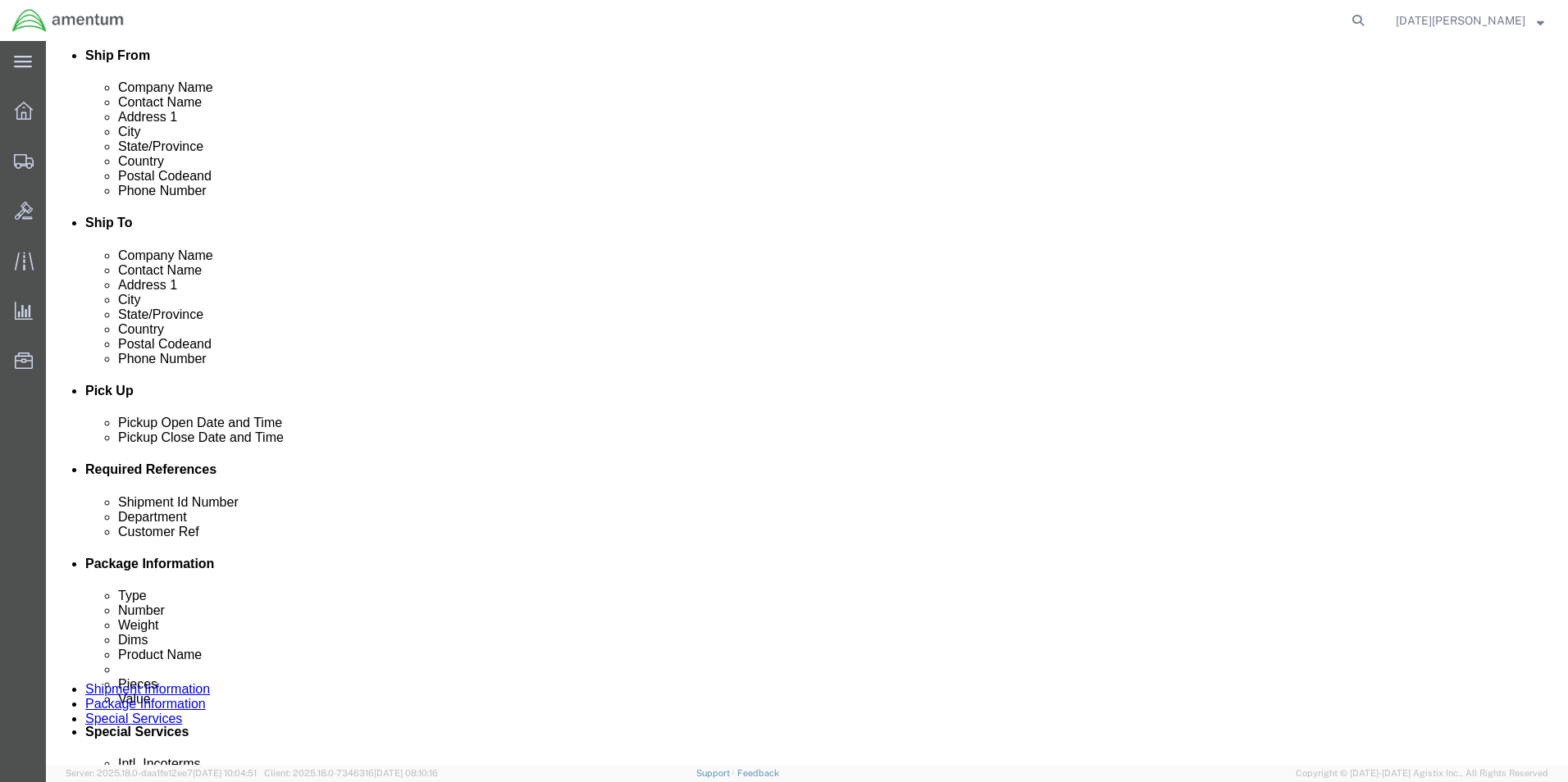
drag, startPoint x: 298, startPoint y: 597, endPoint x: 160, endPoint y: 597, distance: 138.0
click div "Shipment Id Number USAGE#"
type input "96023"
click input "USAGE#"
type input "96023"
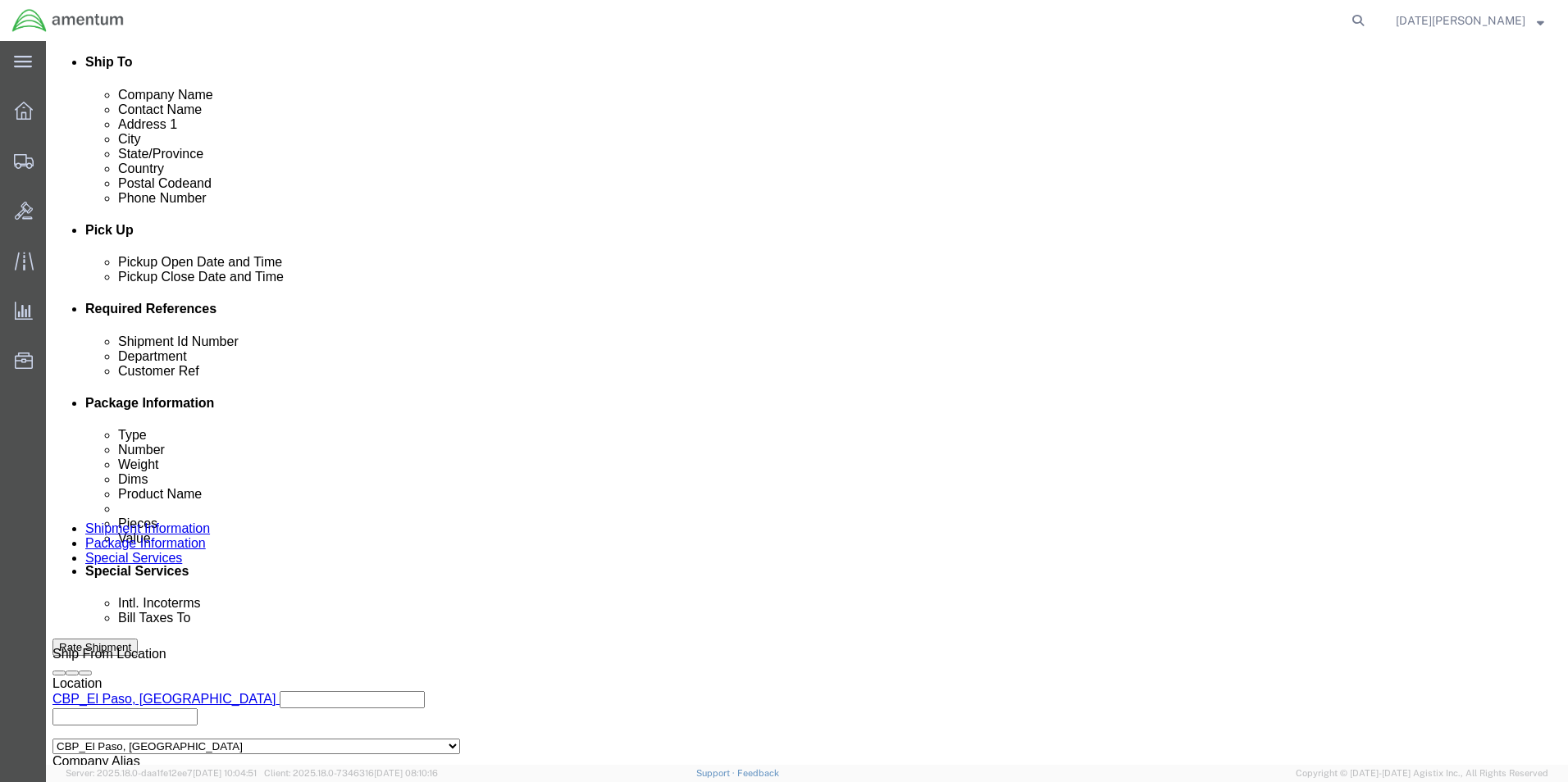
scroll to position [684, 0]
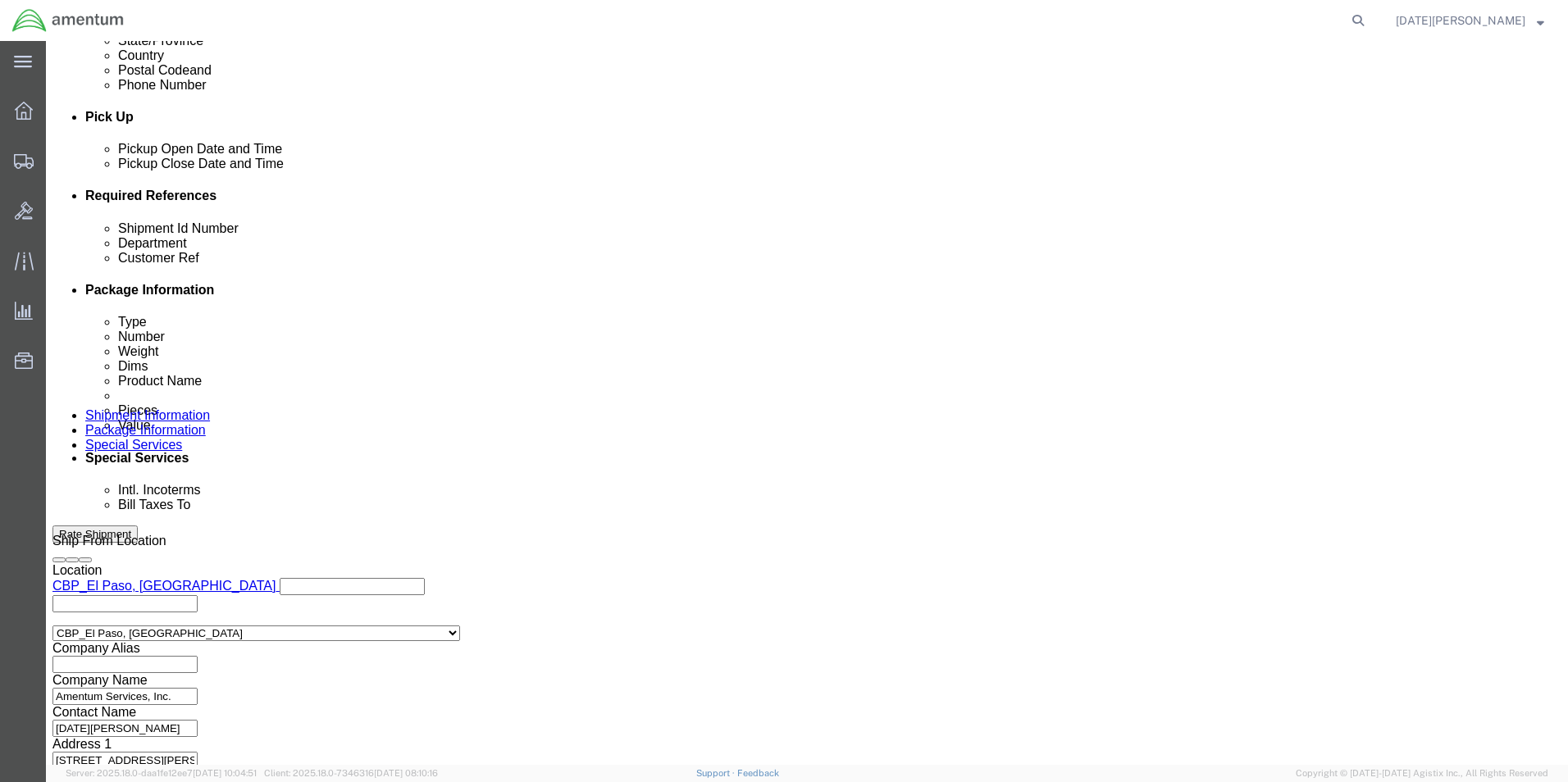
click button "Continue"
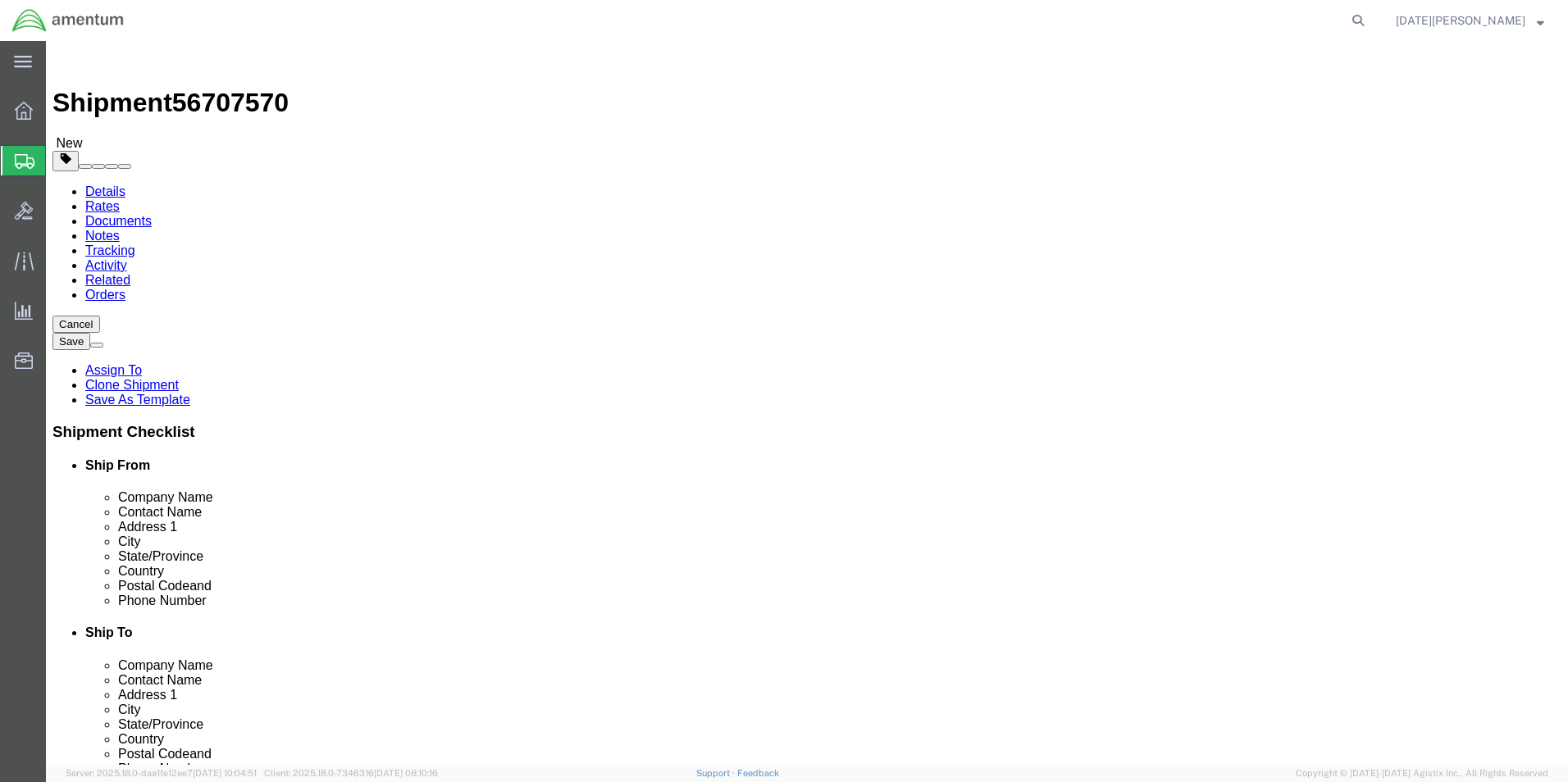
click input "6.00"
type input "0.25"
click input "2.50"
type input "0.10"
click dd "60.00 USD"
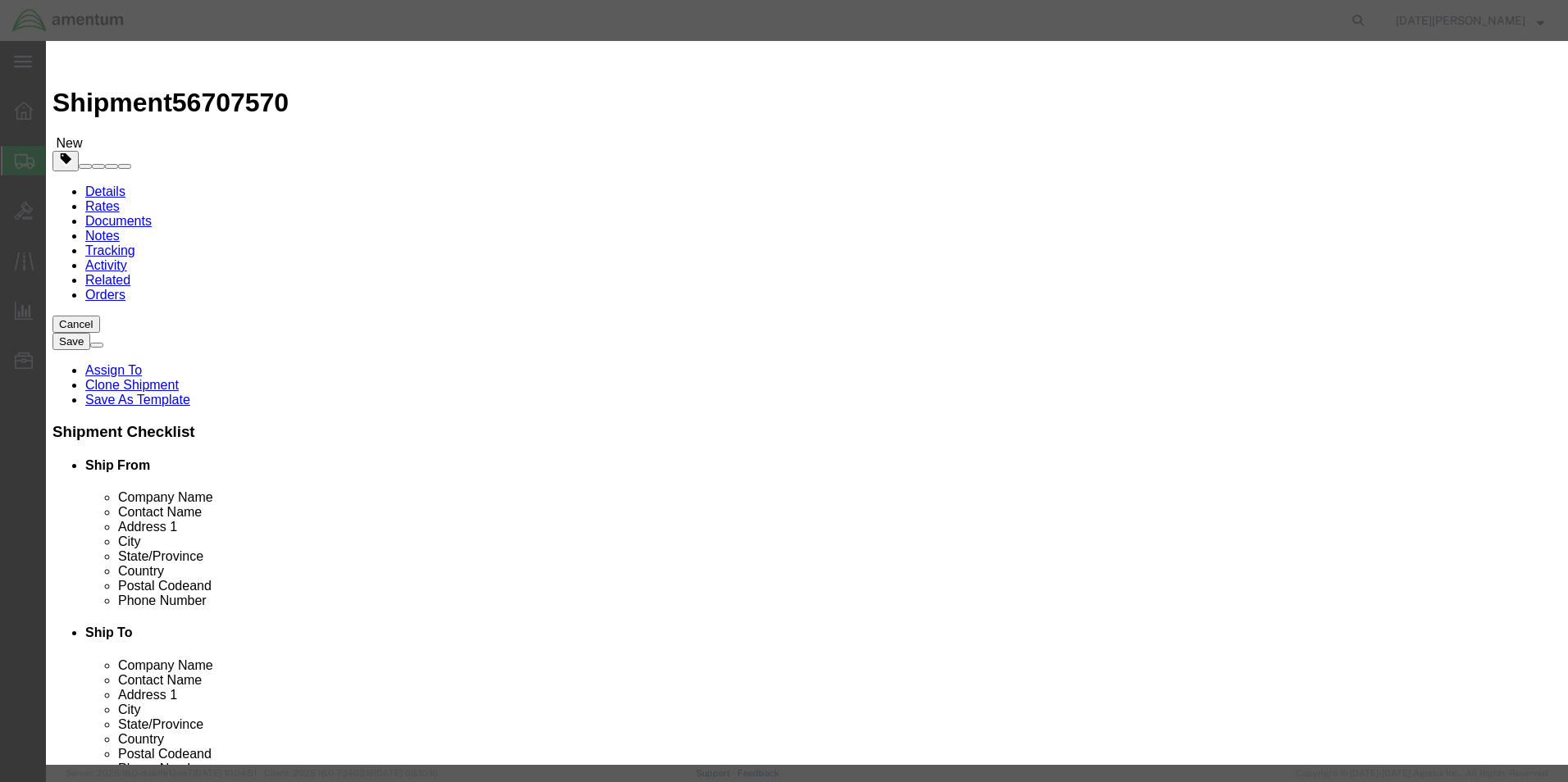
click input "PAINT BRUSHES"
type input "c"
type input "PIN CONNECTORS"
type input "2"
type input "10"
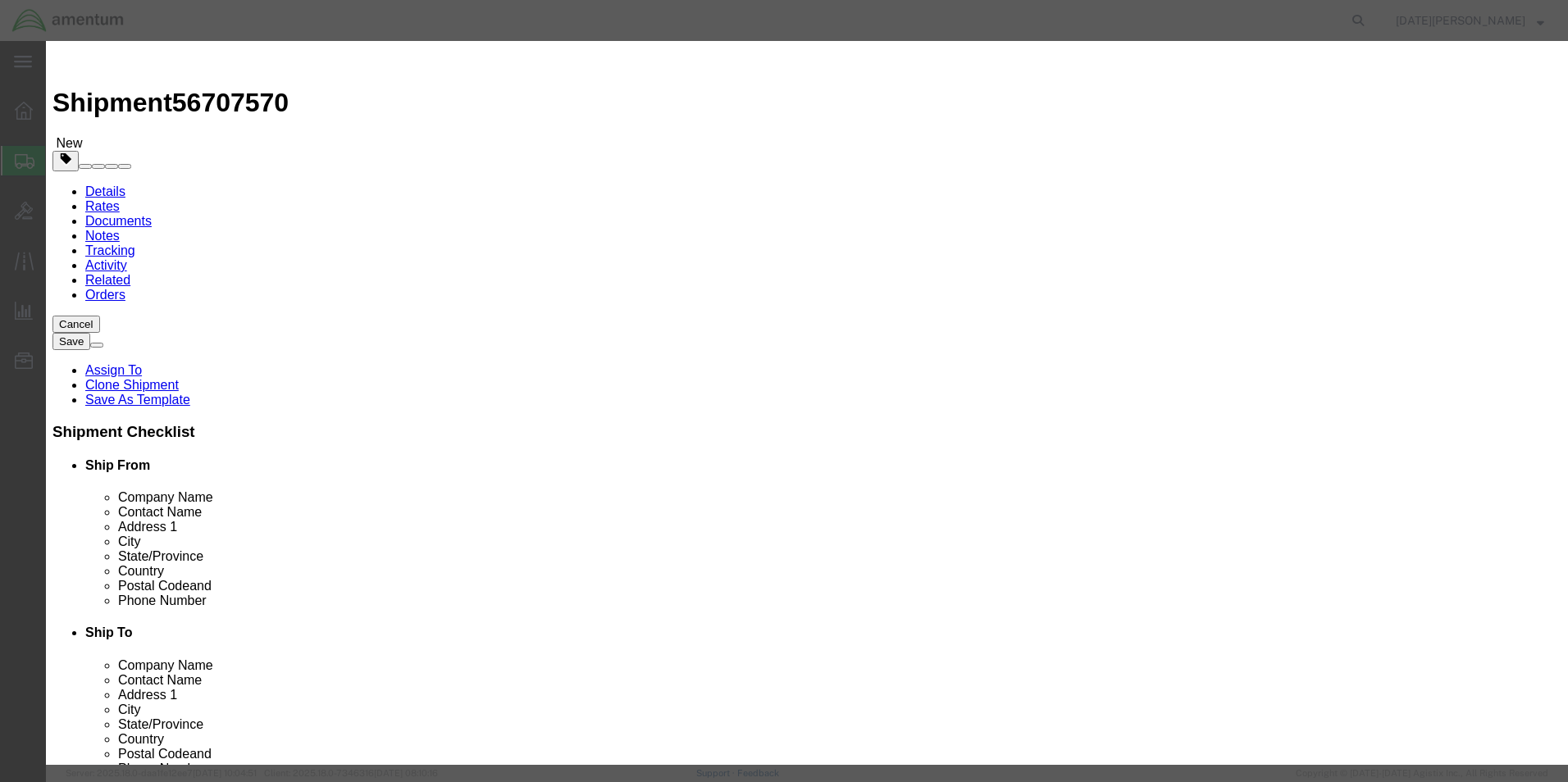
click input "10"
type input "50"
select select "USD"
click button "Save & Close"
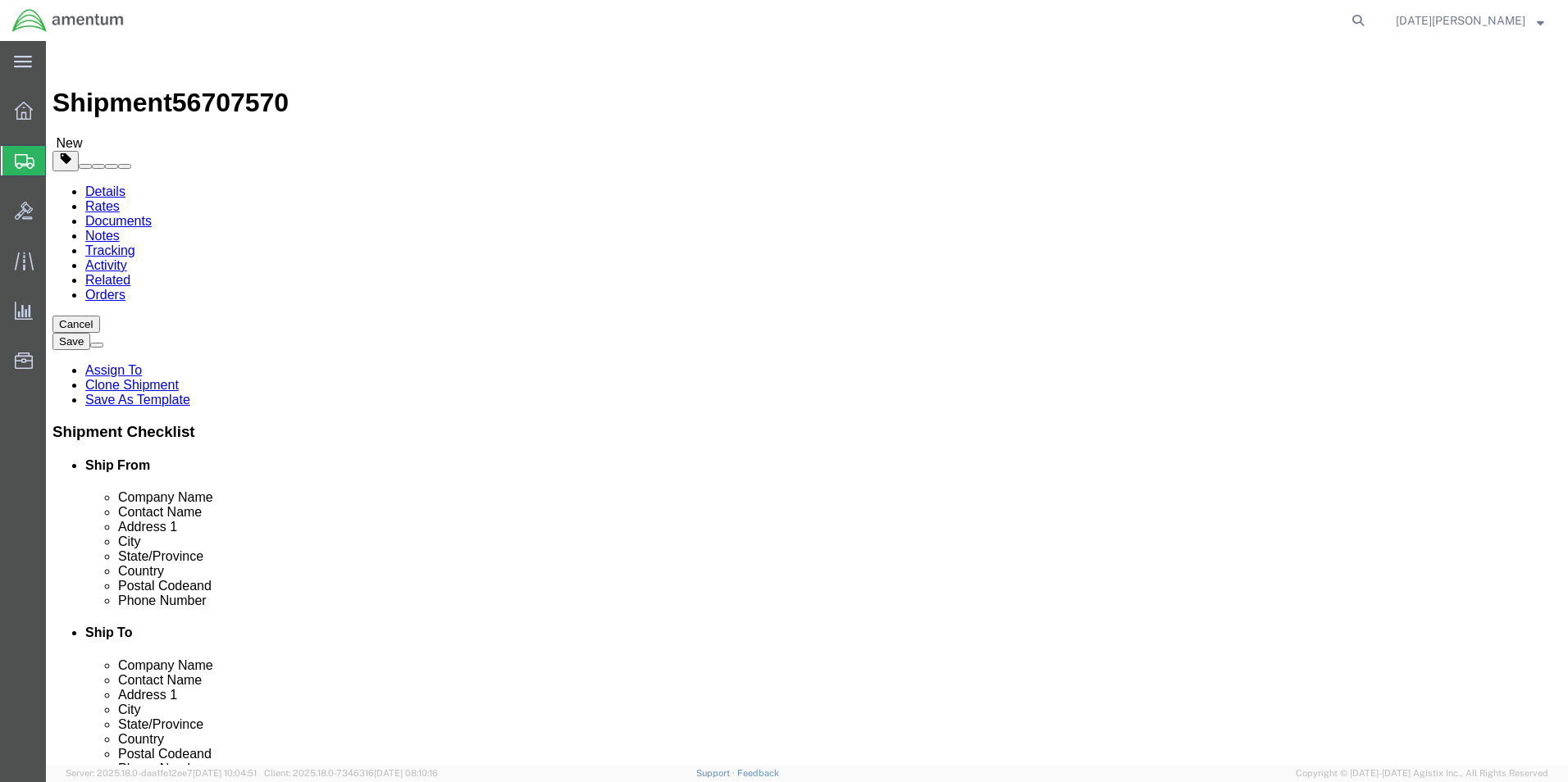
click icon
click button "Rate Shipment"
